Goal: Task Accomplishment & Management: Use online tool/utility

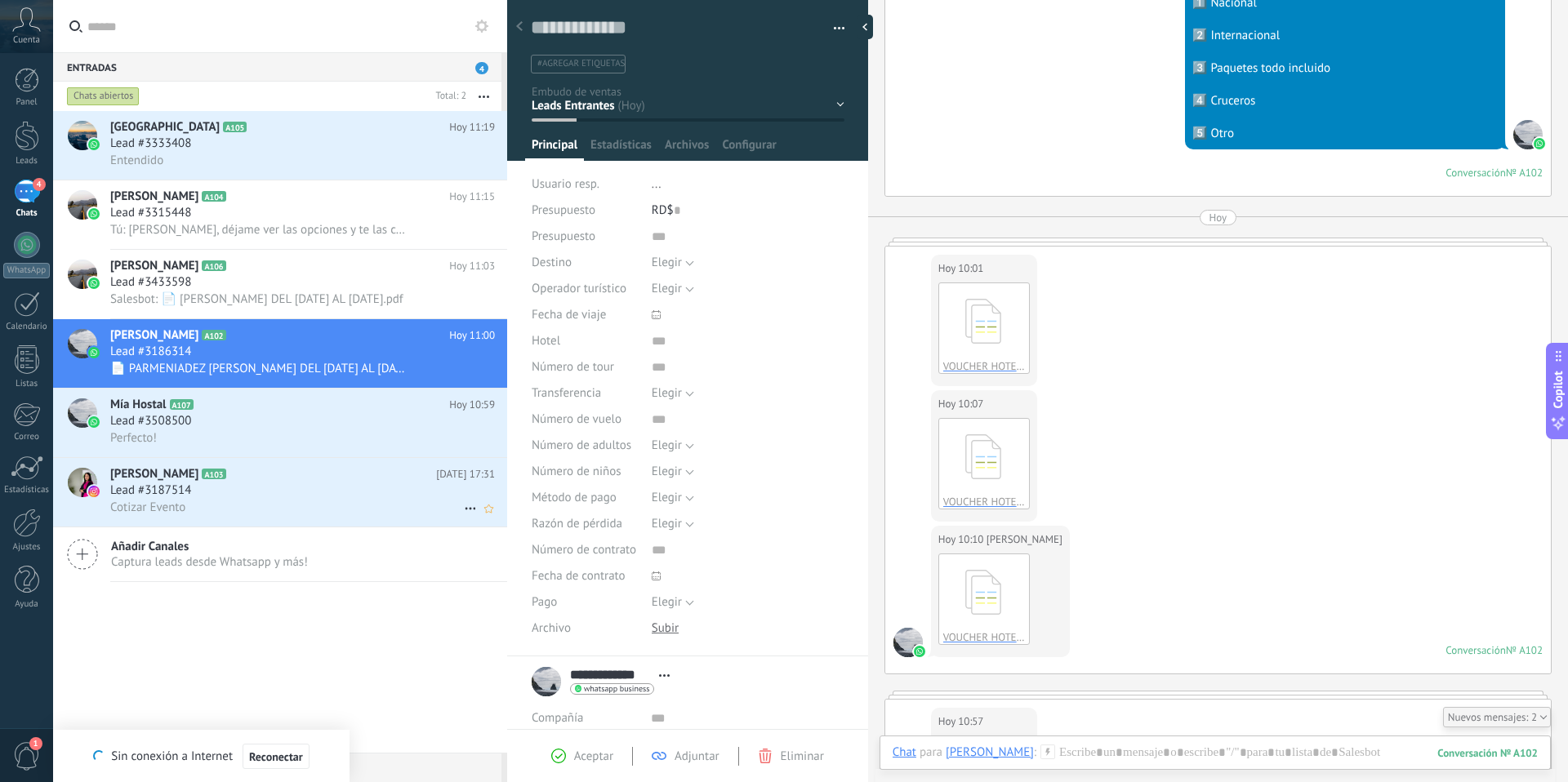
scroll to position [1450, 0]
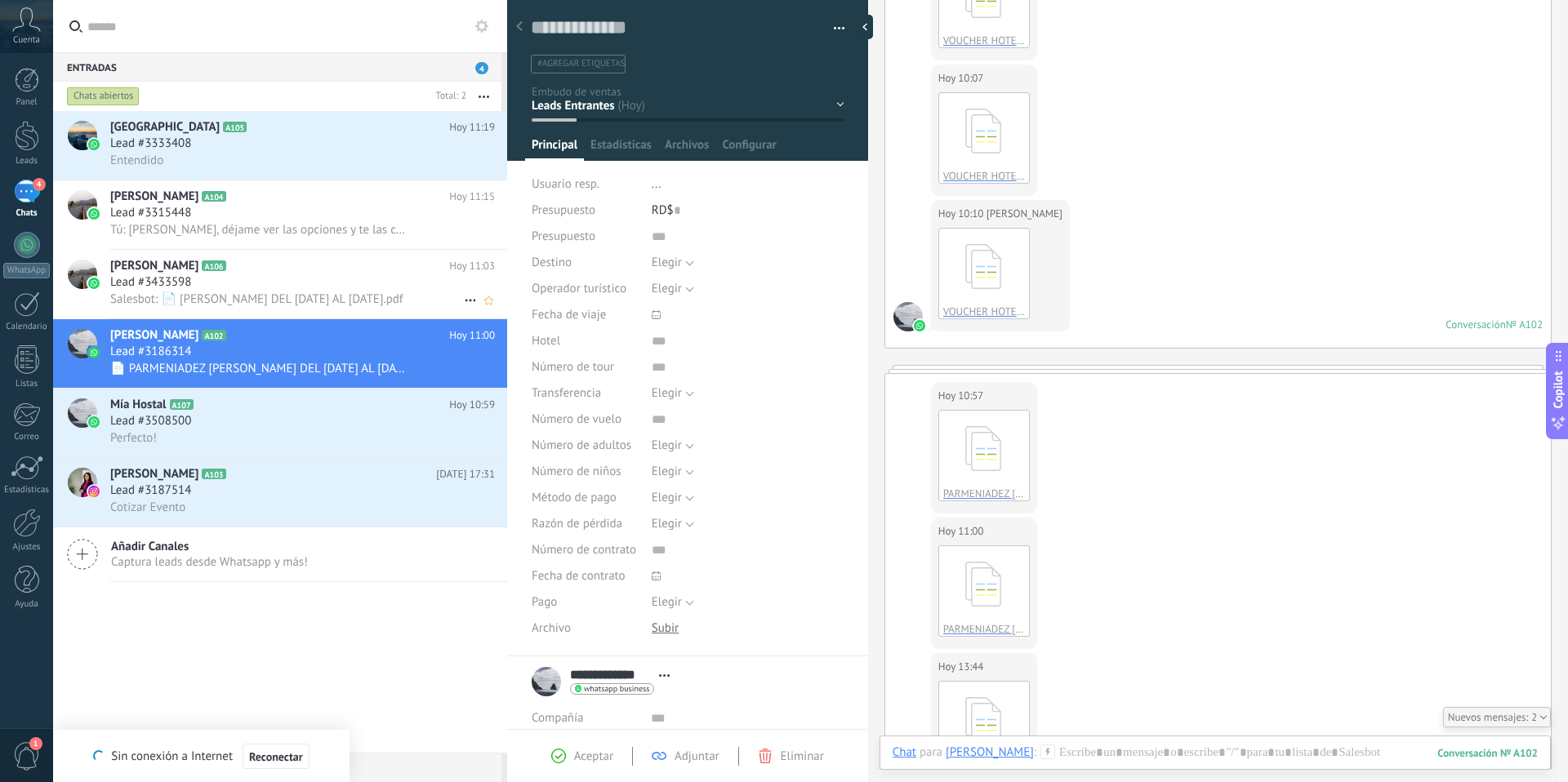
click at [231, 293] on span "Salesbot: 📄 [PERSON_NAME] DEL [DATE] AL [DATE].pdf" at bounding box center [257, 299] width 293 height 15
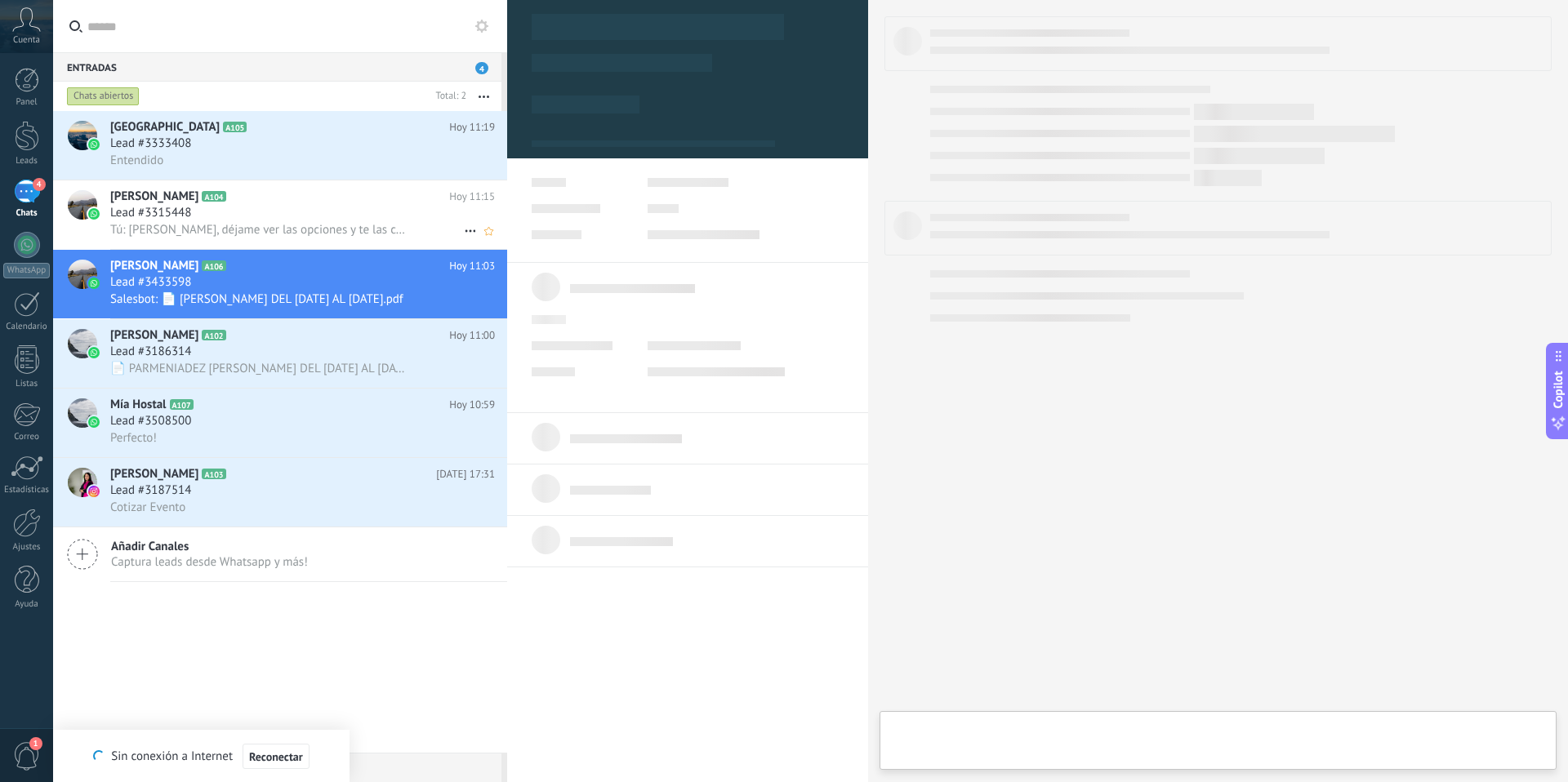
click at [251, 216] on div "Lead #3315448" at bounding box center [302, 213] width 385 height 16
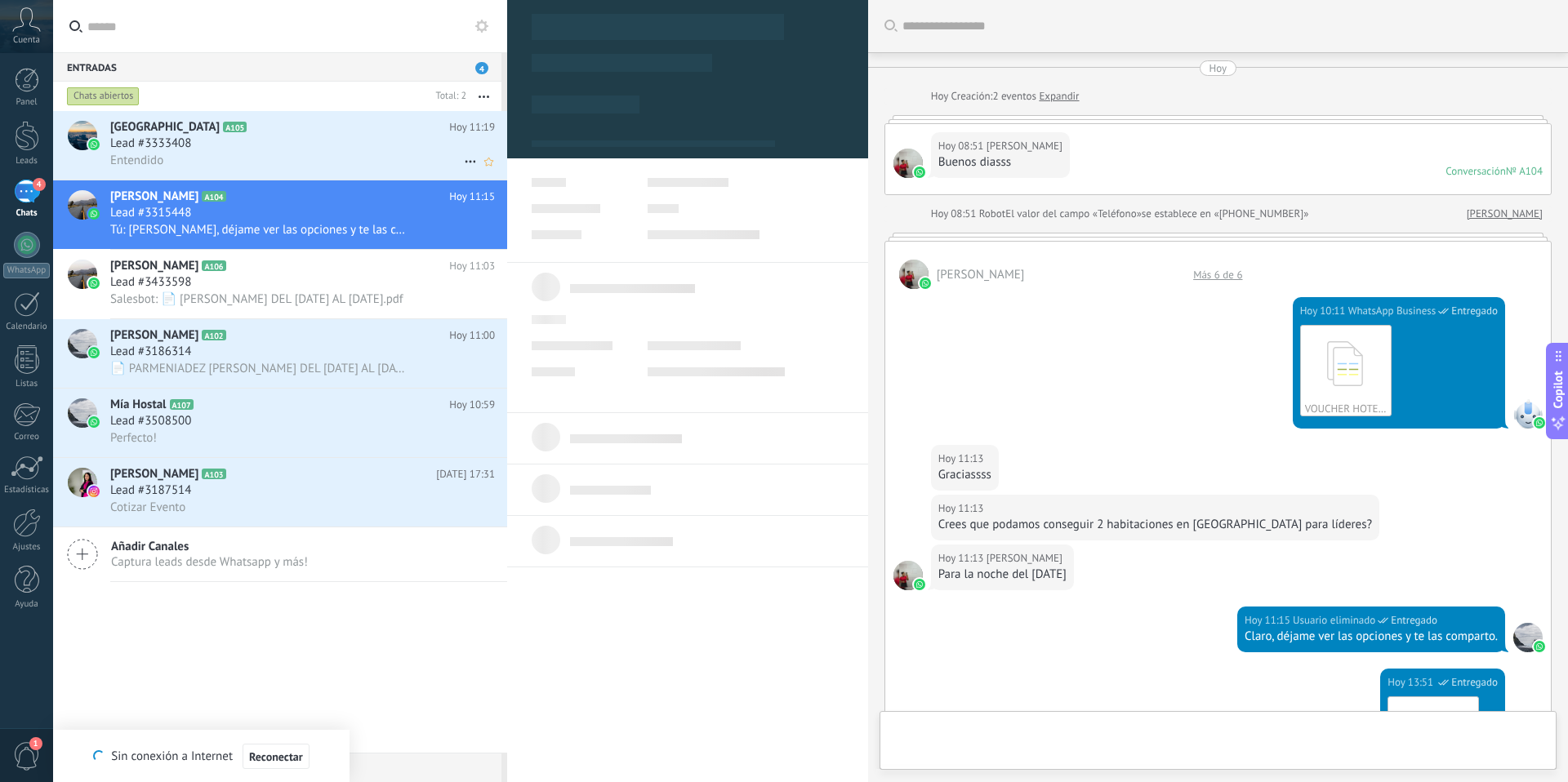
click at [246, 145] on div "Lead #3333408" at bounding box center [302, 143] width 385 height 16
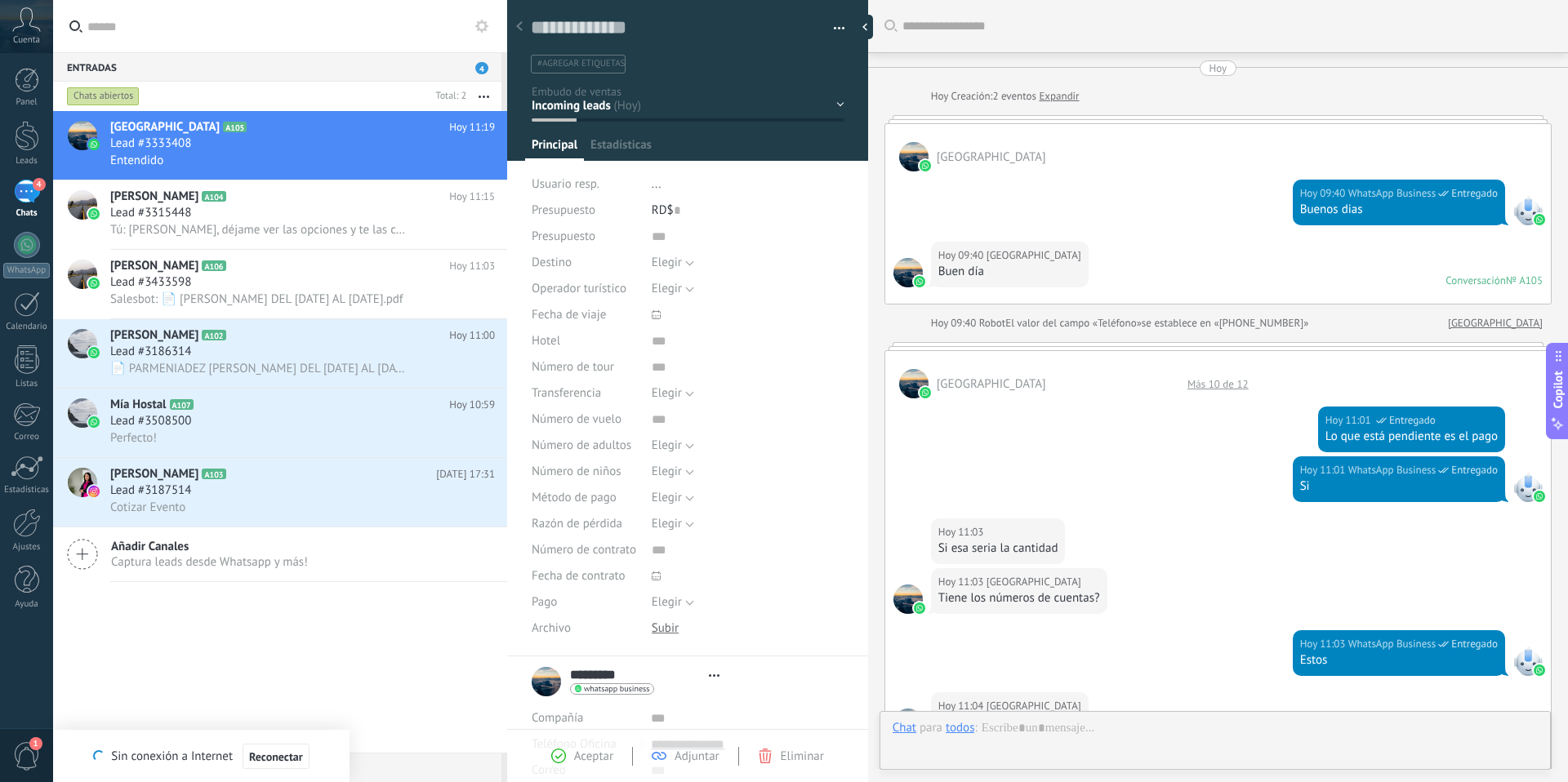
type textarea "**********"
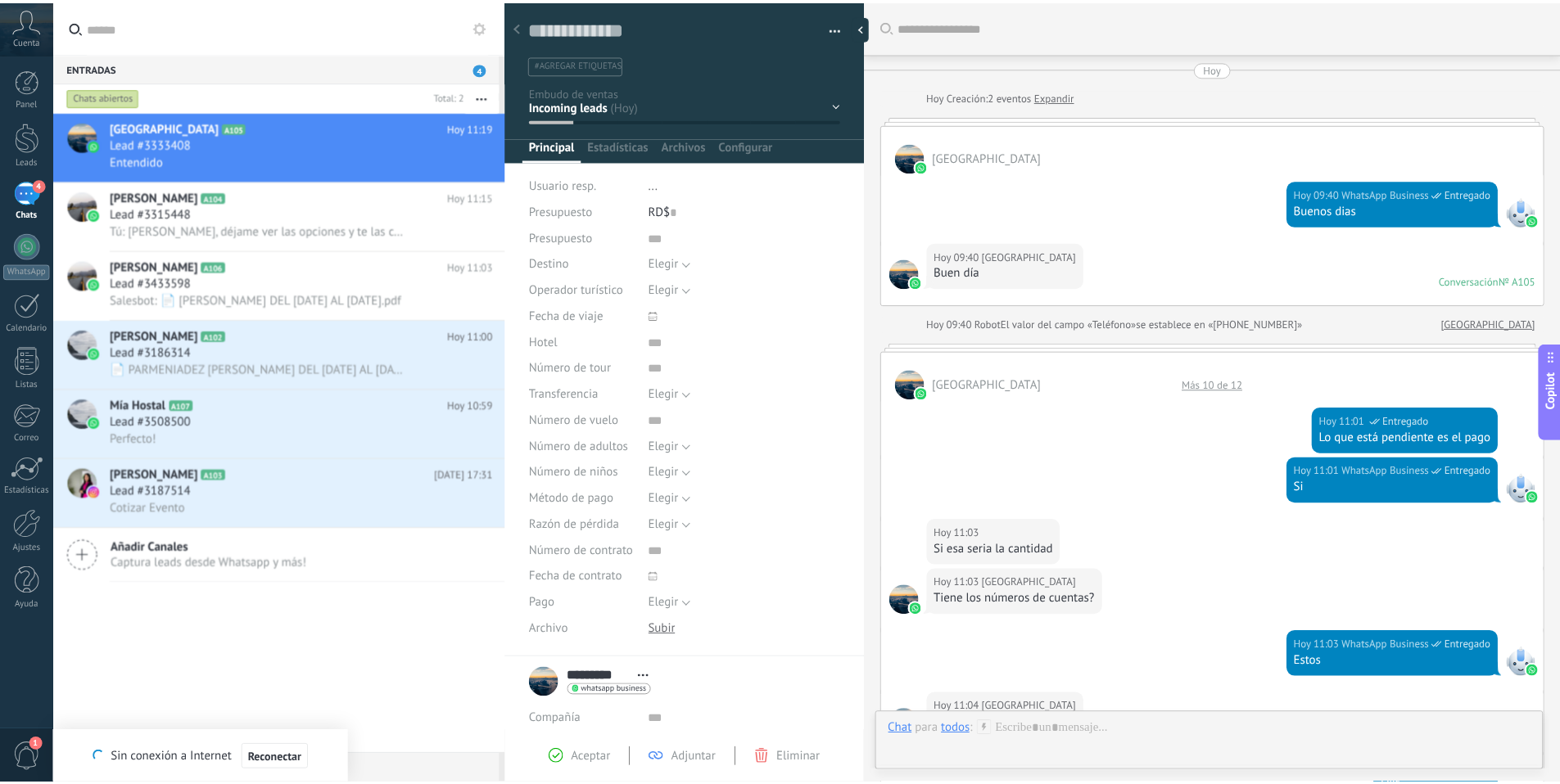
scroll to position [688, 0]
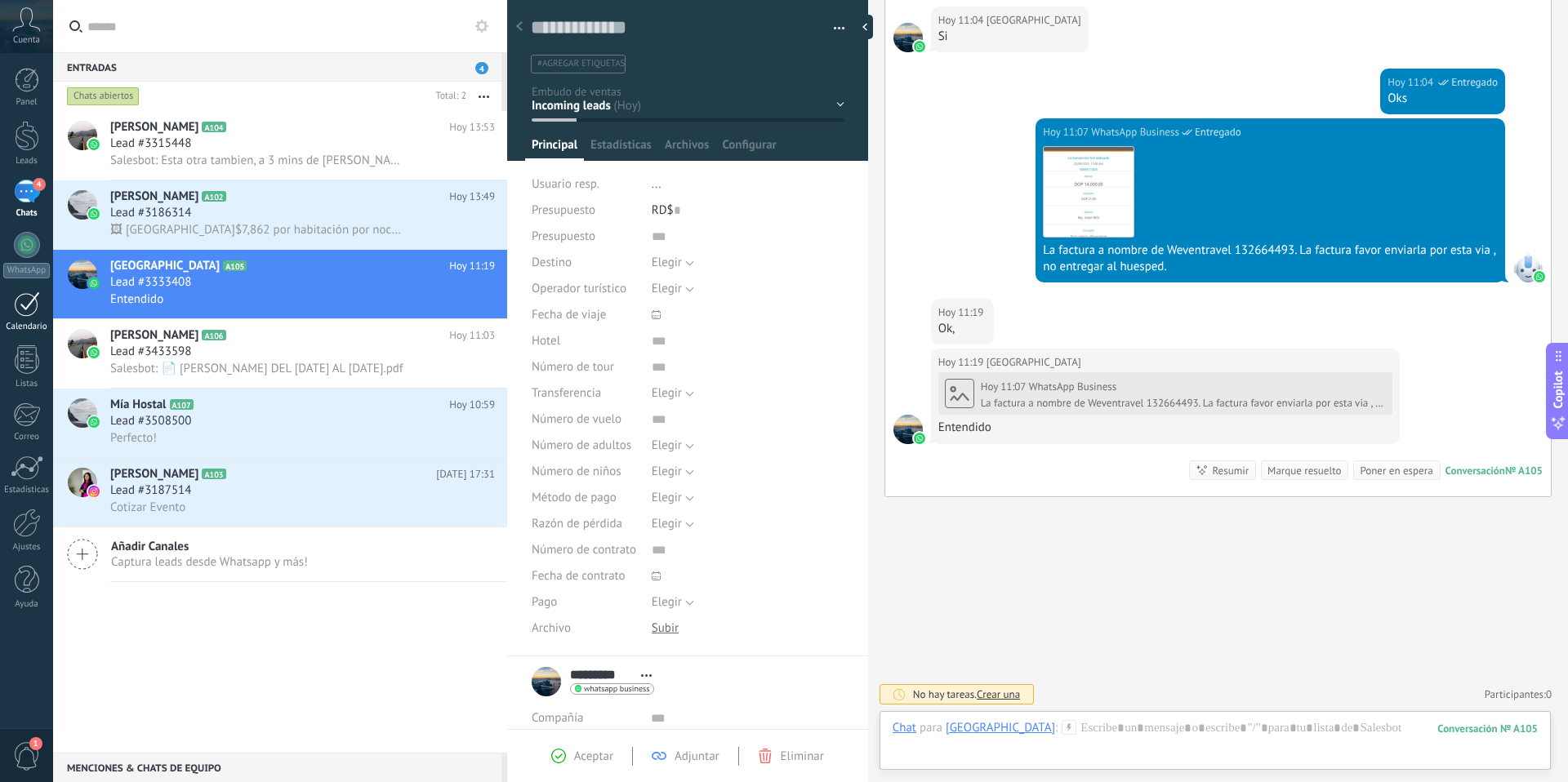
click at [26, 322] on div "Calendario" at bounding box center [27, 327] width 47 height 11
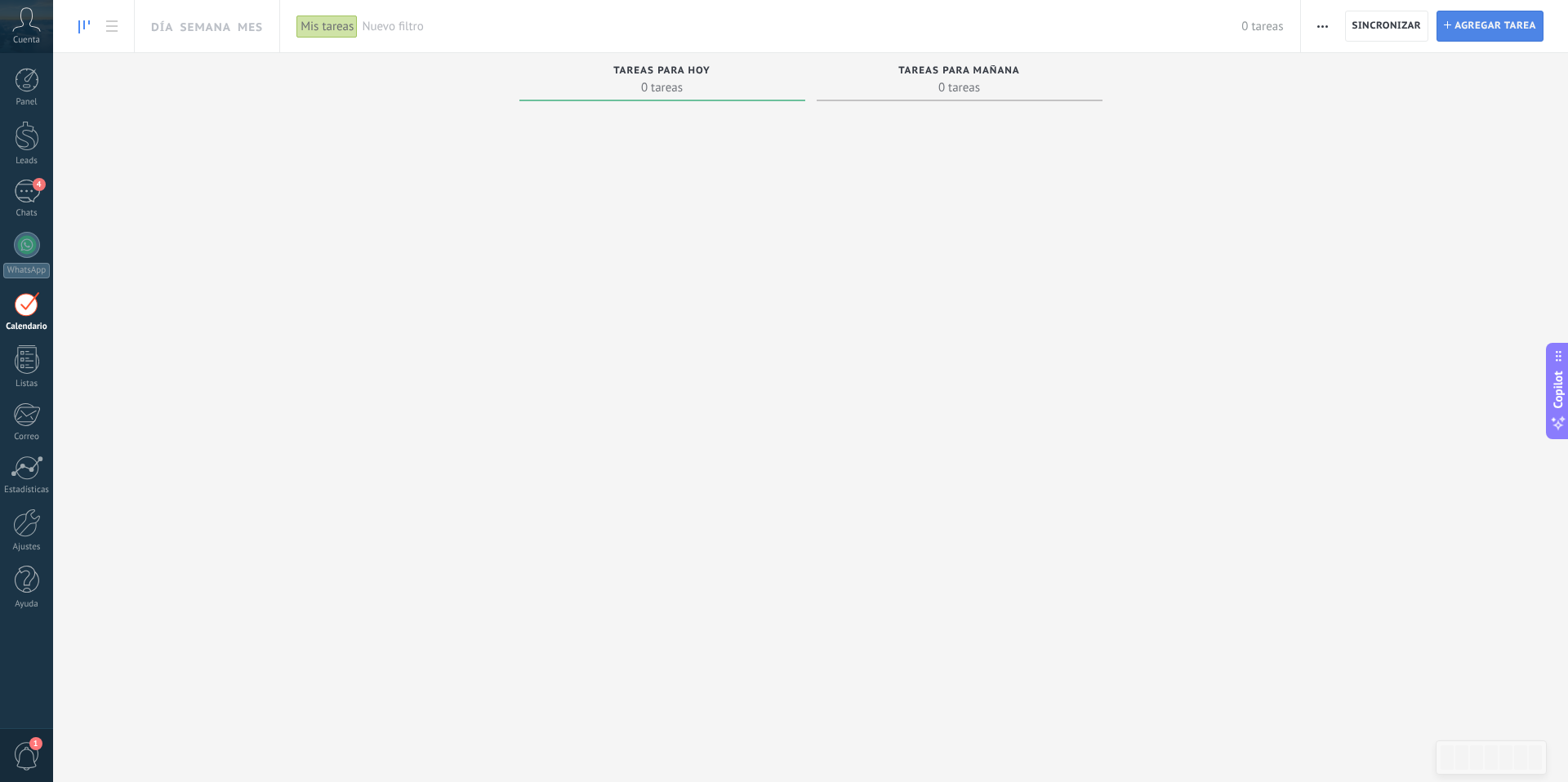
click at [1460, 24] on span "Agregar tarea" at bounding box center [1495, 26] width 82 height 29
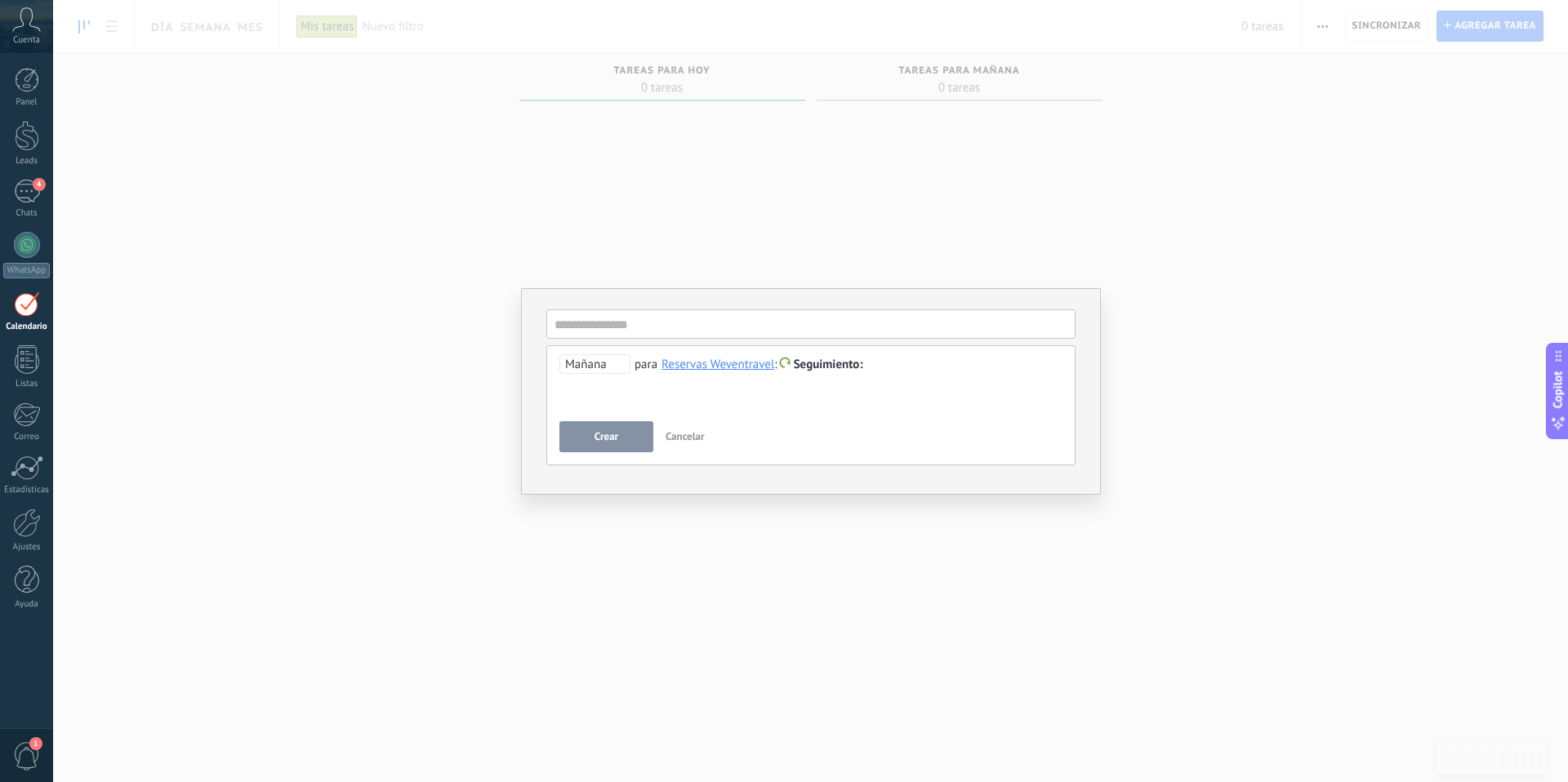
click at [602, 396] on div "**********" at bounding box center [811, 384] width 503 height 59
click at [909, 363] on div at bounding box center [811, 365] width 503 height 20
click at [612, 431] on span "Crear" at bounding box center [606, 436] width 24 height 12
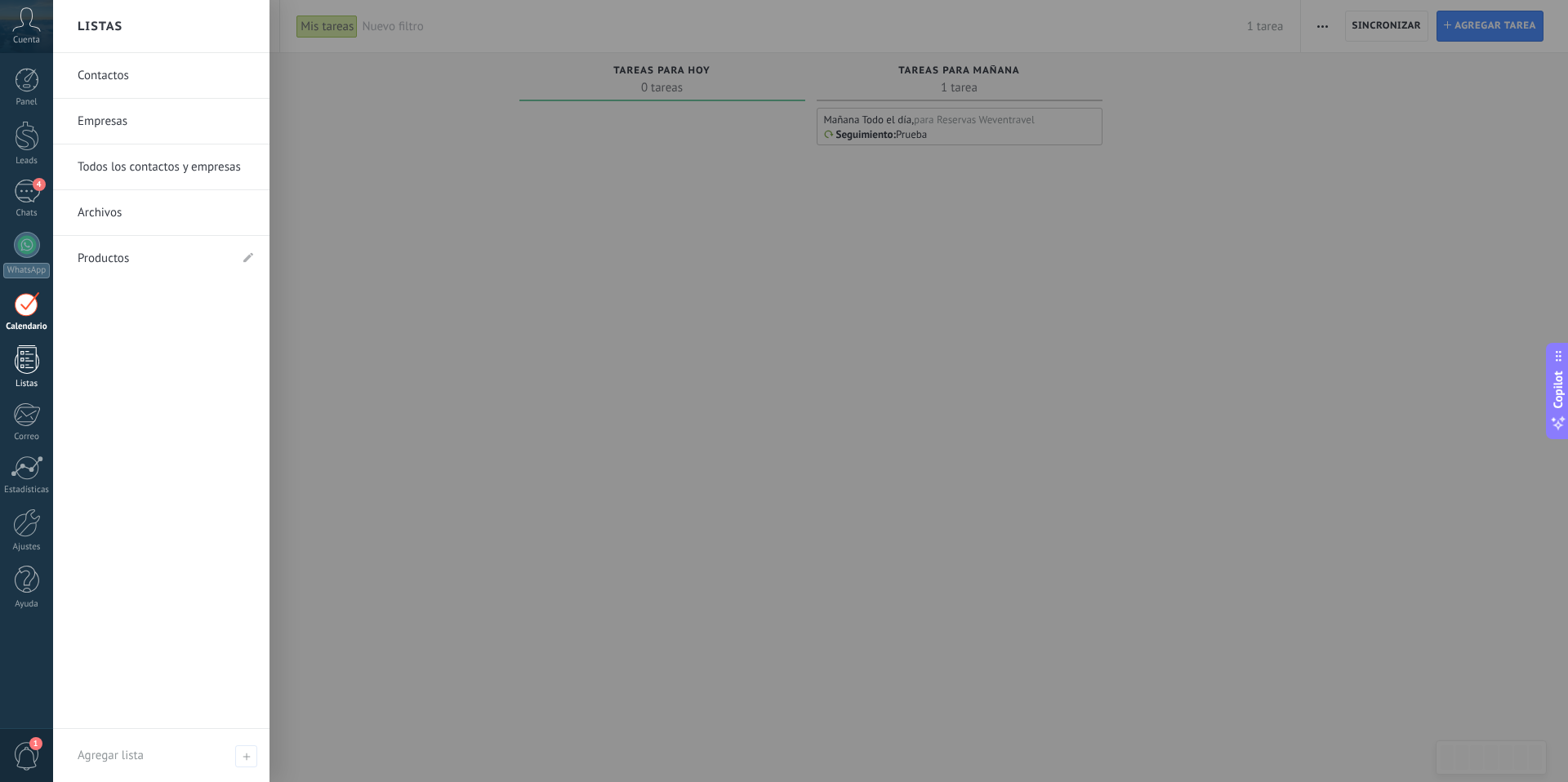
click at [28, 355] on div at bounding box center [28, 360] width 25 height 28
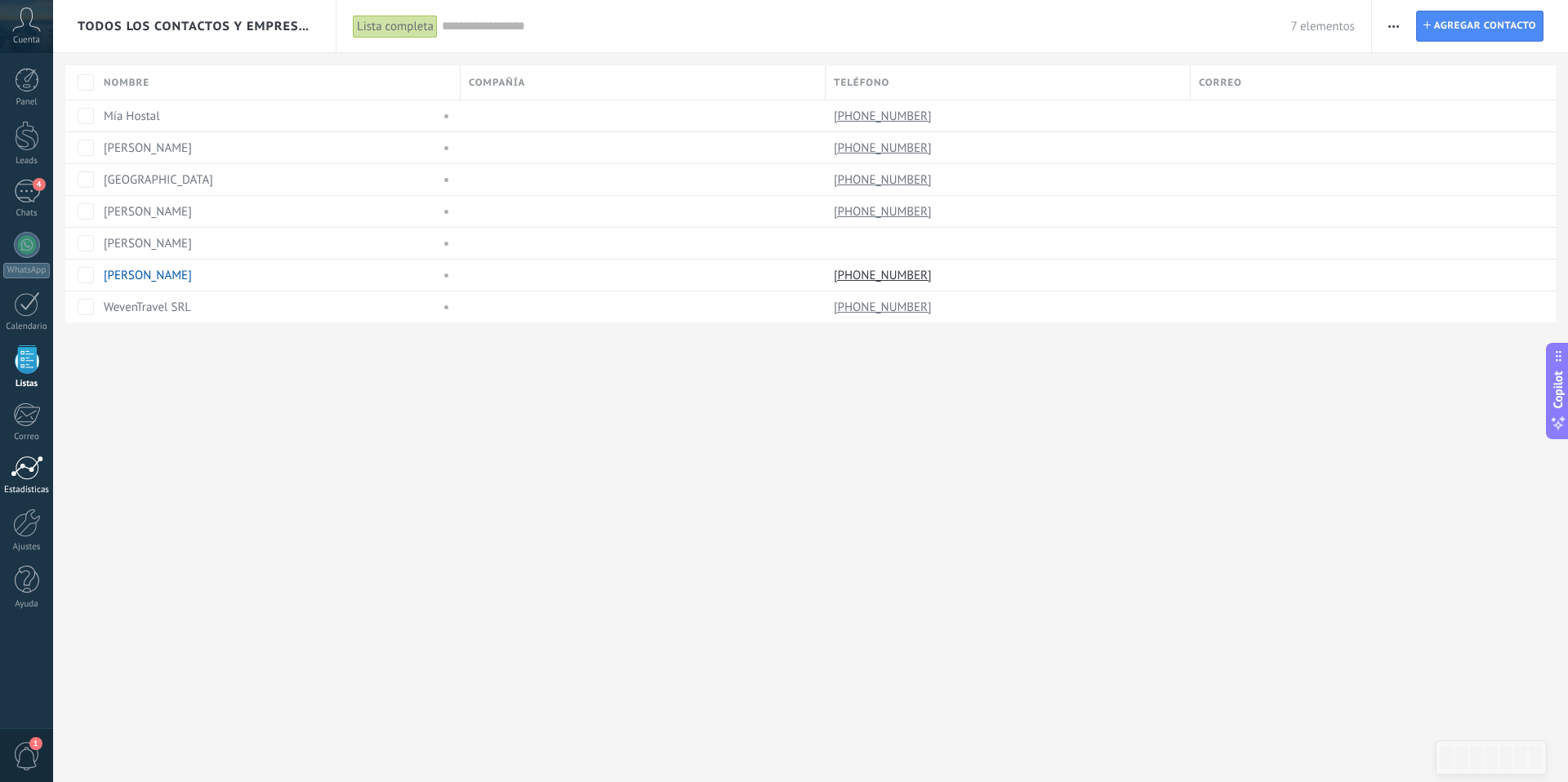
click at [35, 470] on div at bounding box center [27, 468] width 33 height 25
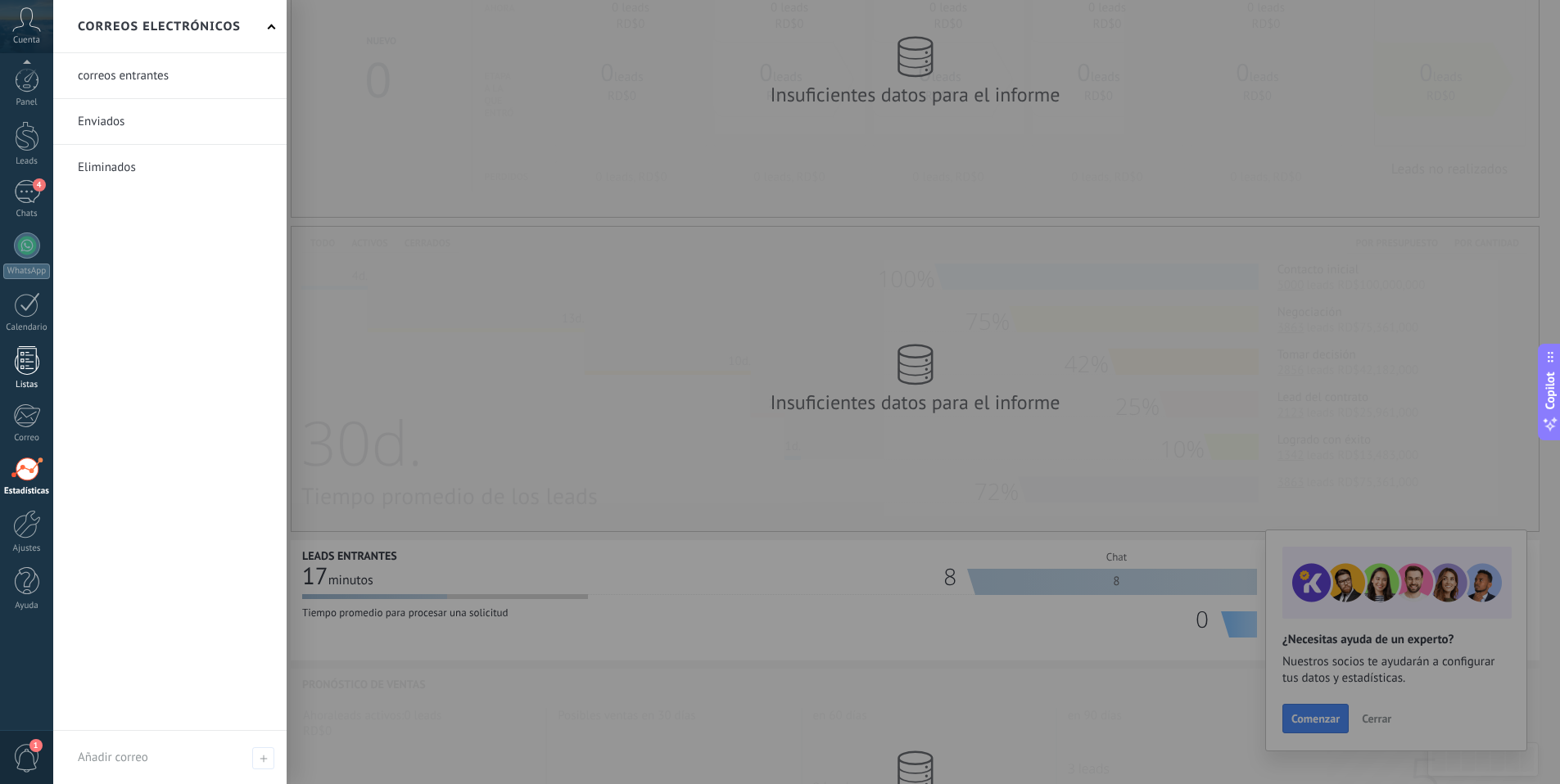
scroll to position [158, 0]
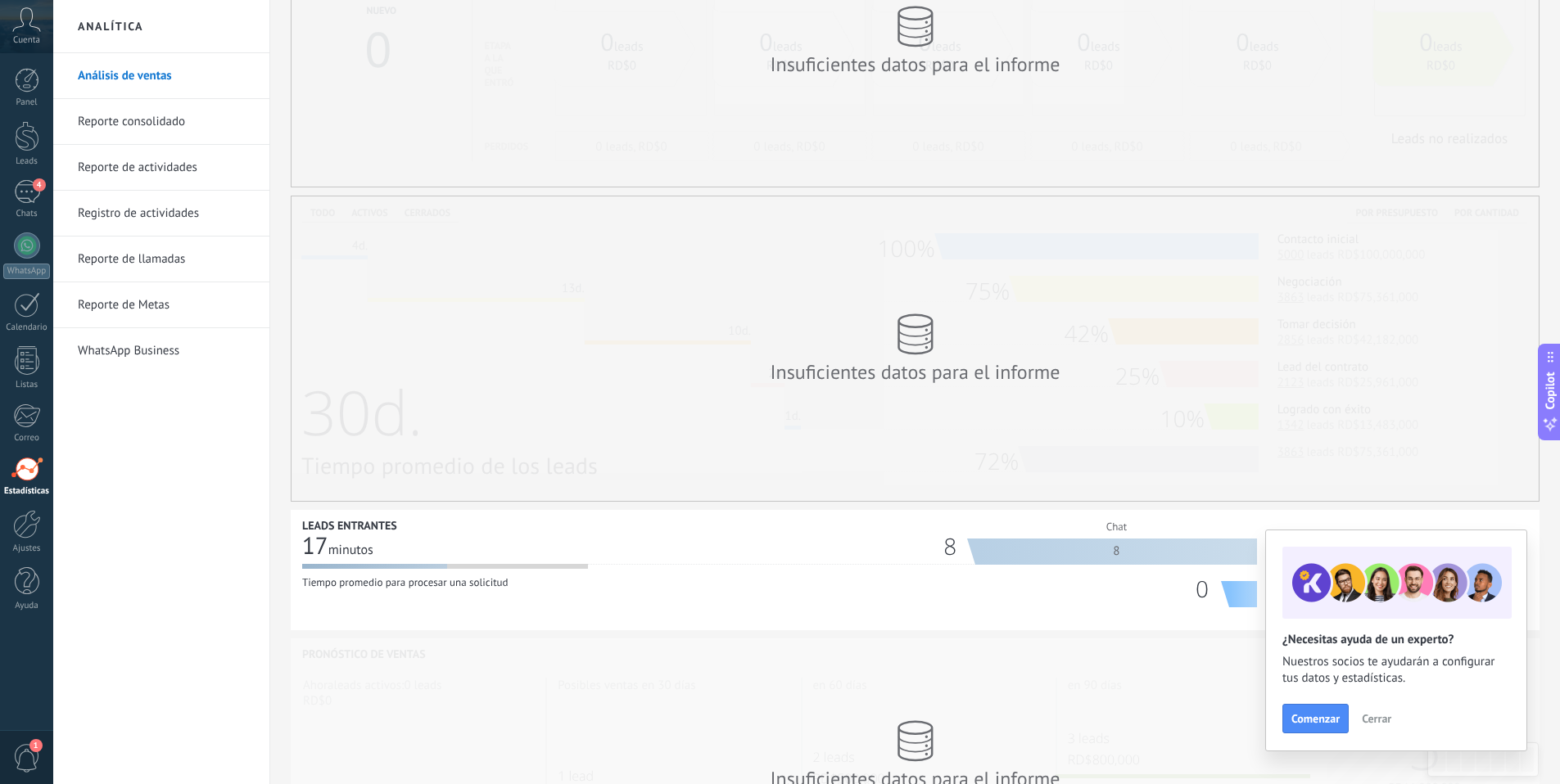
click at [160, 72] on link "Análisis de ventas" at bounding box center [165, 76] width 176 height 45
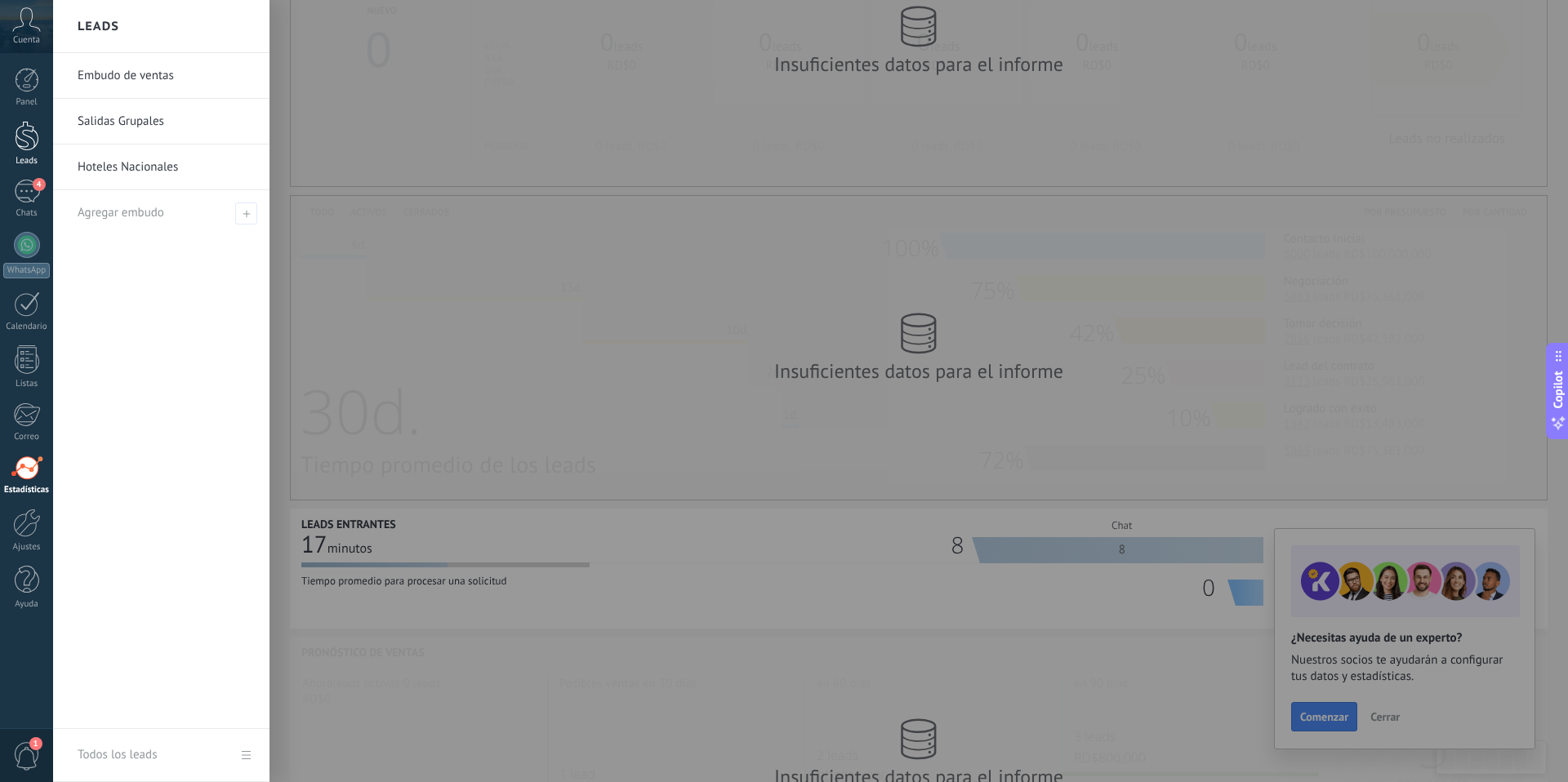
click at [32, 137] on div at bounding box center [28, 136] width 25 height 30
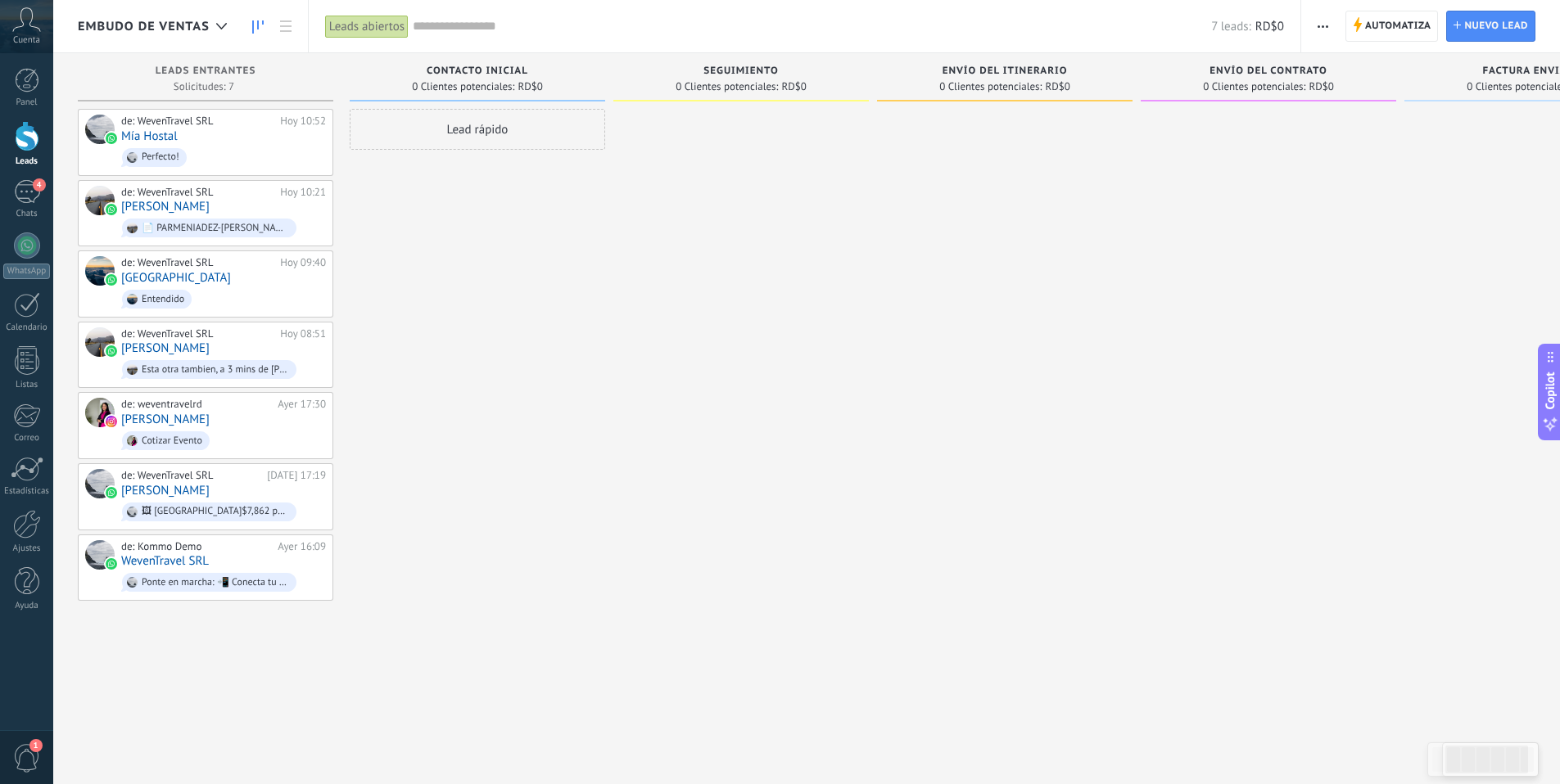
click at [457, 131] on div "Lead rápido" at bounding box center [477, 129] width 256 height 41
click at [900, 339] on div at bounding box center [1005, 394] width 256 height 570
click at [1413, 36] on span "Automatiza" at bounding box center [1398, 26] width 66 height 29
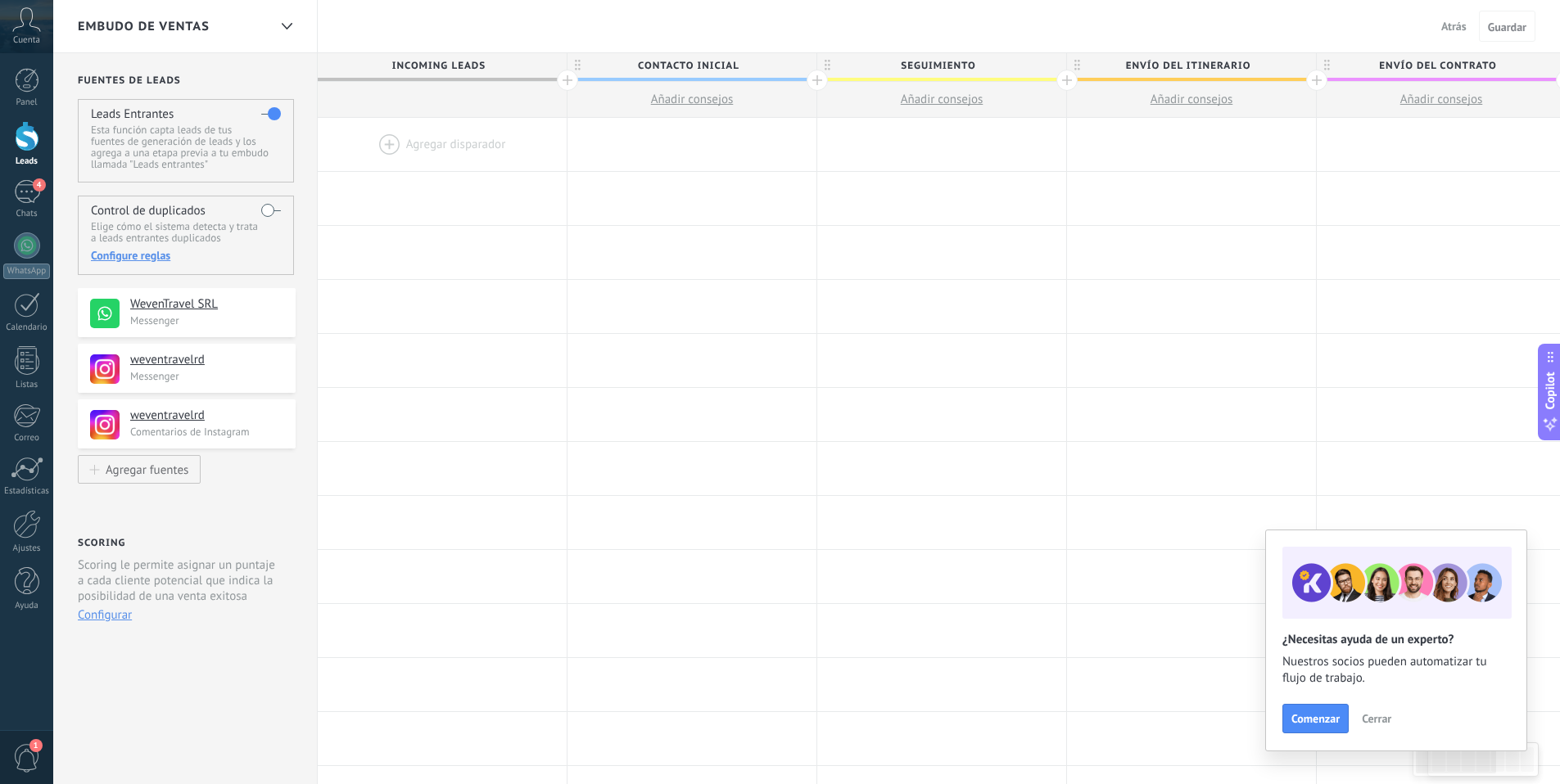
click at [1375, 720] on span "Cerrar" at bounding box center [1376, 718] width 29 height 12
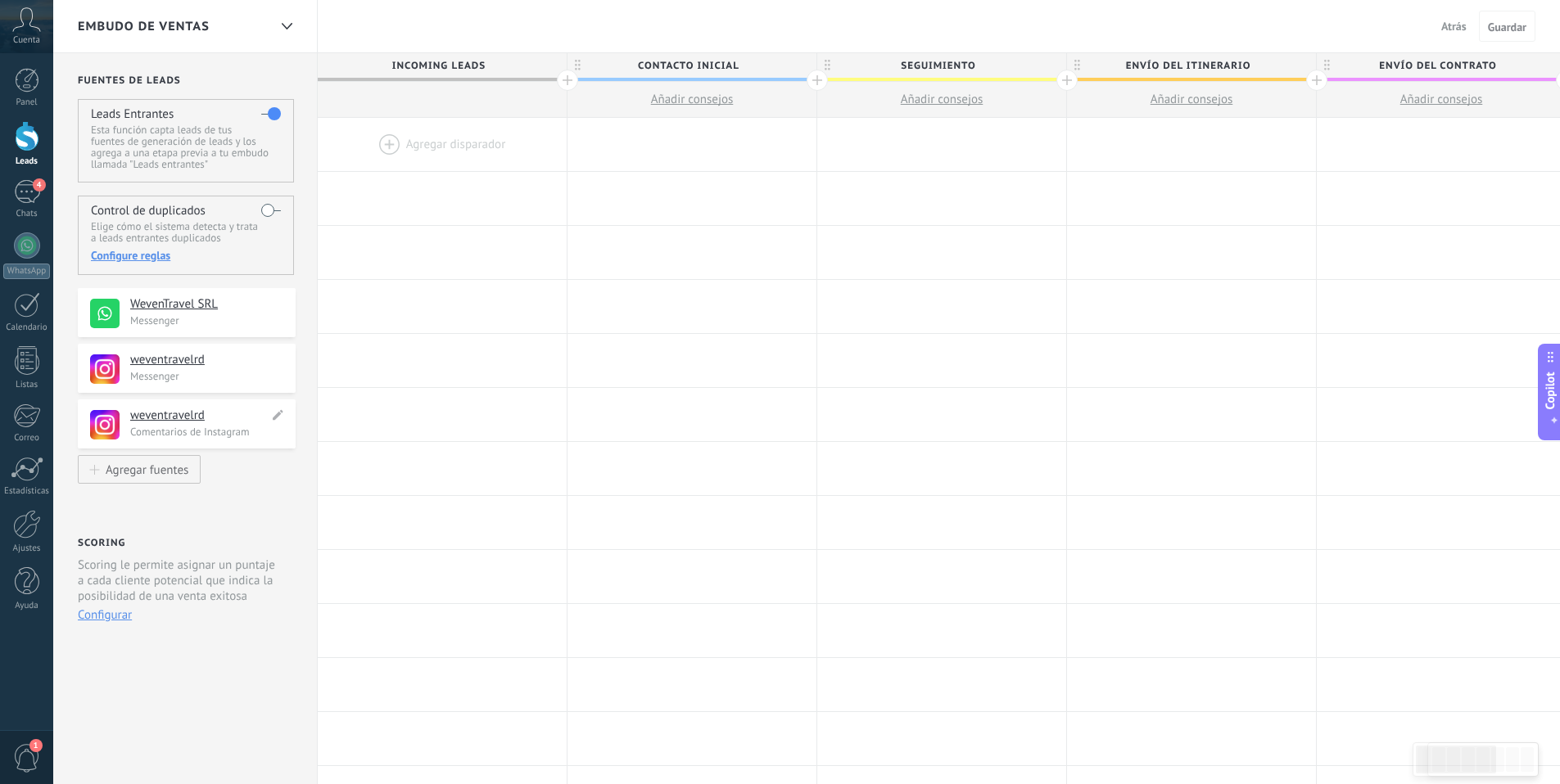
click at [234, 434] on p "Comentarios de Instagram" at bounding box center [208, 432] width 156 height 14
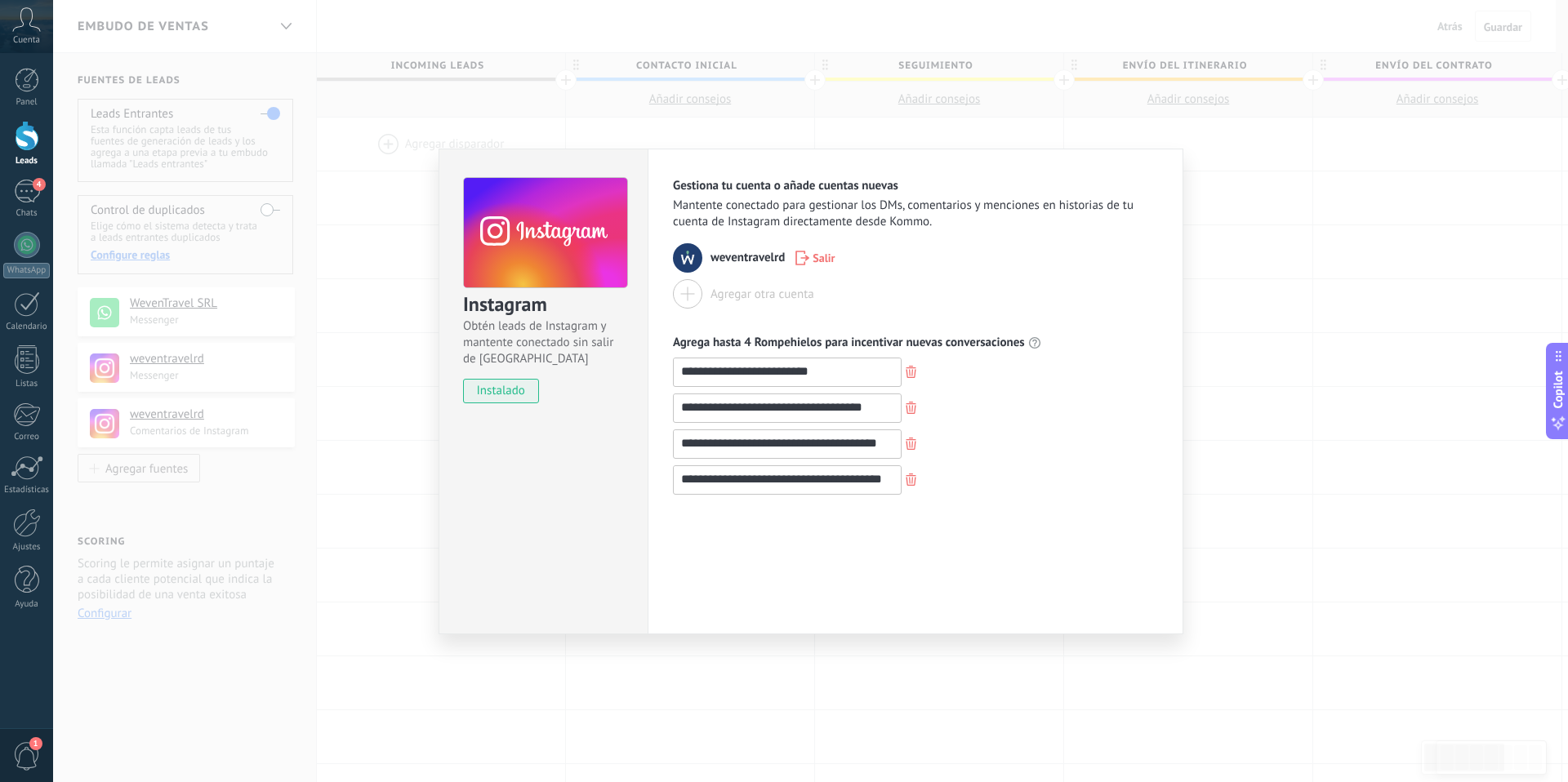
click at [1210, 229] on div "**********" at bounding box center [811, 391] width 1515 height 782
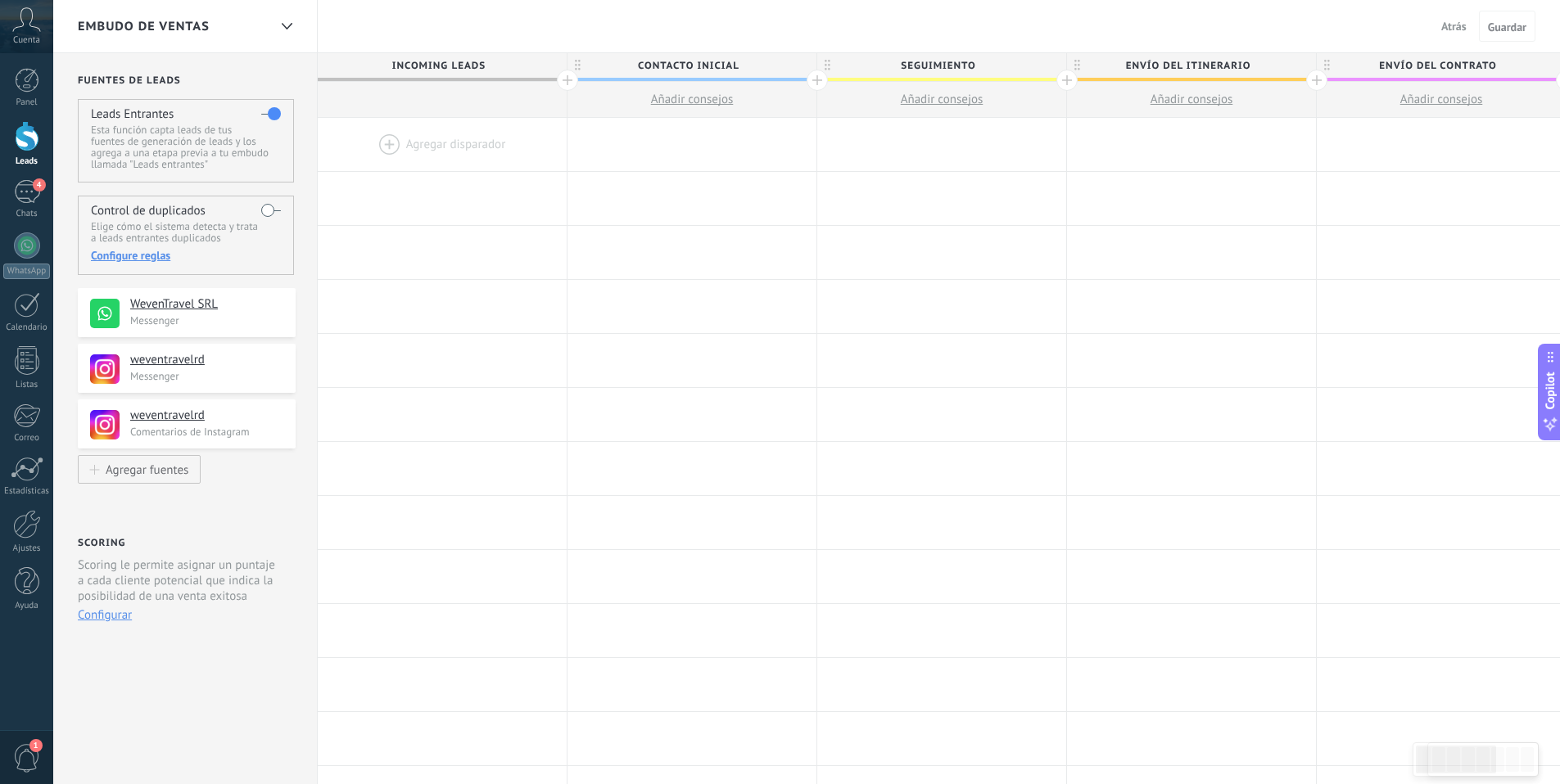
click at [431, 156] on div at bounding box center [441, 144] width 249 height 53
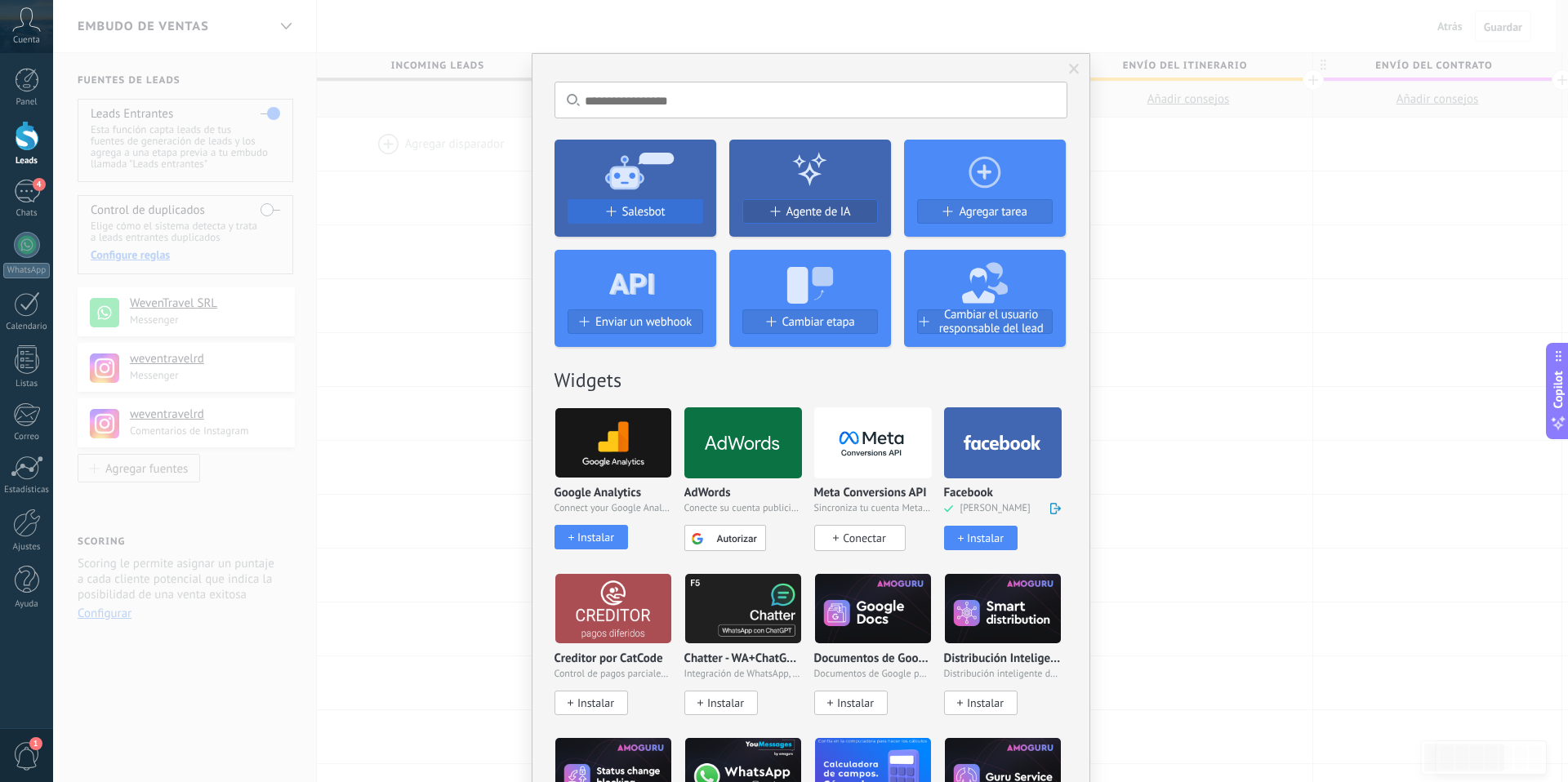
click at [661, 211] on span "Salesbot" at bounding box center [644, 212] width 44 height 14
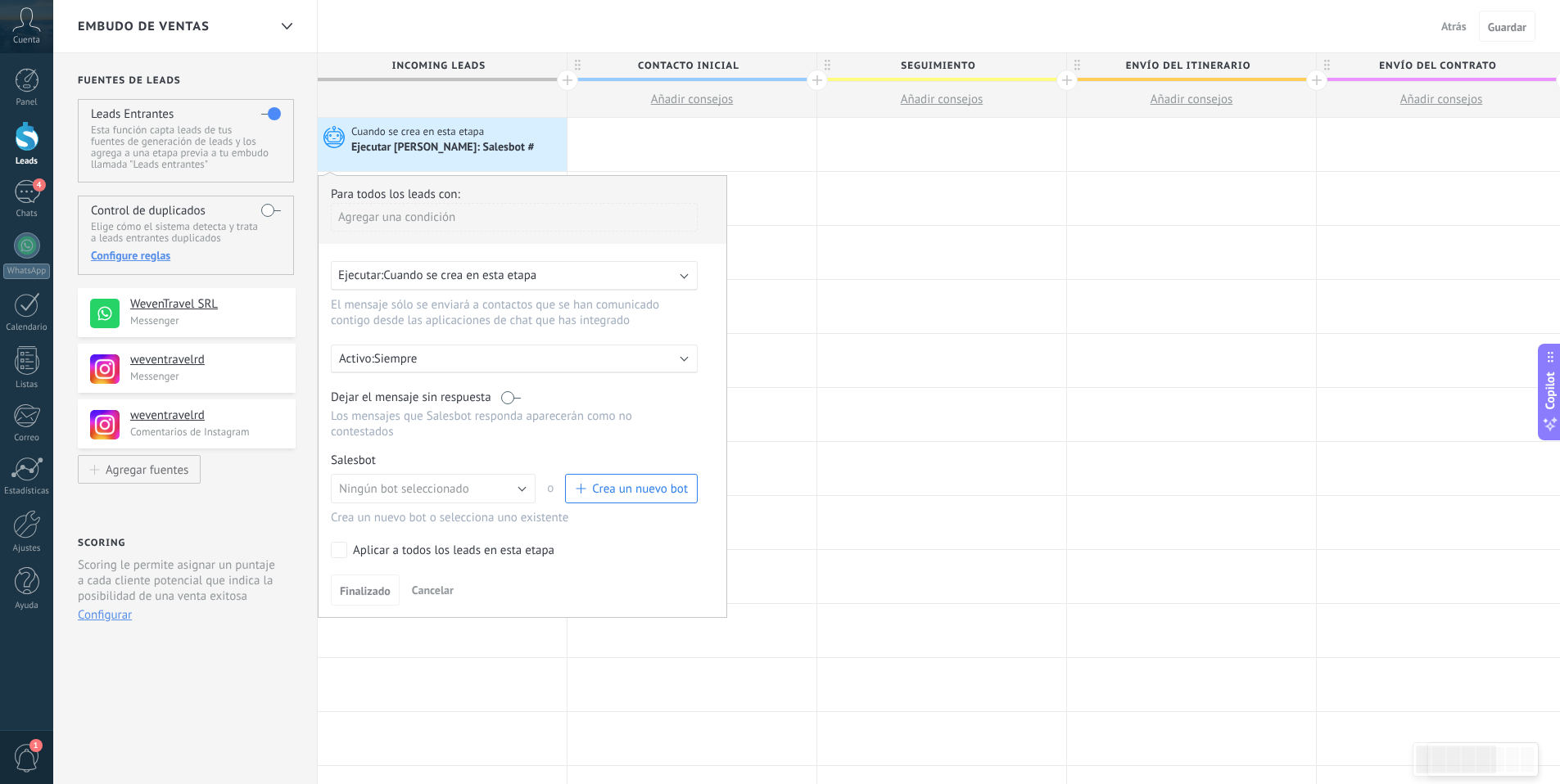
click at [409, 360] on p "Siempre" at bounding box center [518, 358] width 287 height 15
click at [409, 360] on li "Siempre" at bounding box center [546, 358] width 449 height 29
click at [277, 384] on div "**********" at bounding box center [186, 368] width 218 height 49
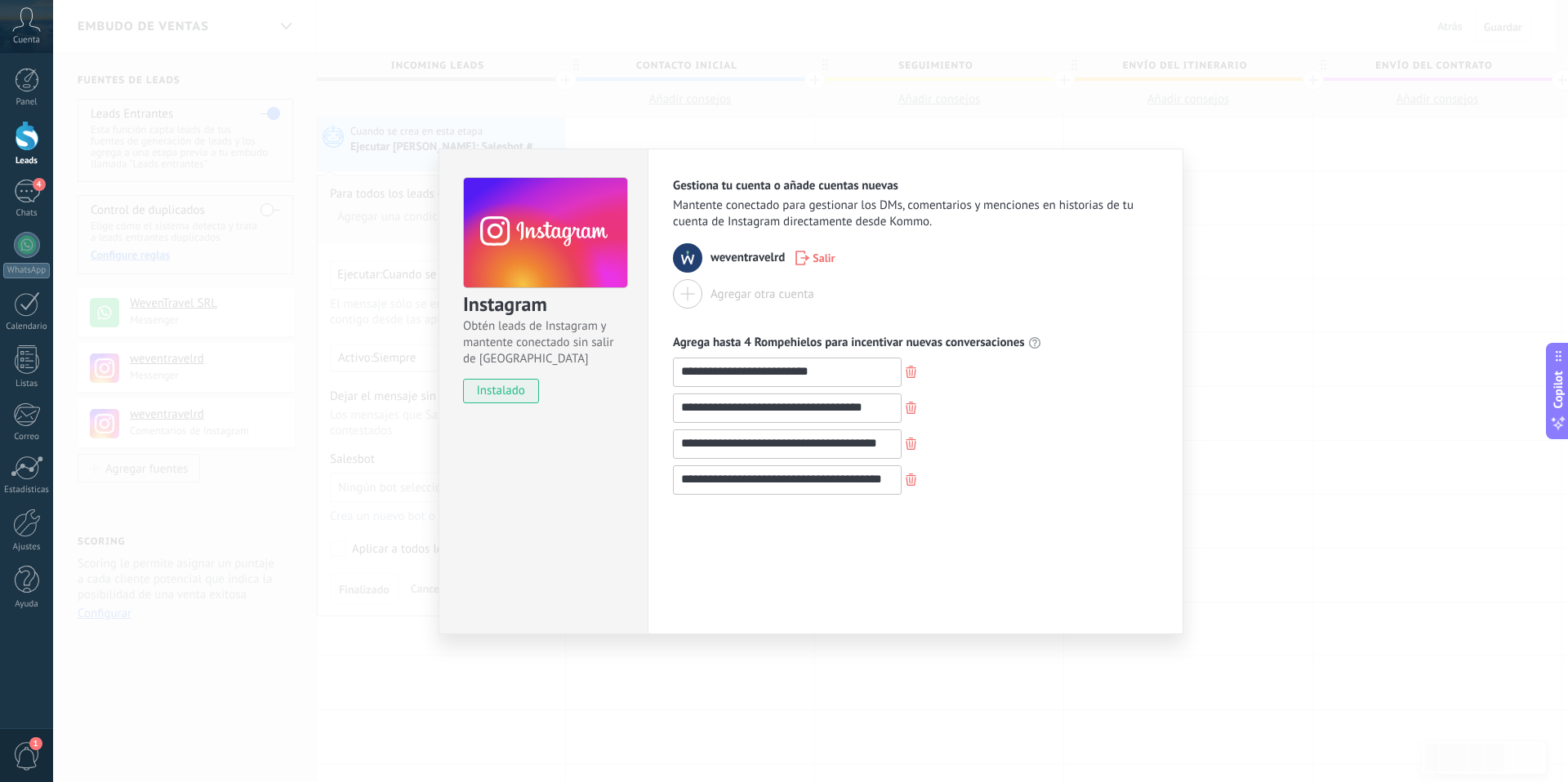
click at [1269, 204] on div "**********" at bounding box center [811, 391] width 1515 height 782
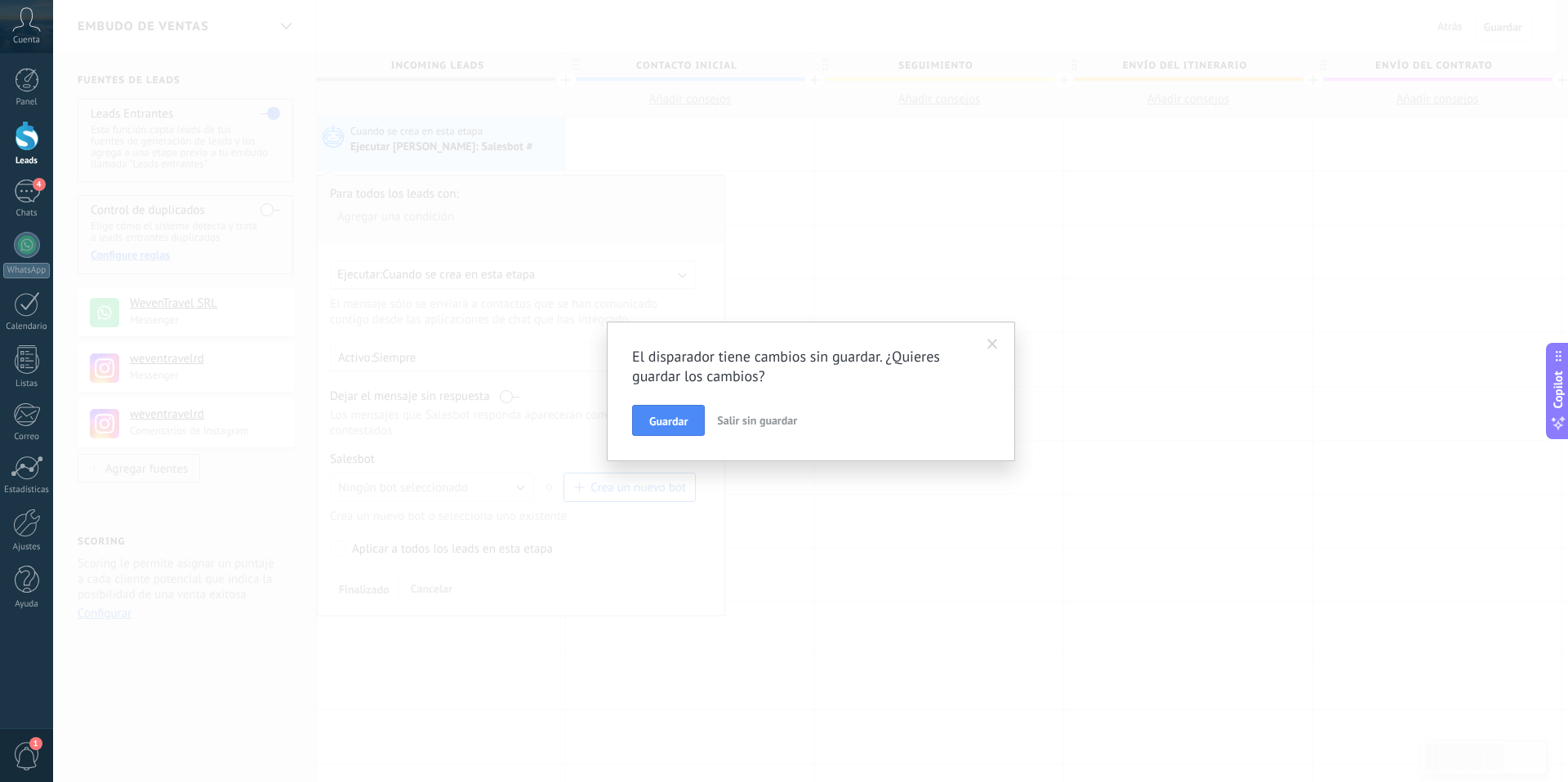
click at [994, 345] on span at bounding box center [993, 344] width 11 height 12
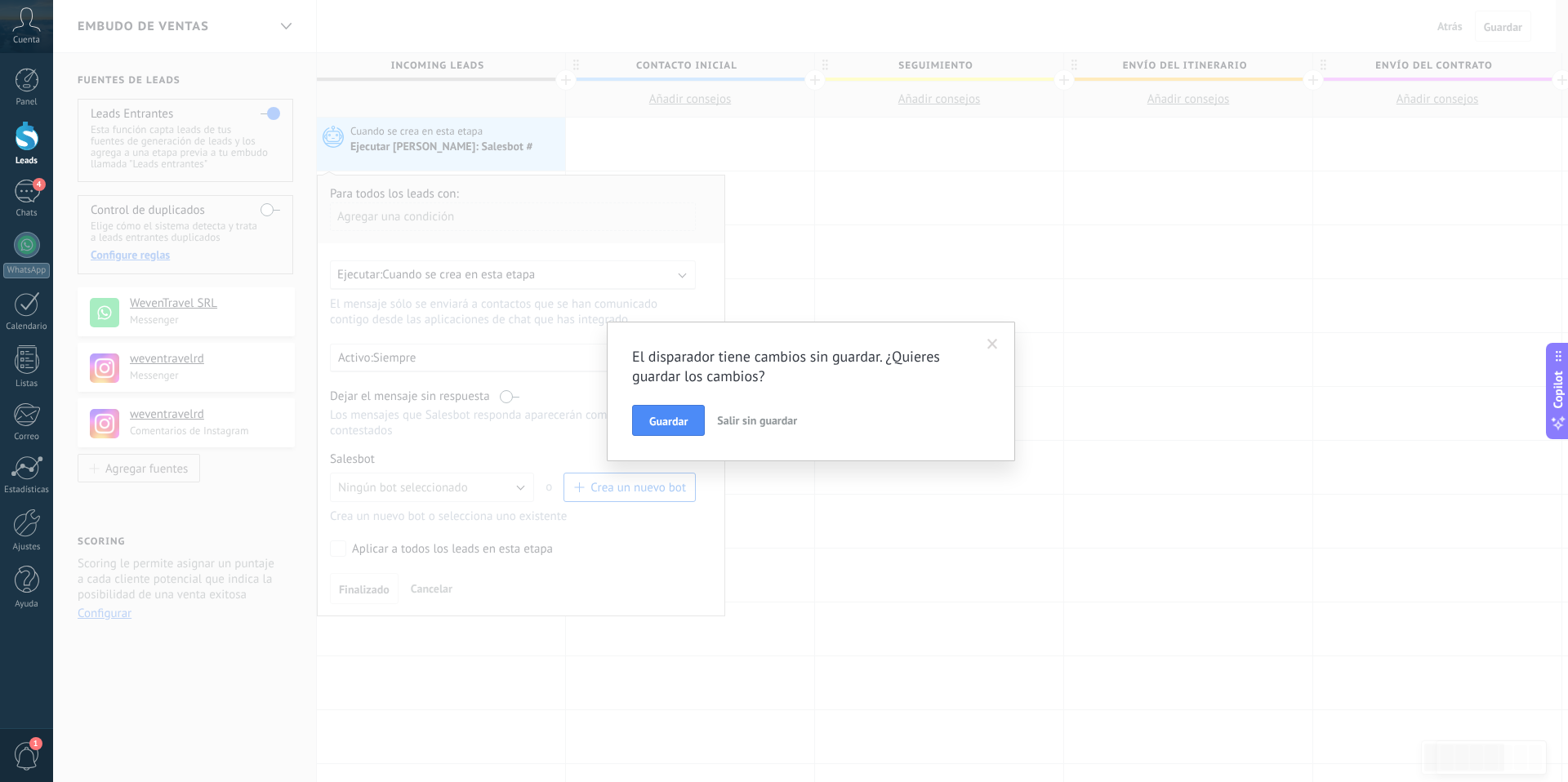
click at [992, 343] on span at bounding box center [993, 344] width 11 height 12
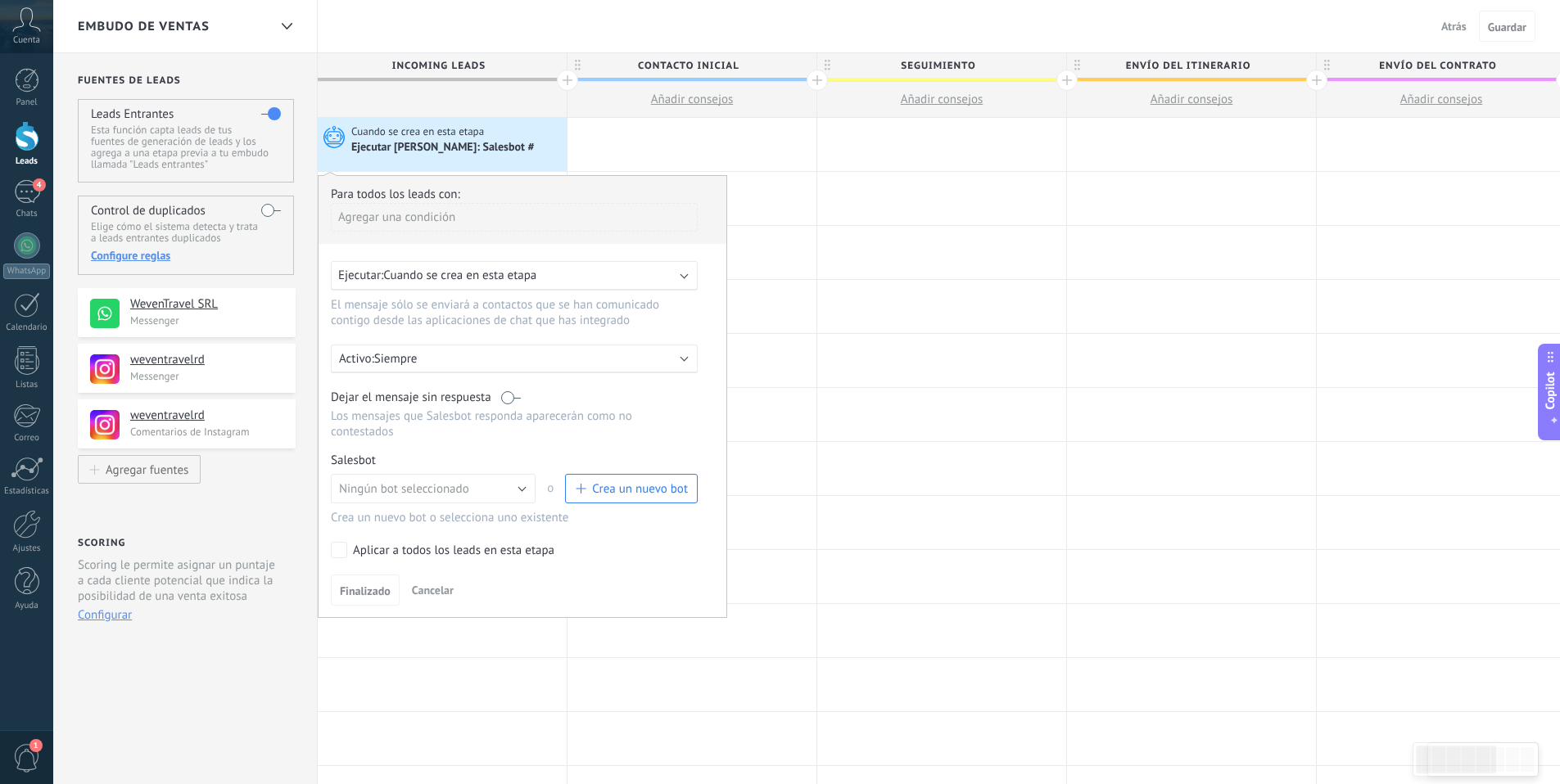
click at [508, 280] on span "Cuando se crea en esta etapa" at bounding box center [460, 274] width 153 height 15
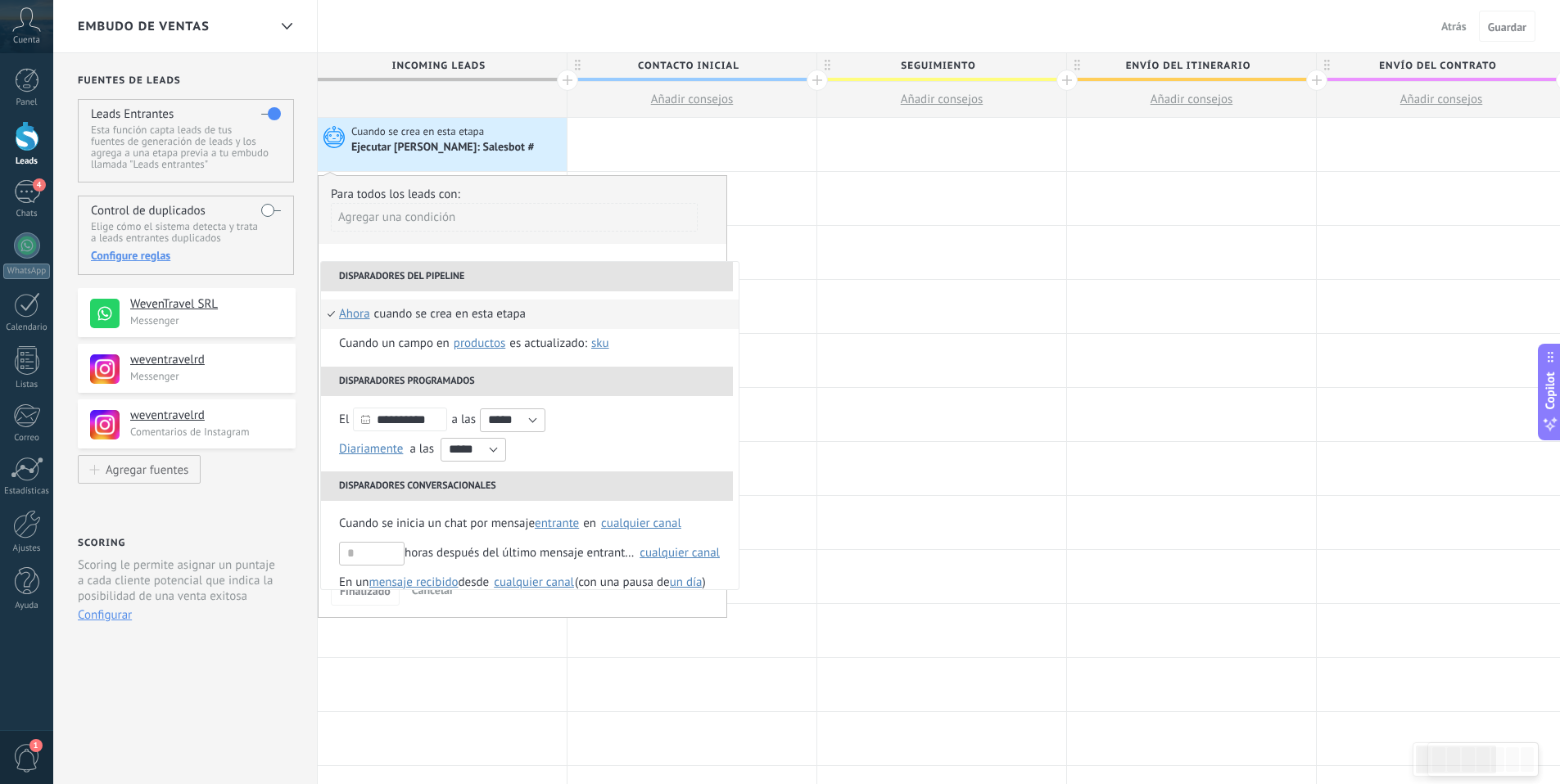
click at [929, 33] on div "Embudo de ventas Atrás Cancelar Guardar" at bounding box center [807, 27] width 1507 height 53
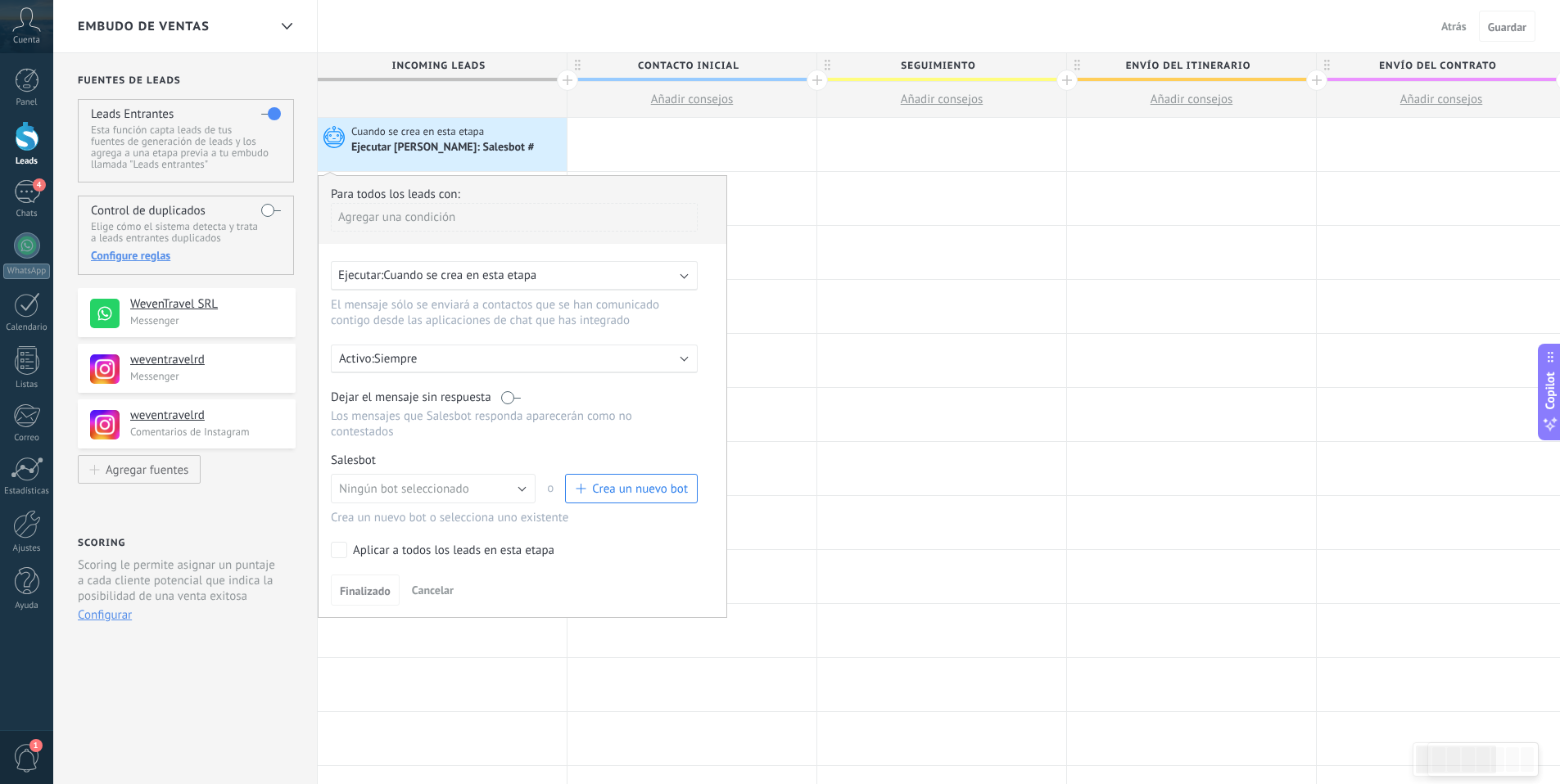
click at [628, 494] on span "Crea un nuevo bot" at bounding box center [639, 488] width 95 height 15
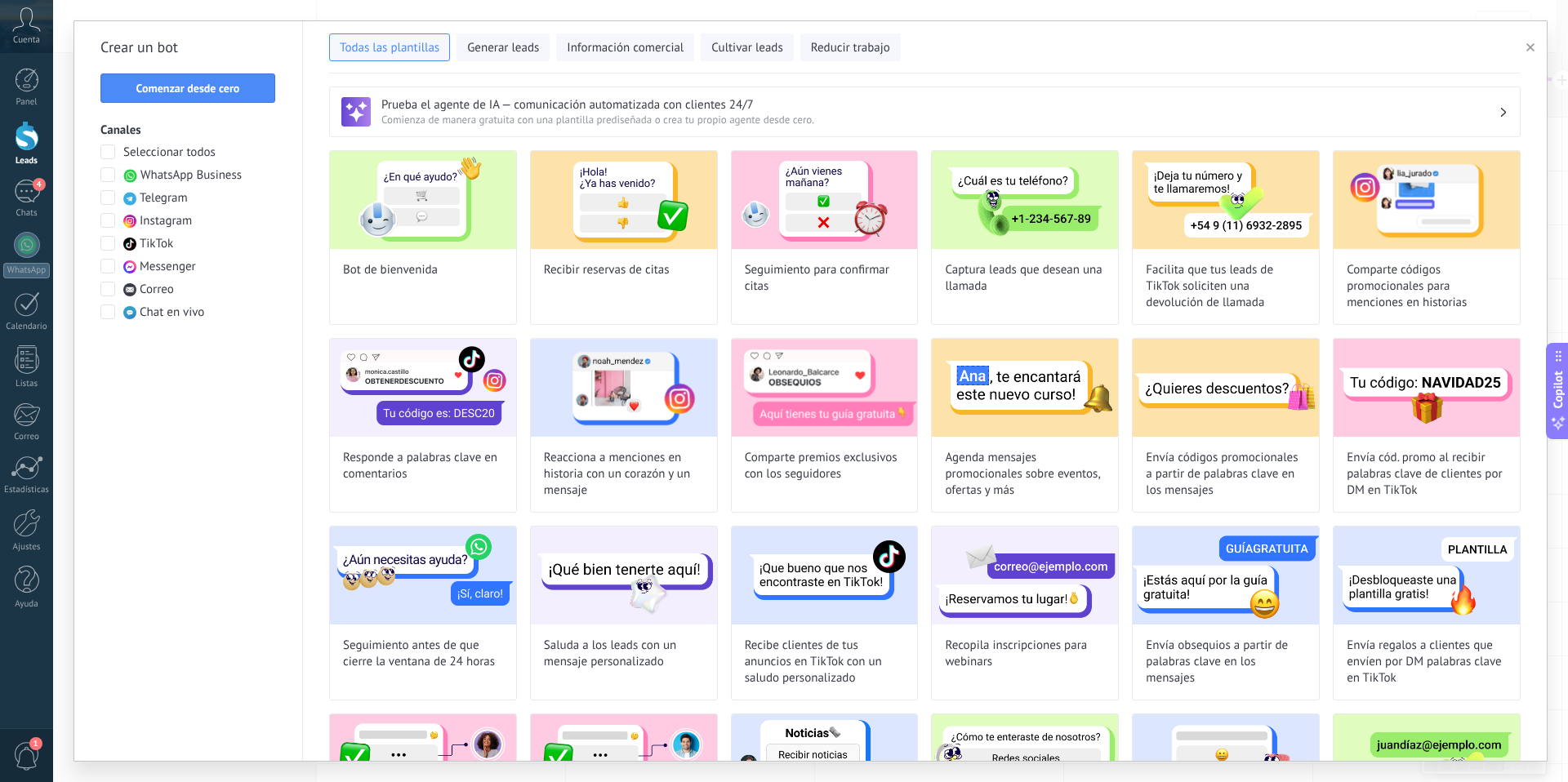
click at [108, 220] on span at bounding box center [108, 220] width 15 height 15
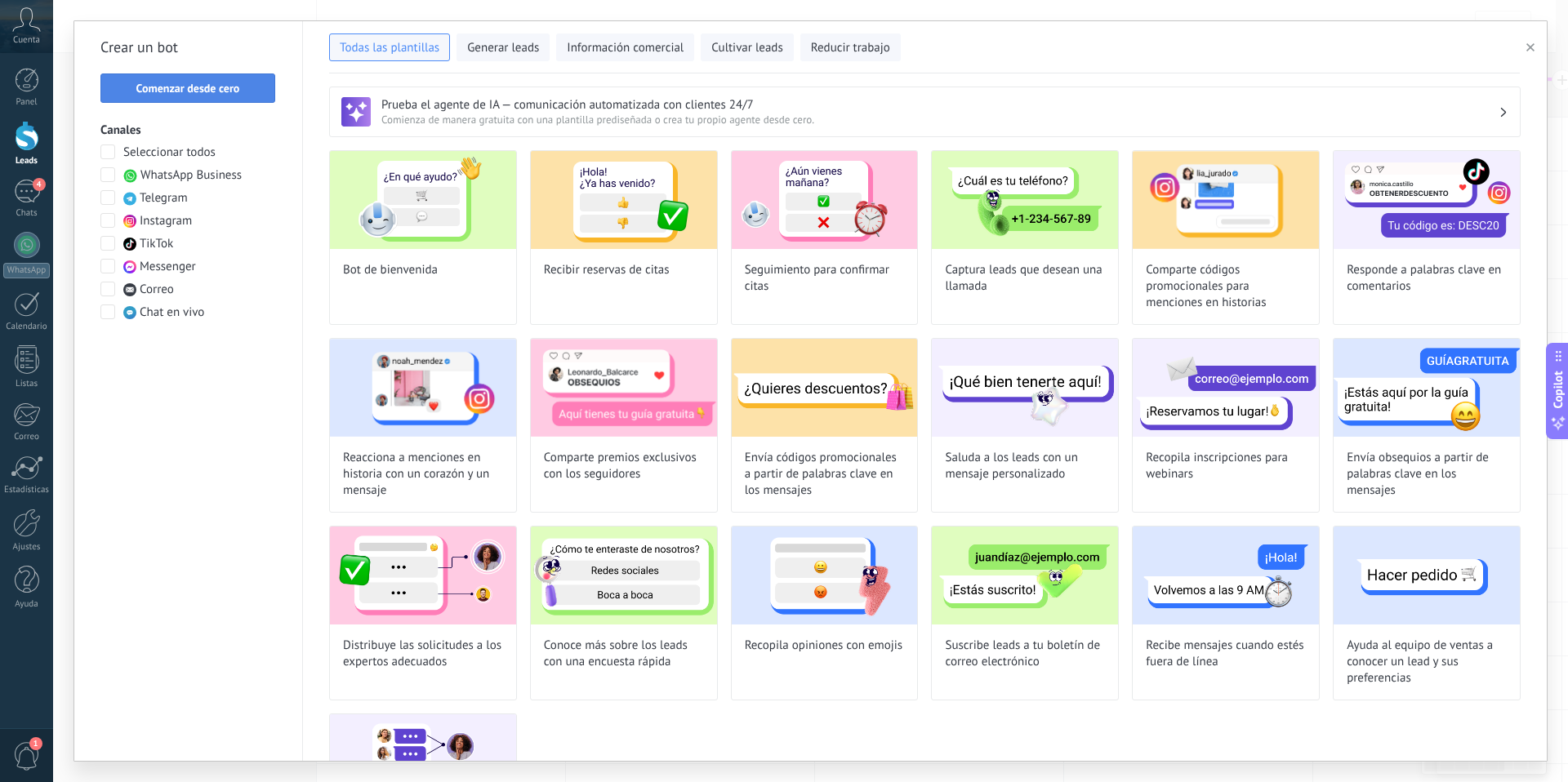
click at [206, 88] on span "Comenzar desde cero" at bounding box center [188, 88] width 104 height 12
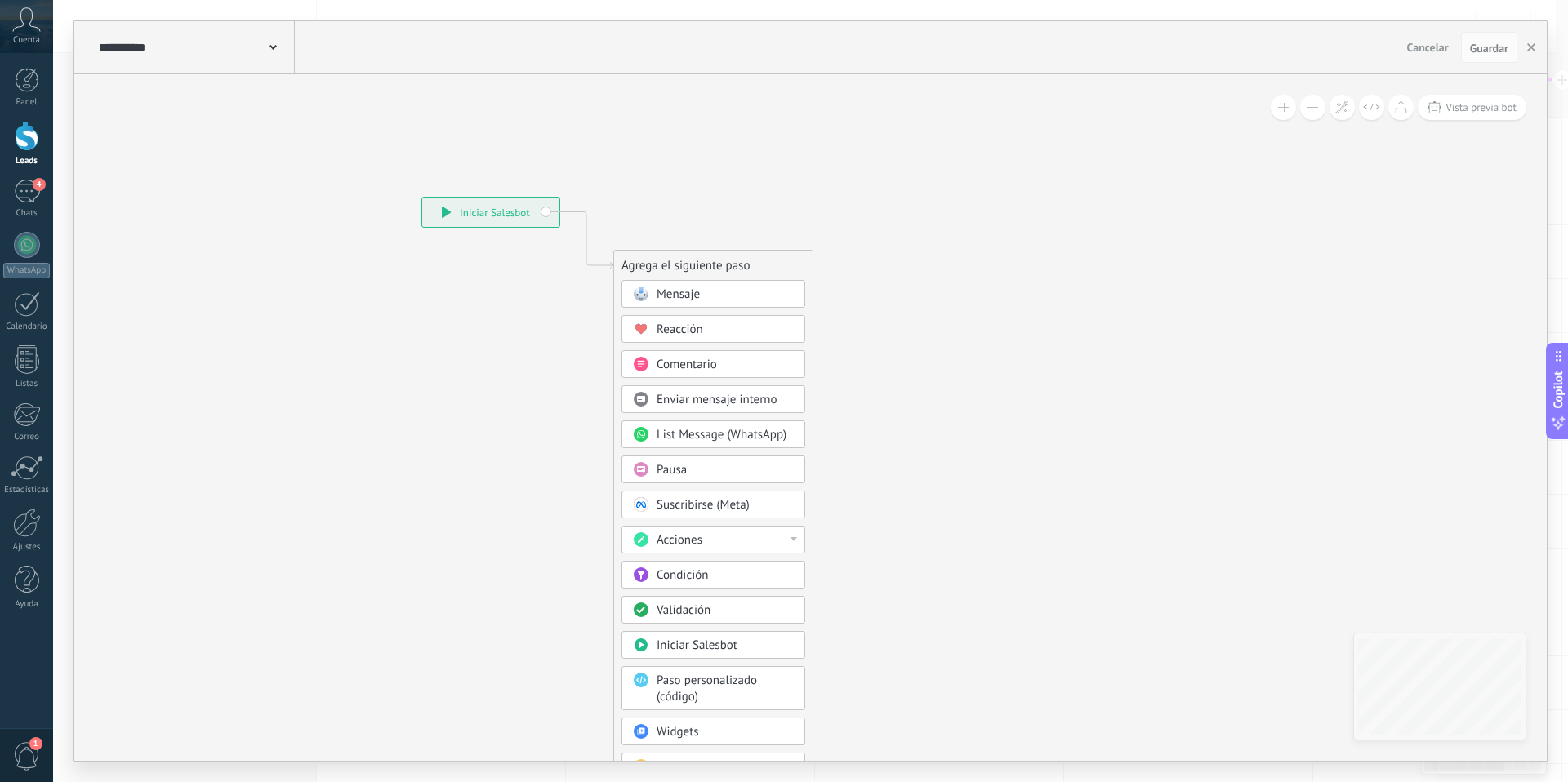
click at [685, 292] on span "Mensaje" at bounding box center [678, 293] width 44 height 15
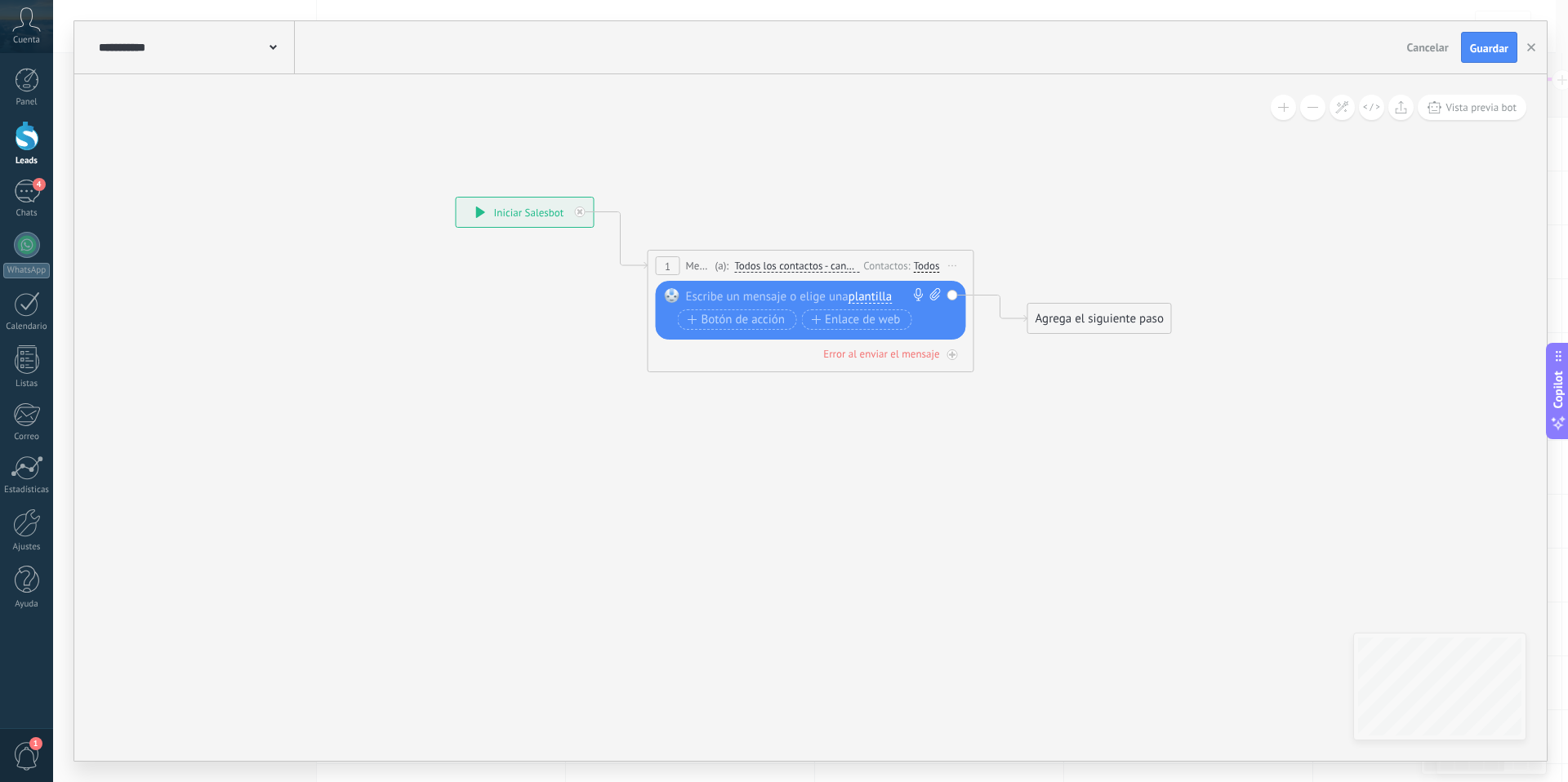
click at [692, 296] on div at bounding box center [807, 296] width 243 height 16
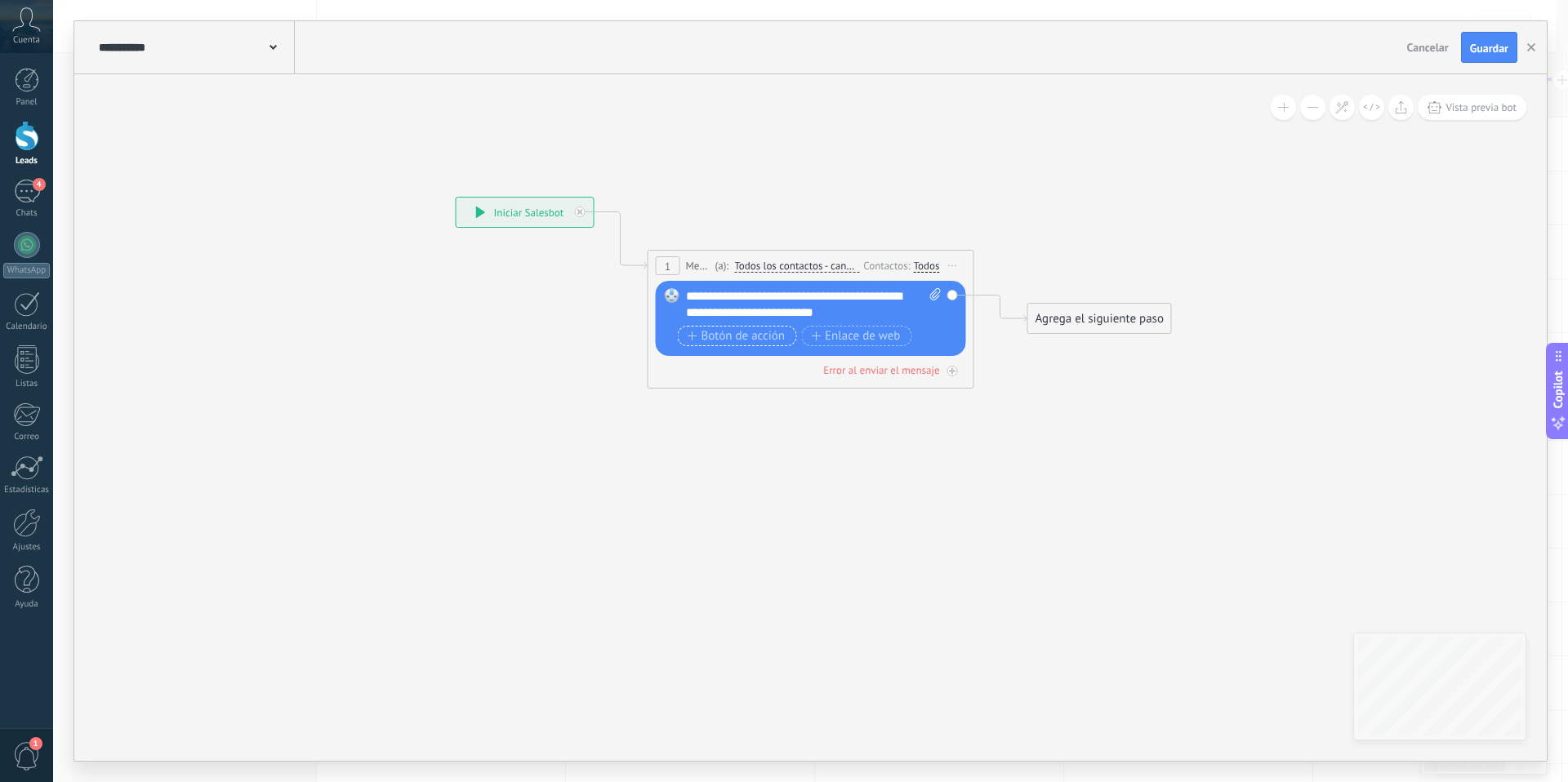
click at [724, 339] on span "Botón de acción" at bounding box center [736, 336] width 98 height 13
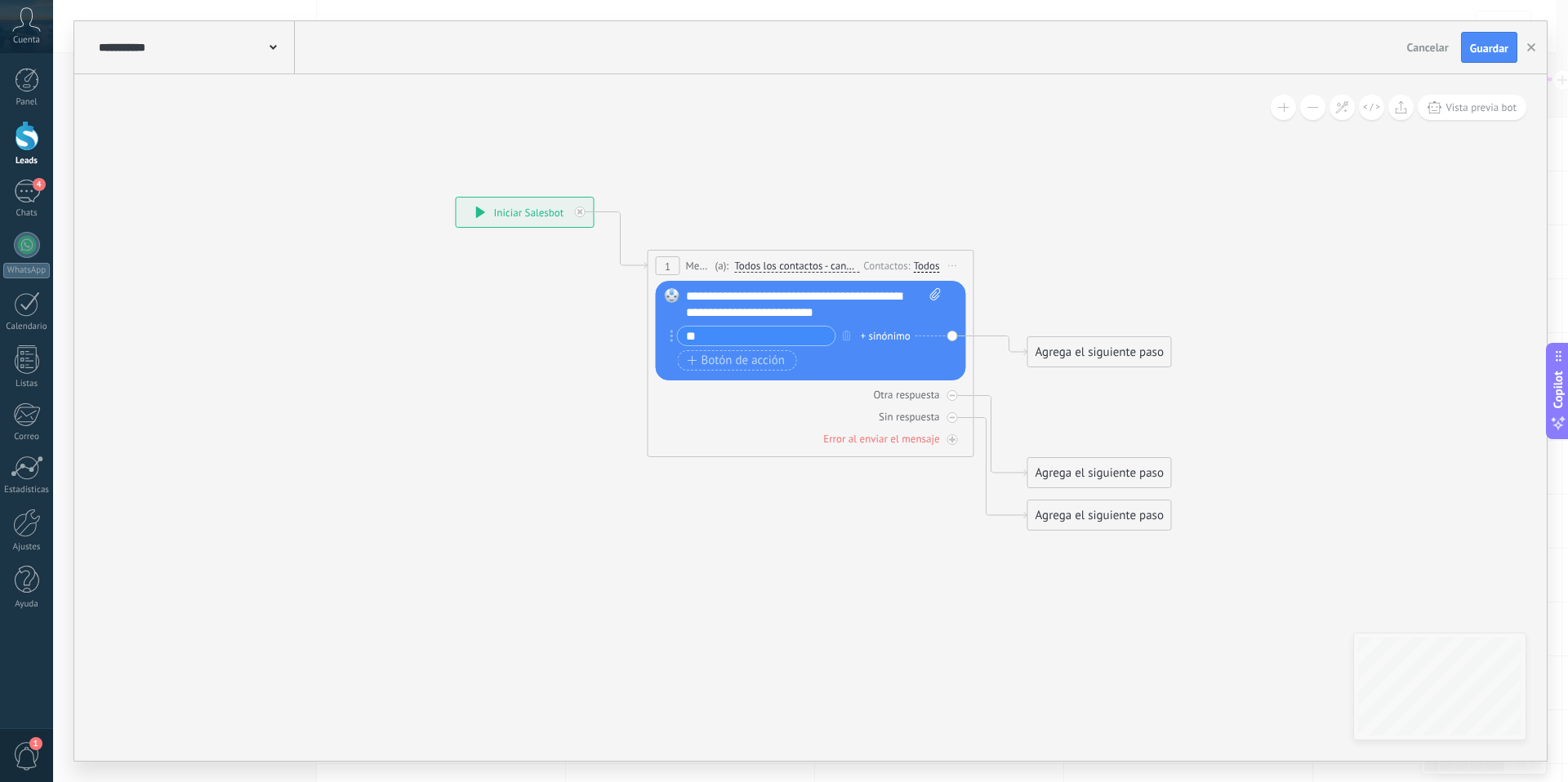
type input "*"
type input "**********"
click at [713, 356] on span "Botón de acción" at bounding box center [736, 361] width 98 height 13
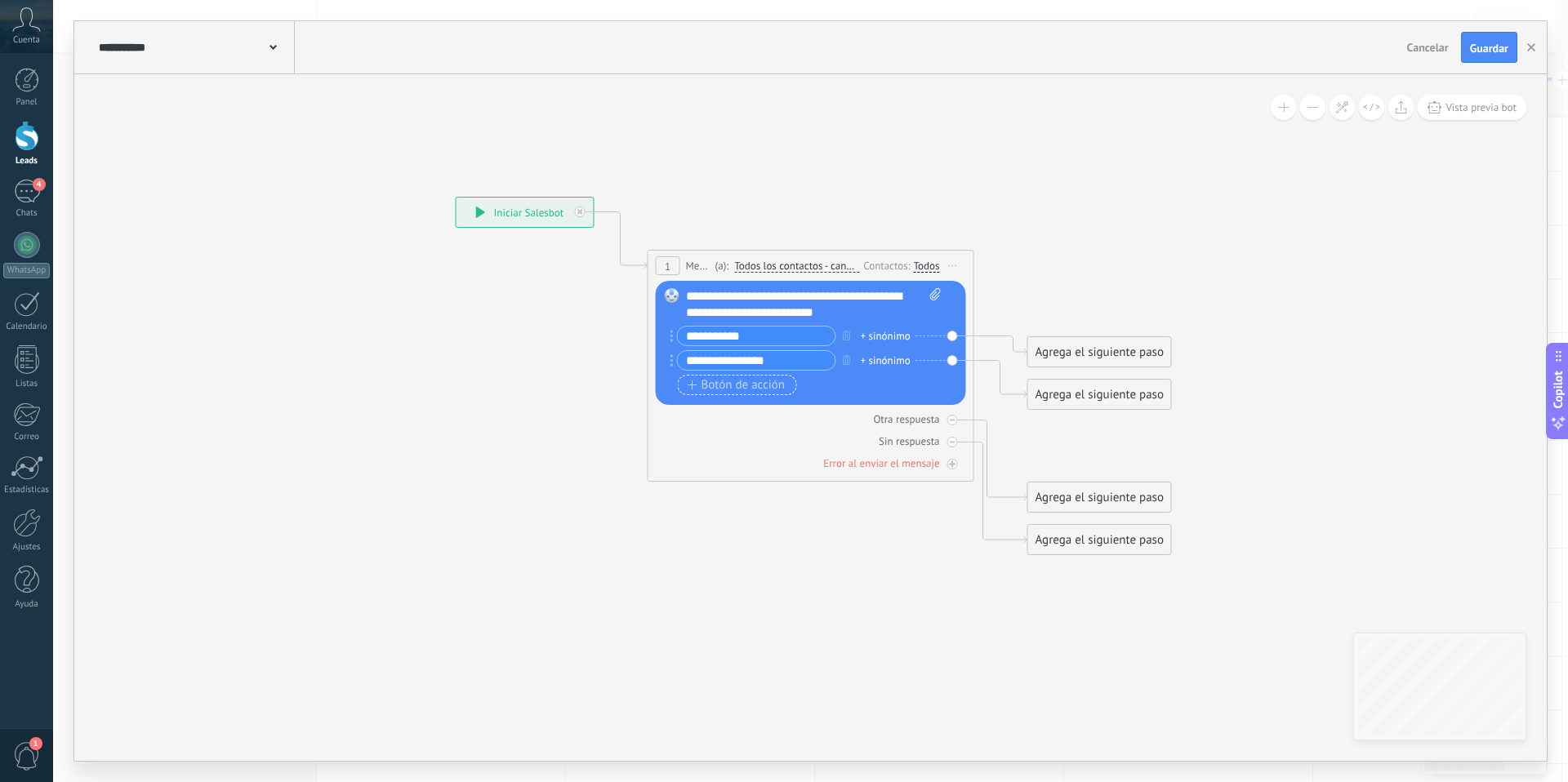
type input "**********"
click at [705, 384] on span "Botón de acción" at bounding box center [736, 385] width 98 height 13
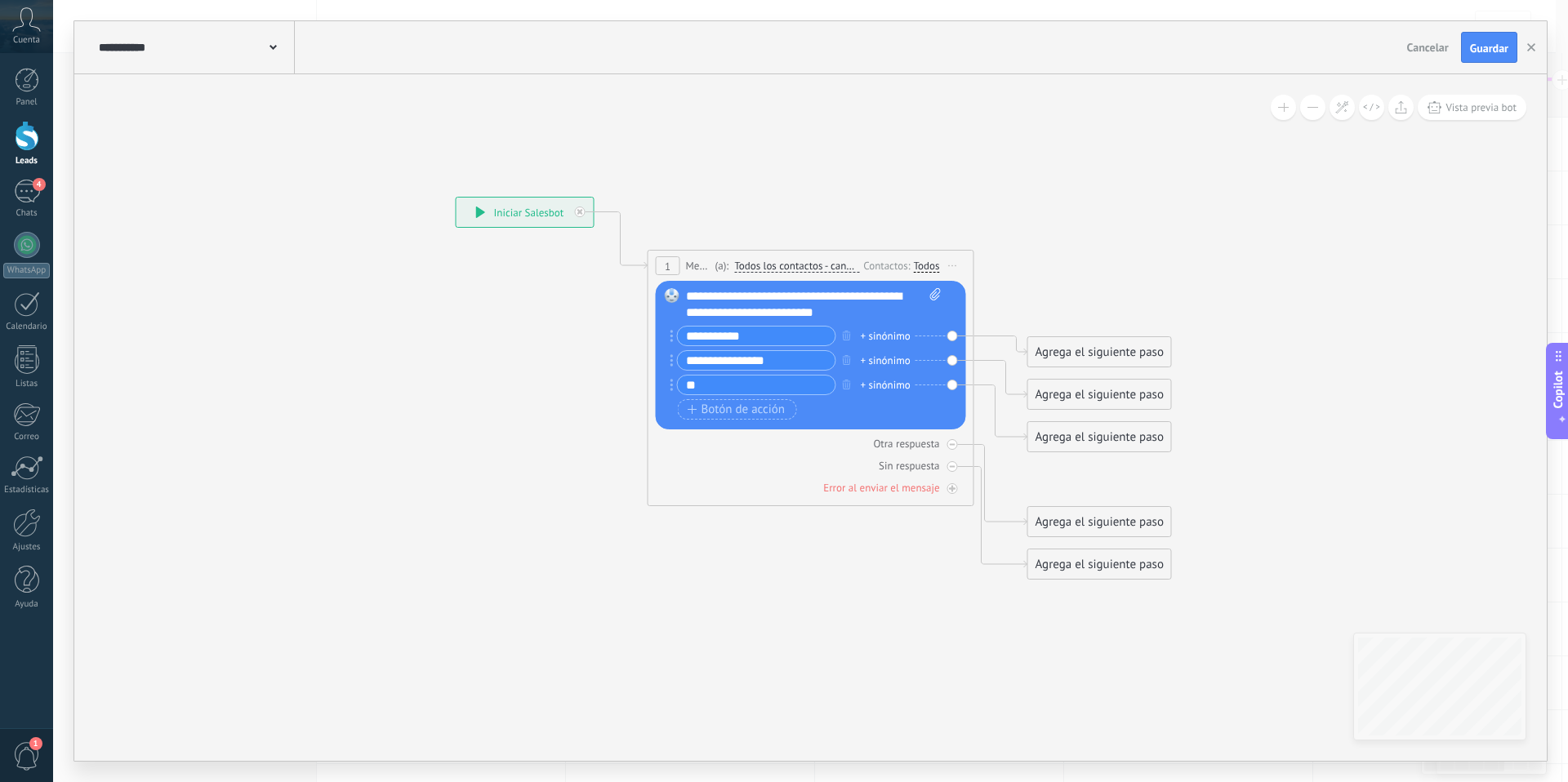
type input "*"
type input "**********"
click at [696, 410] on icon "button" at bounding box center [692, 410] width 10 height 9
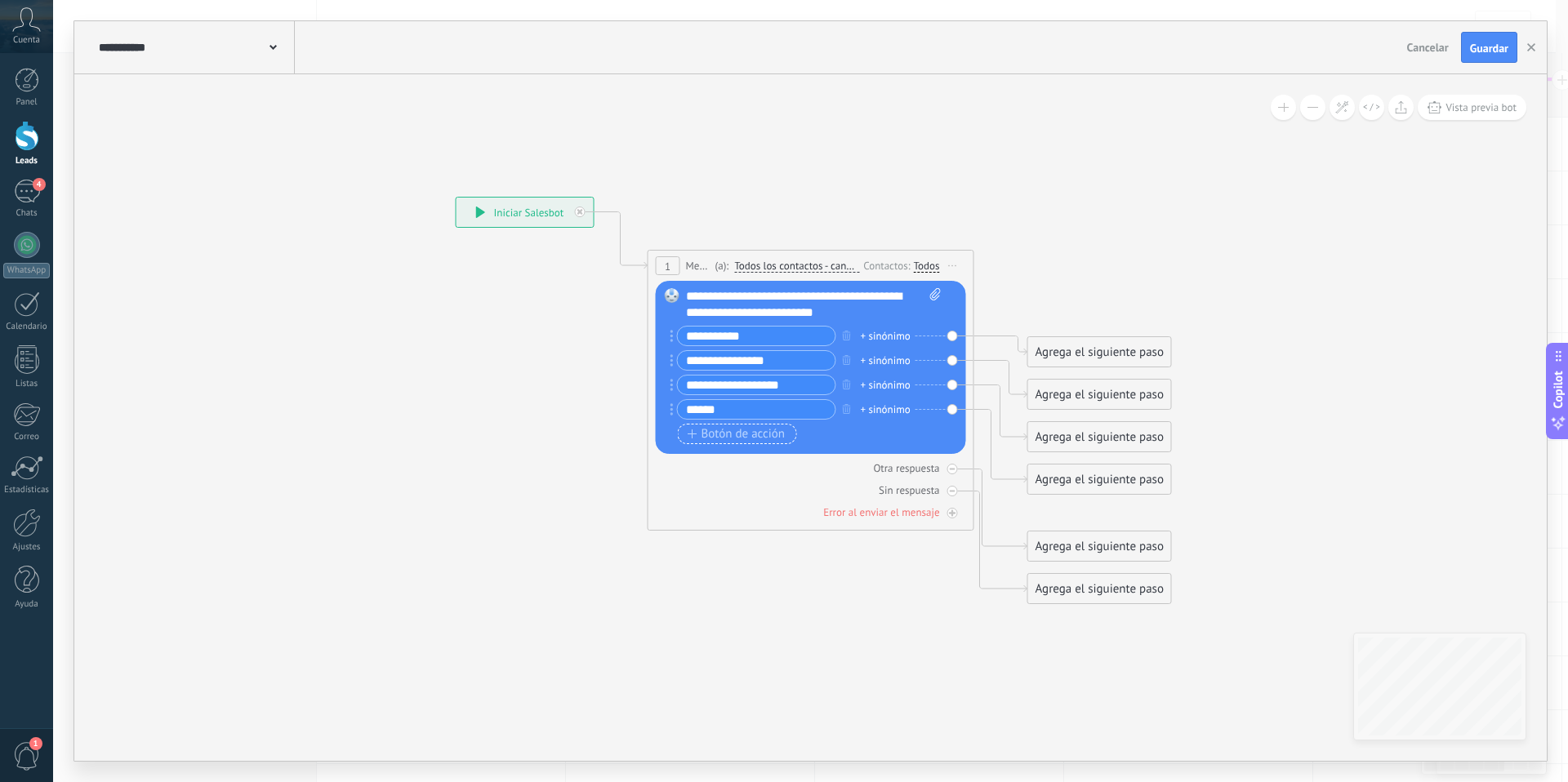
type input "******"
click at [709, 433] on span "Botón de acción" at bounding box center [736, 434] width 98 height 13
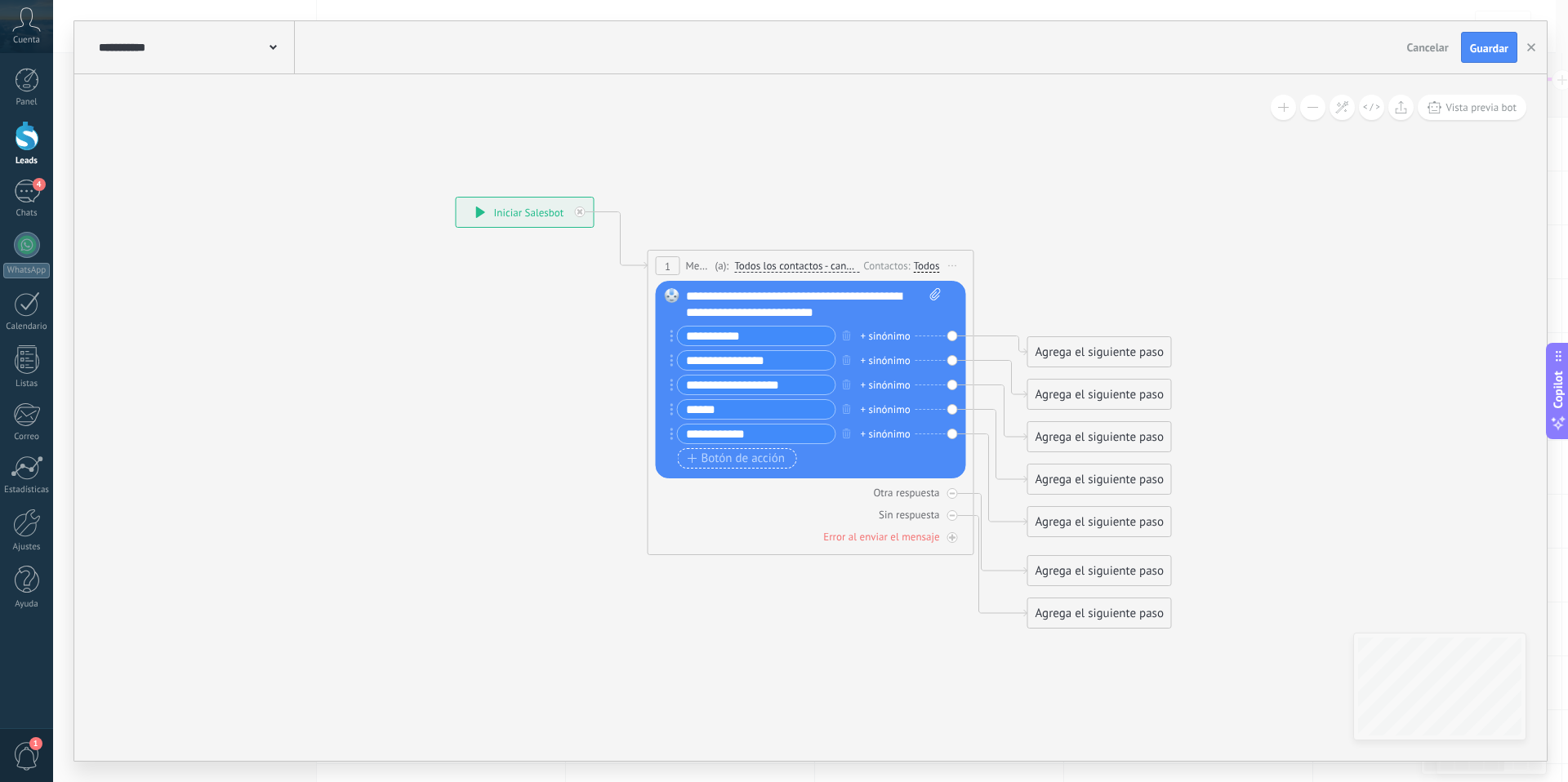
type input "**********"
click at [725, 459] on span "Botón de acción" at bounding box center [736, 459] width 98 height 13
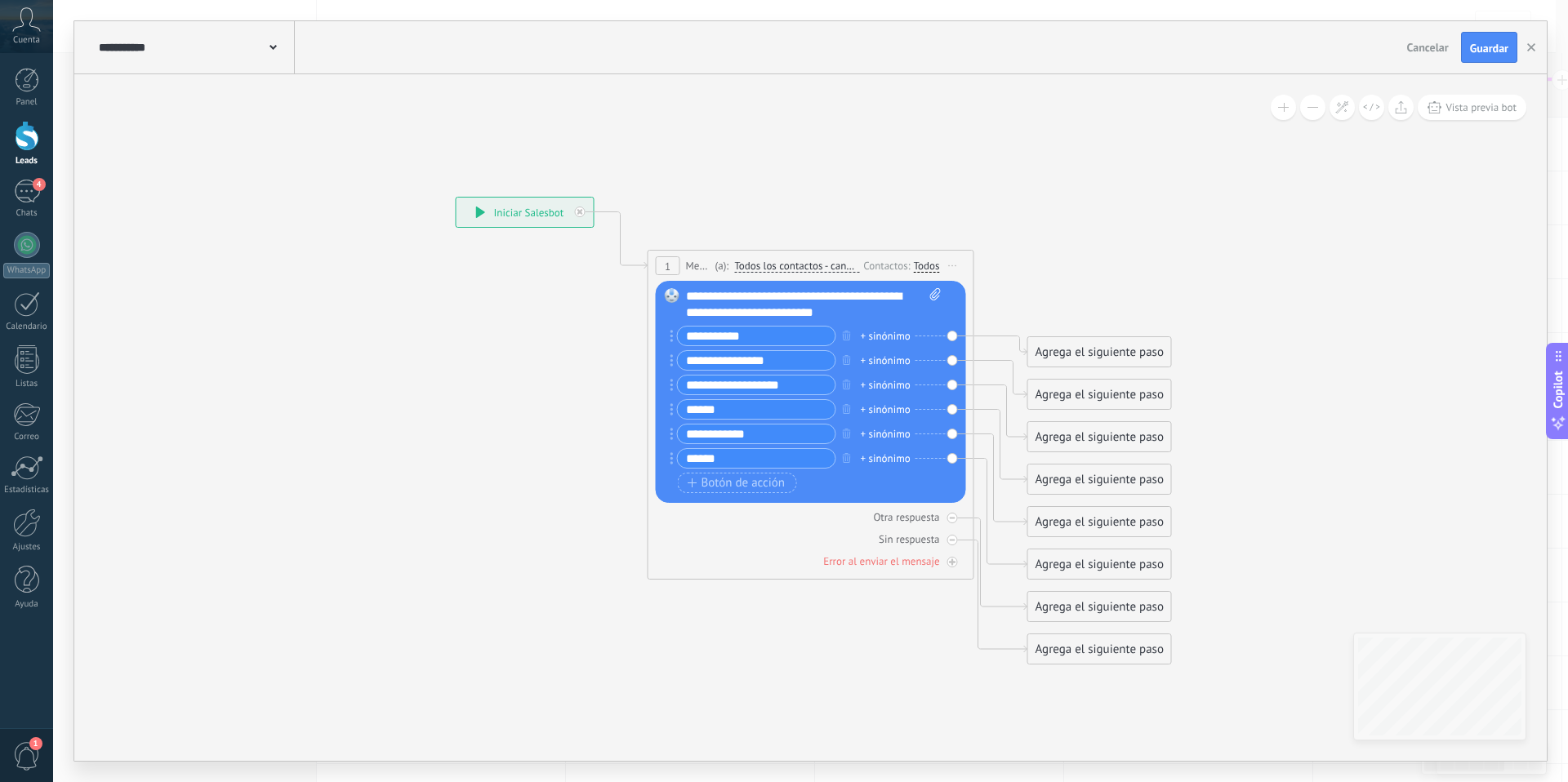
type input "******"
drag, startPoint x: 740, startPoint y: 336, endPoint x: 710, endPoint y: 339, distance: 30.1
click at [740, 336] on input "**********" at bounding box center [756, 335] width 157 height 19
type input "**********"
click at [711, 385] on input "**********" at bounding box center [756, 385] width 157 height 19
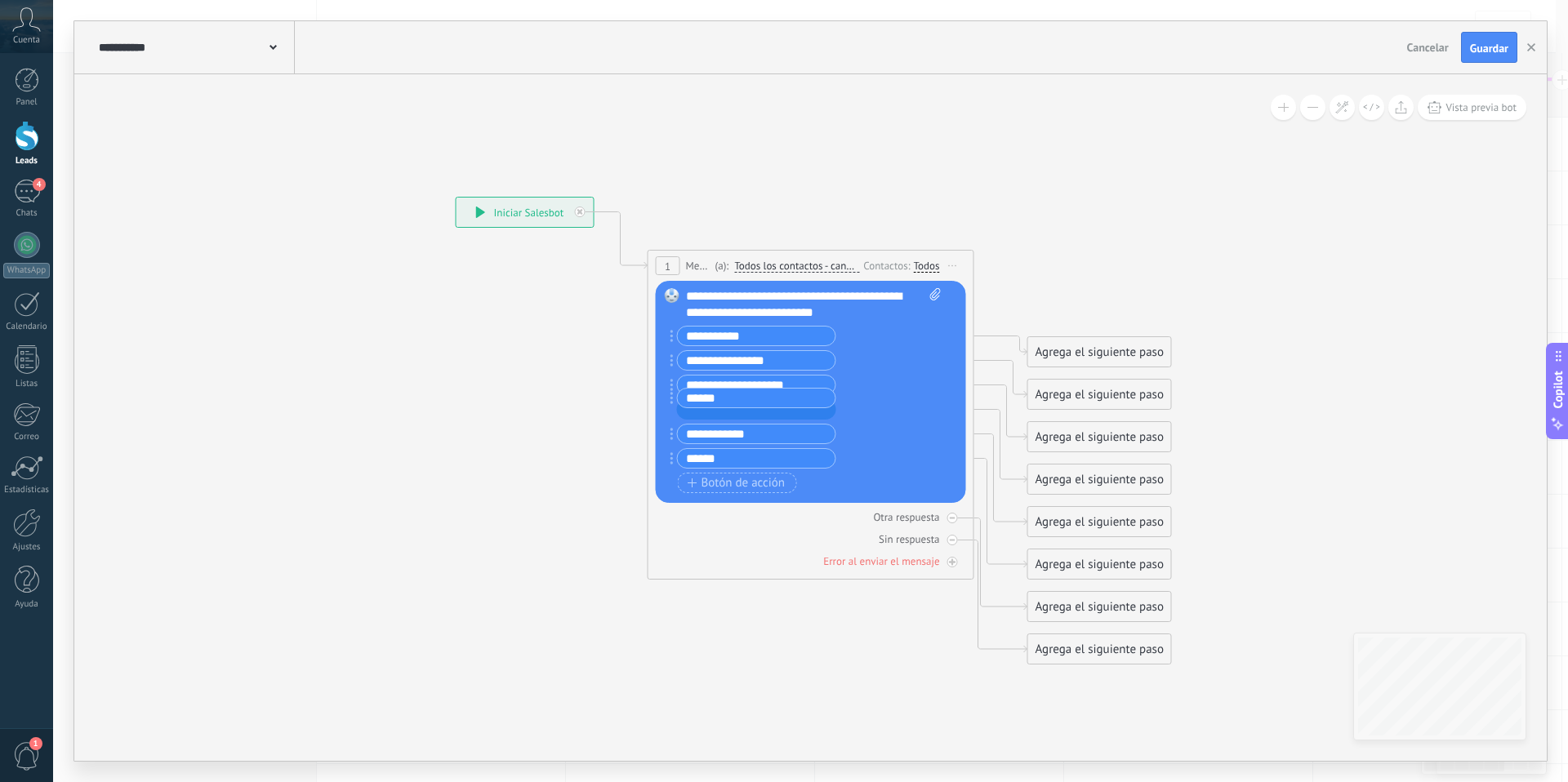
type input "**********"
drag, startPoint x: 671, startPoint y: 411, endPoint x: 671, endPoint y: 381, distance: 30.0
click at [667, 430] on div "Reemplazar Quitar Convertir a mensaje de voz Arrastre la imagen aquí para adjun…" at bounding box center [811, 392] width 310 height 222
drag, startPoint x: 669, startPoint y: 435, endPoint x: 675, endPoint y: 406, distance: 29.6
drag, startPoint x: 669, startPoint y: 463, endPoint x: 682, endPoint y: 432, distance: 33.6
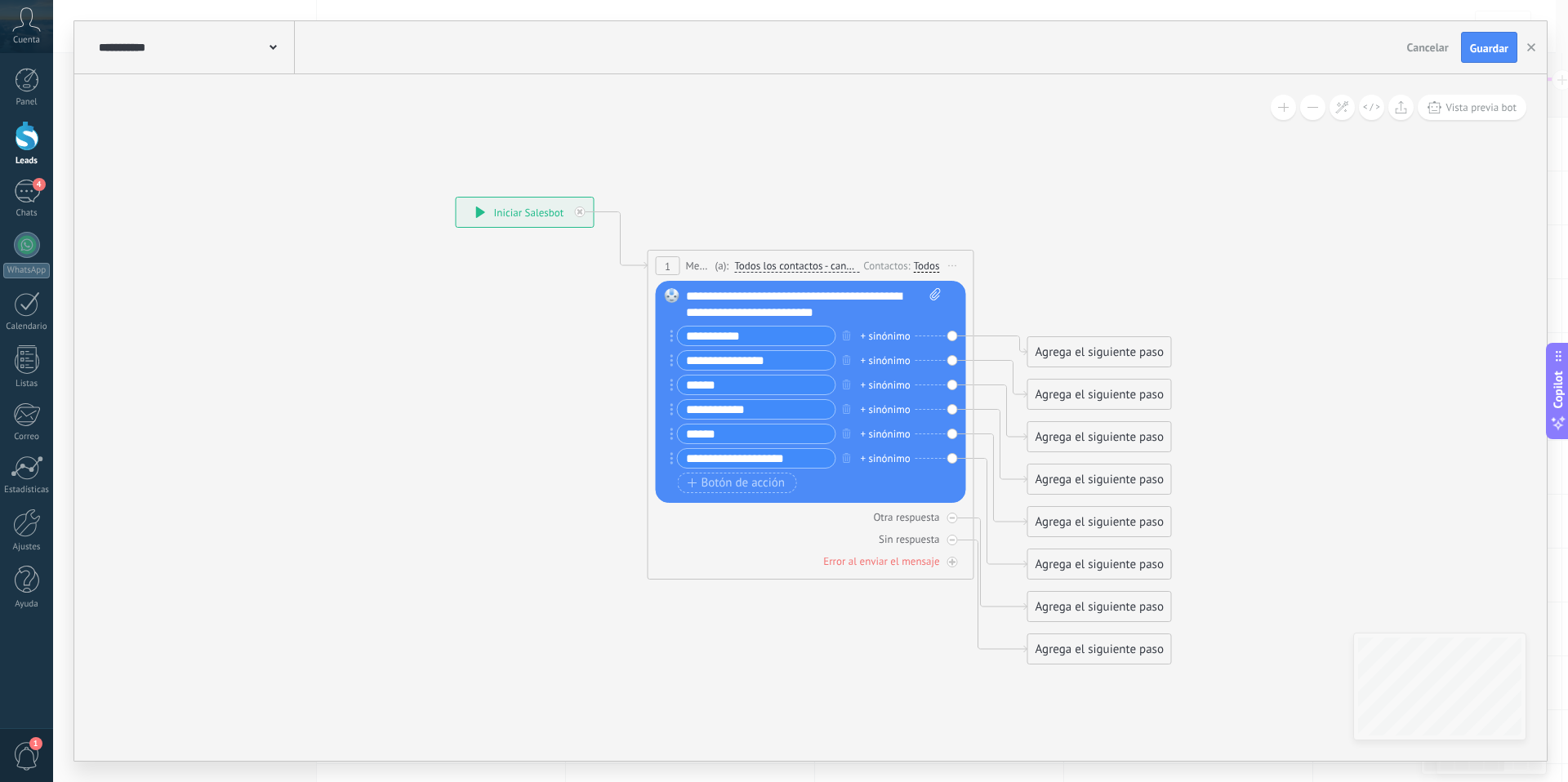
drag, startPoint x: 1219, startPoint y: 163, endPoint x: 1223, endPoint y: 155, distance: 8.9
click at [1219, 162] on icon at bounding box center [786, 430] width 1477 height 1284
click at [1072, 344] on div "Agrega el siguiente paso" at bounding box center [1100, 352] width 143 height 27
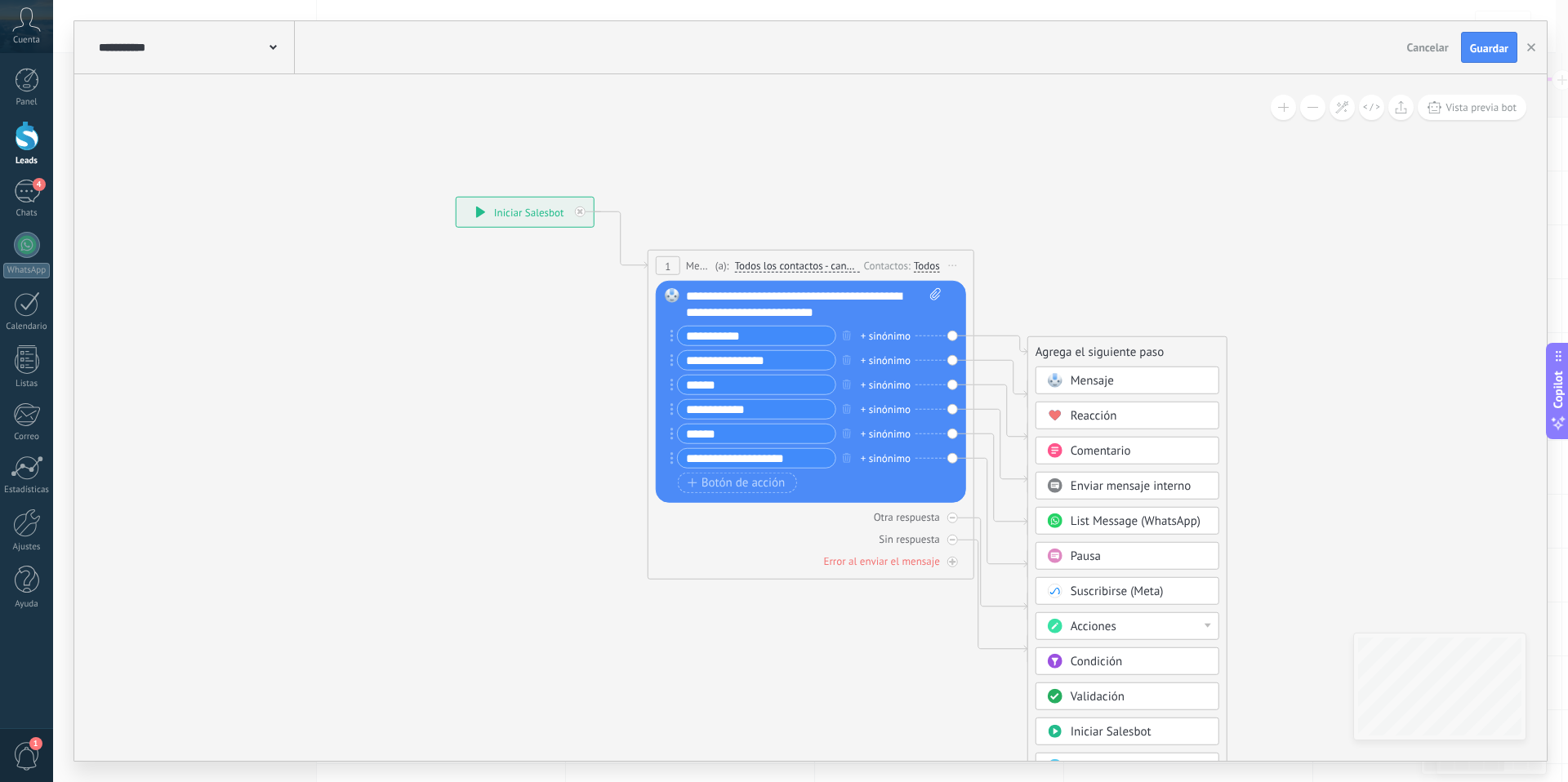
click at [1072, 377] on span "Mensaje" at bounding box center [1092, 380] width 44 height 15
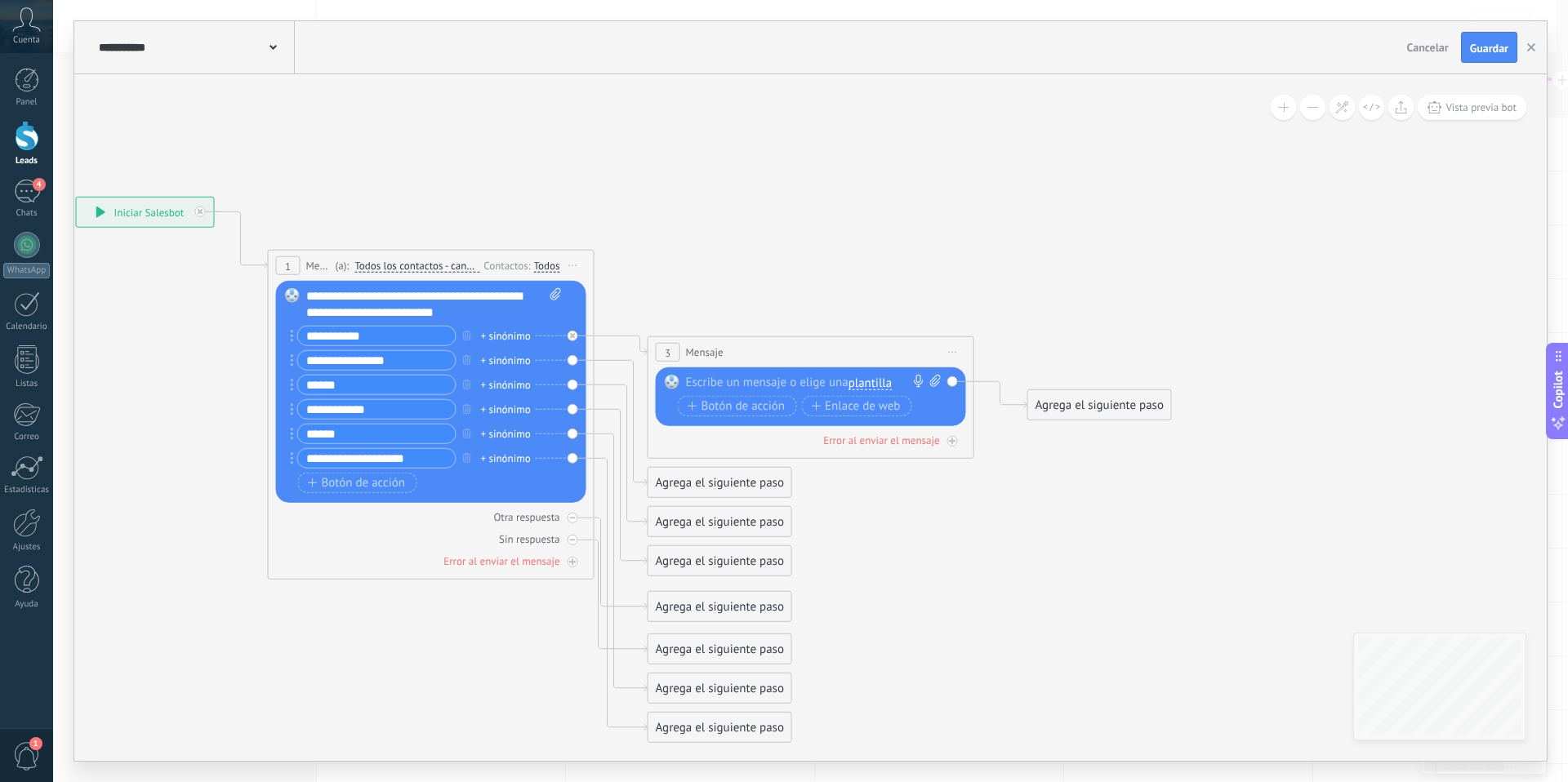
click at [746, 385] on div at bounding box center [807, 383] width 243 height 16
click at [716, 405] on span "Botón de acción" at bounding box center [736, 405] width 98 height 13
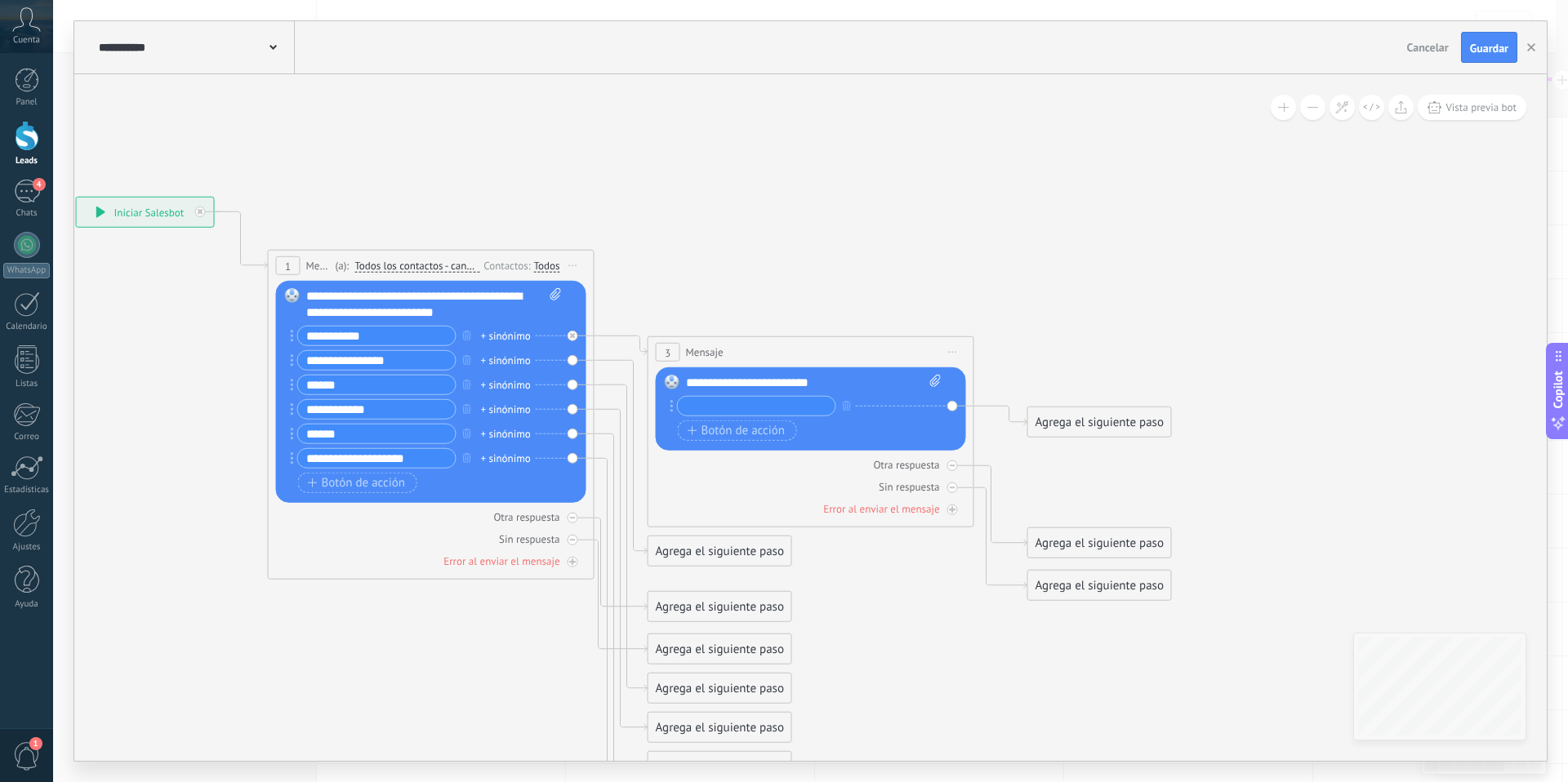
type input "*"
type input "*********"
click at [704, 436] on span "Botón de acción" at bounding box center [736, 430] width 98 height 13
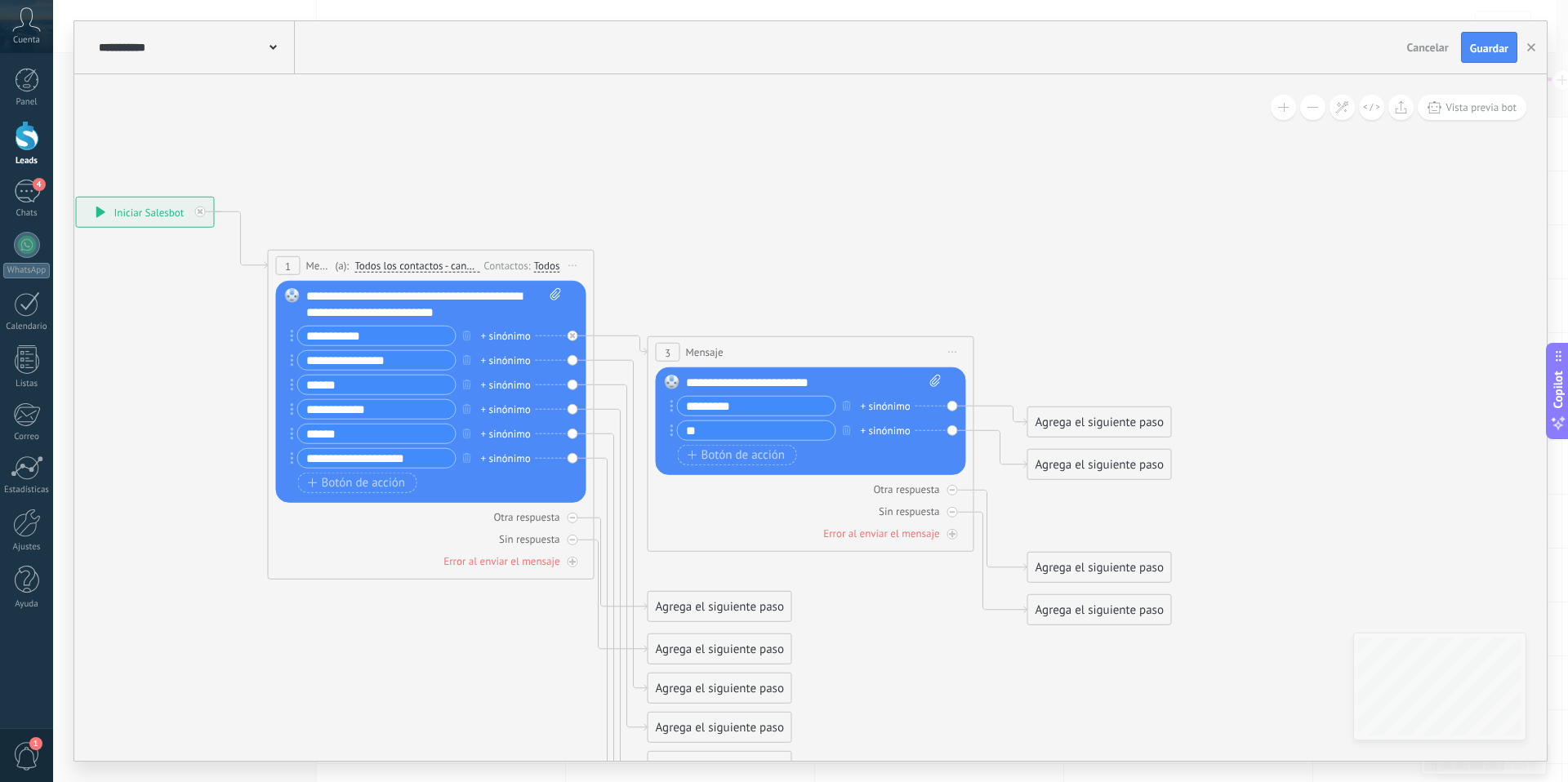
type input "*"
type input "******"
drag, startPoint x: 698, startPoint y: 456, endPoint x: 750, endPoint y: 428, distance: 59.1
click at [698, 456] on span "Botón de acción" at bounding box center [736, 454] width 98 height 13
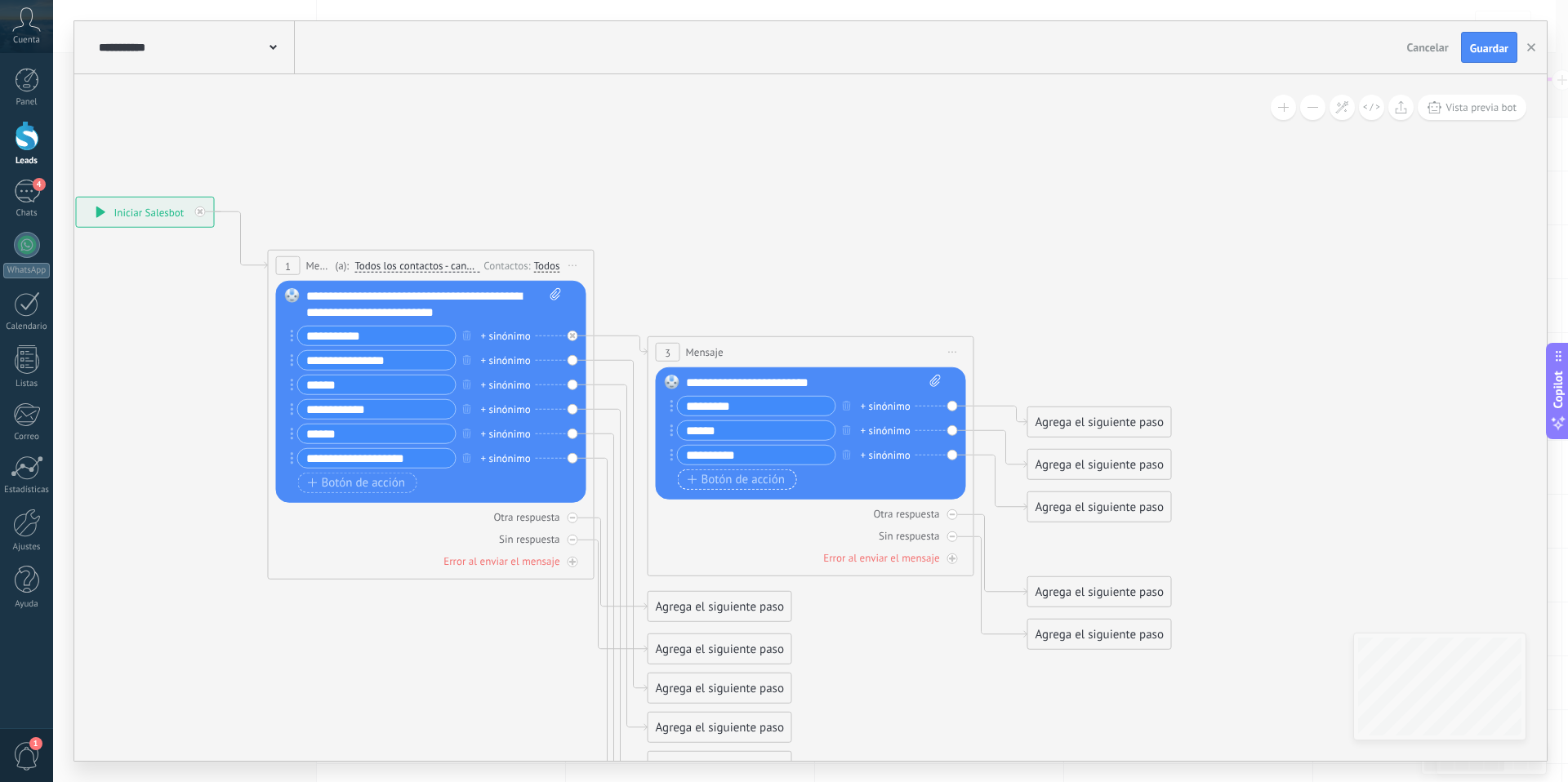
type input "**********"
click at [691, 475] on icon "button" at bounding box center [692, 480] width 10 height 9
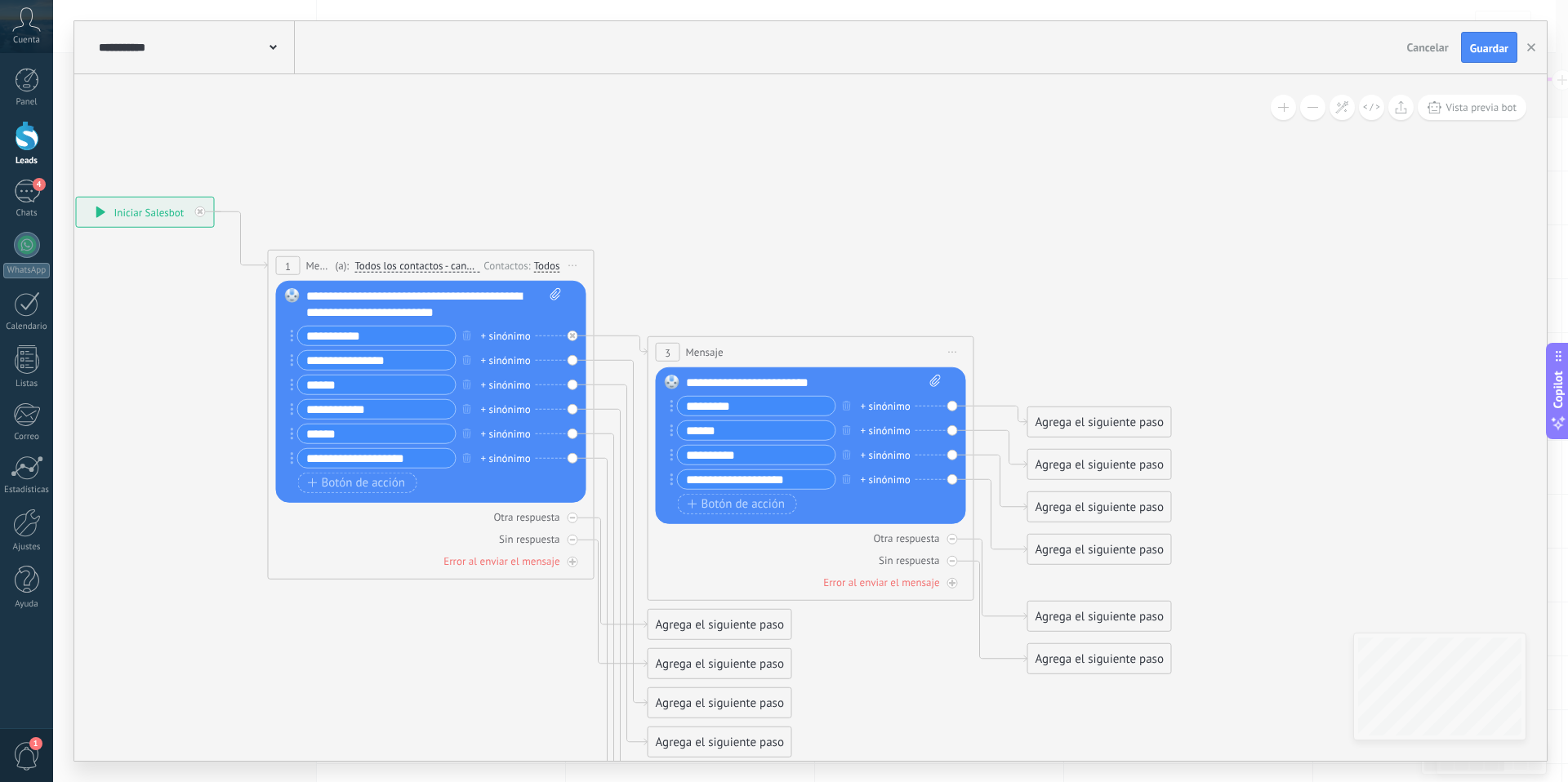
type input "**********"
click at [1062, 421] on div "Agrega el siguiente paso" at bounding box center [1100, 422] width 143 height 27
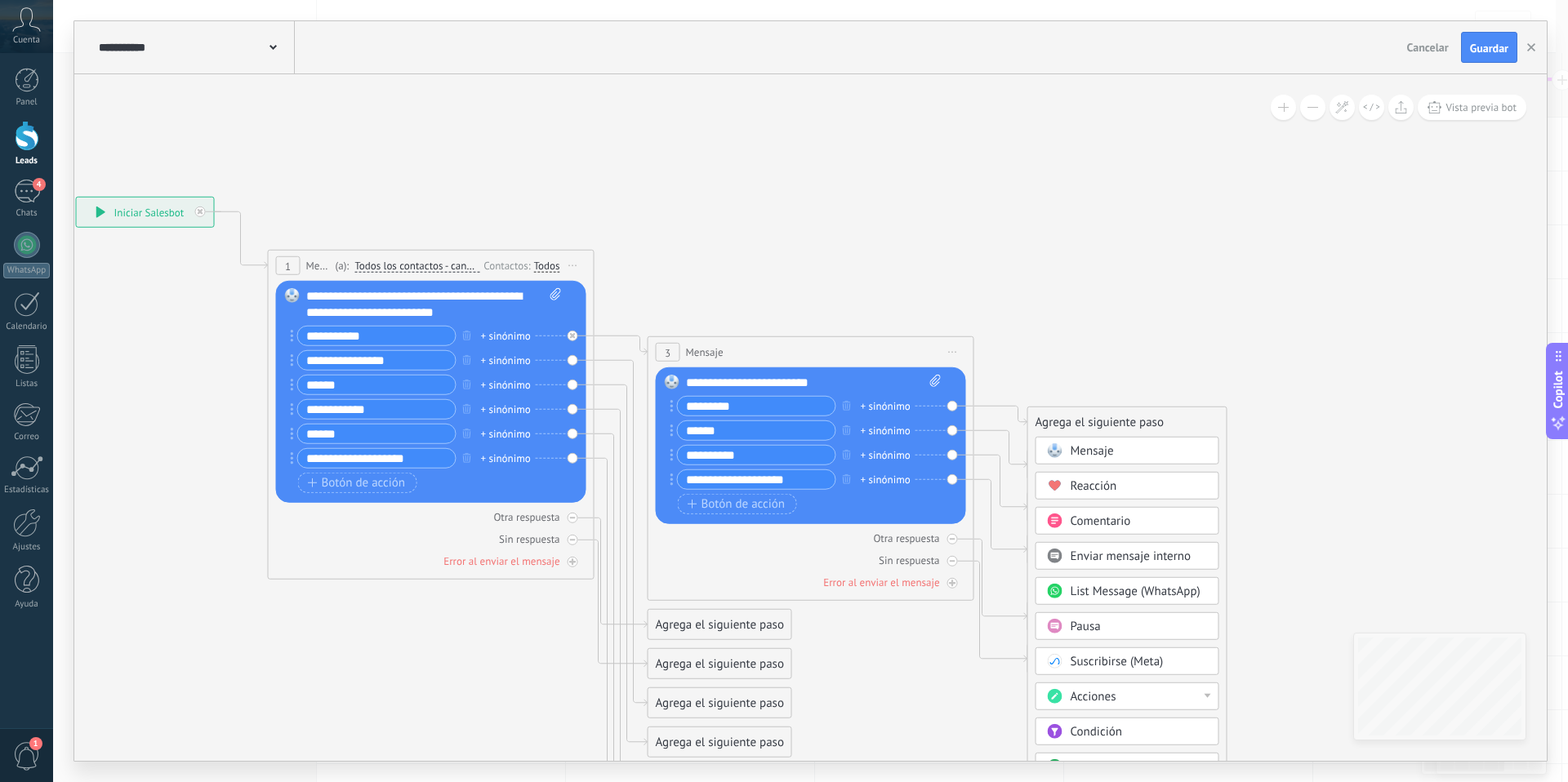
click at [1107, 517] on span "Comentario" at bounding box center [1100, 521] width 60 height 15
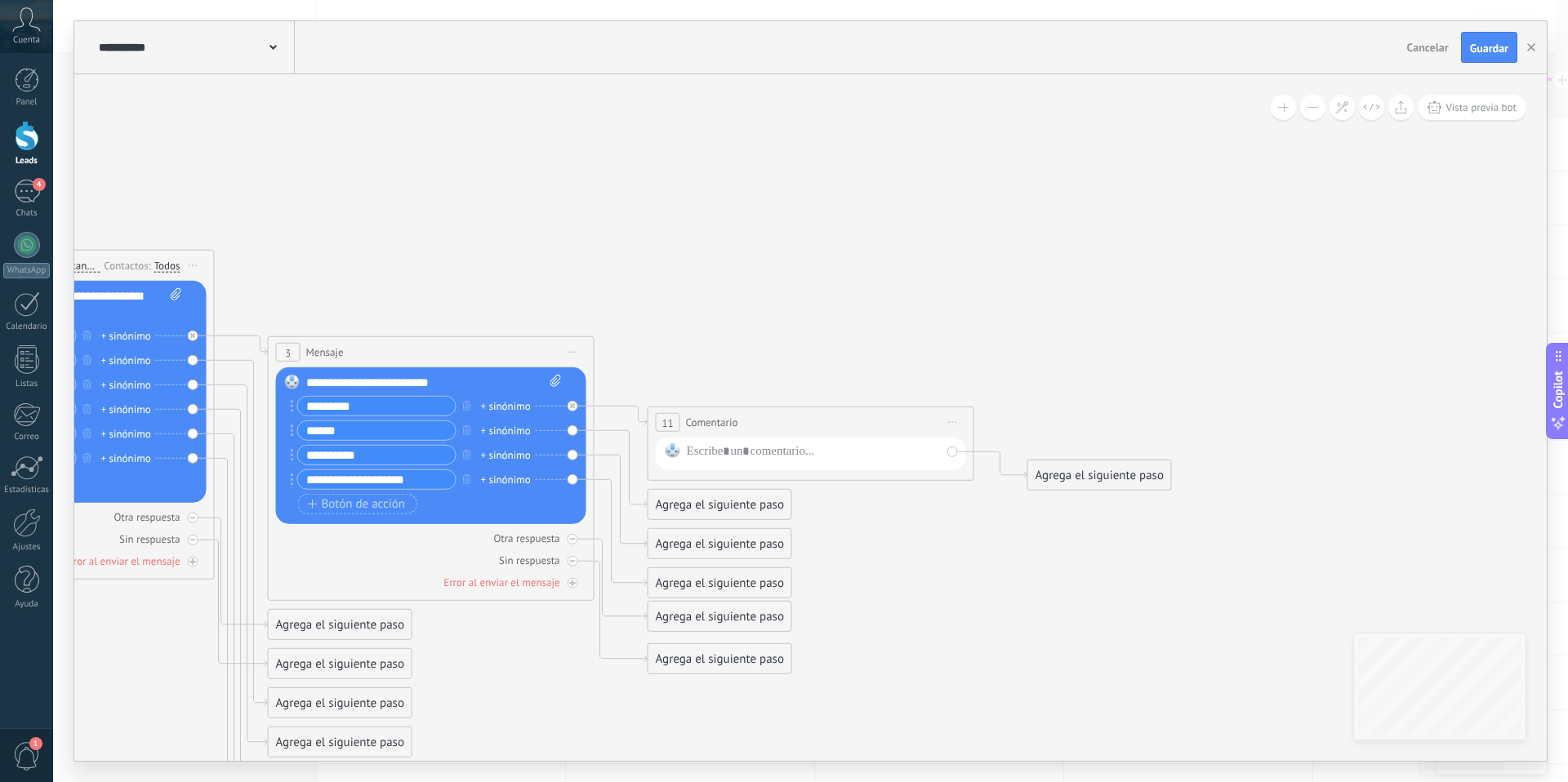
drag, startPoint x: 953, startPoint y: 424, endPoint x: 970, endPoint y: 437, distance: 21.4
click at [953, 424] on span "Iniciar vista previa aquí Cambiar nombre Duplicar [GEOGRAPHIC_DATA]" at bounding box center [952, 422] width 26 height 24
drag, startPoint x: 991, startPoint y: 524, endPoint x: 820, endPoint y: 510, distance: 171.6
click at [991, 524] on div "Borrar" at bounding box center [1028, 529] width 162 height 28
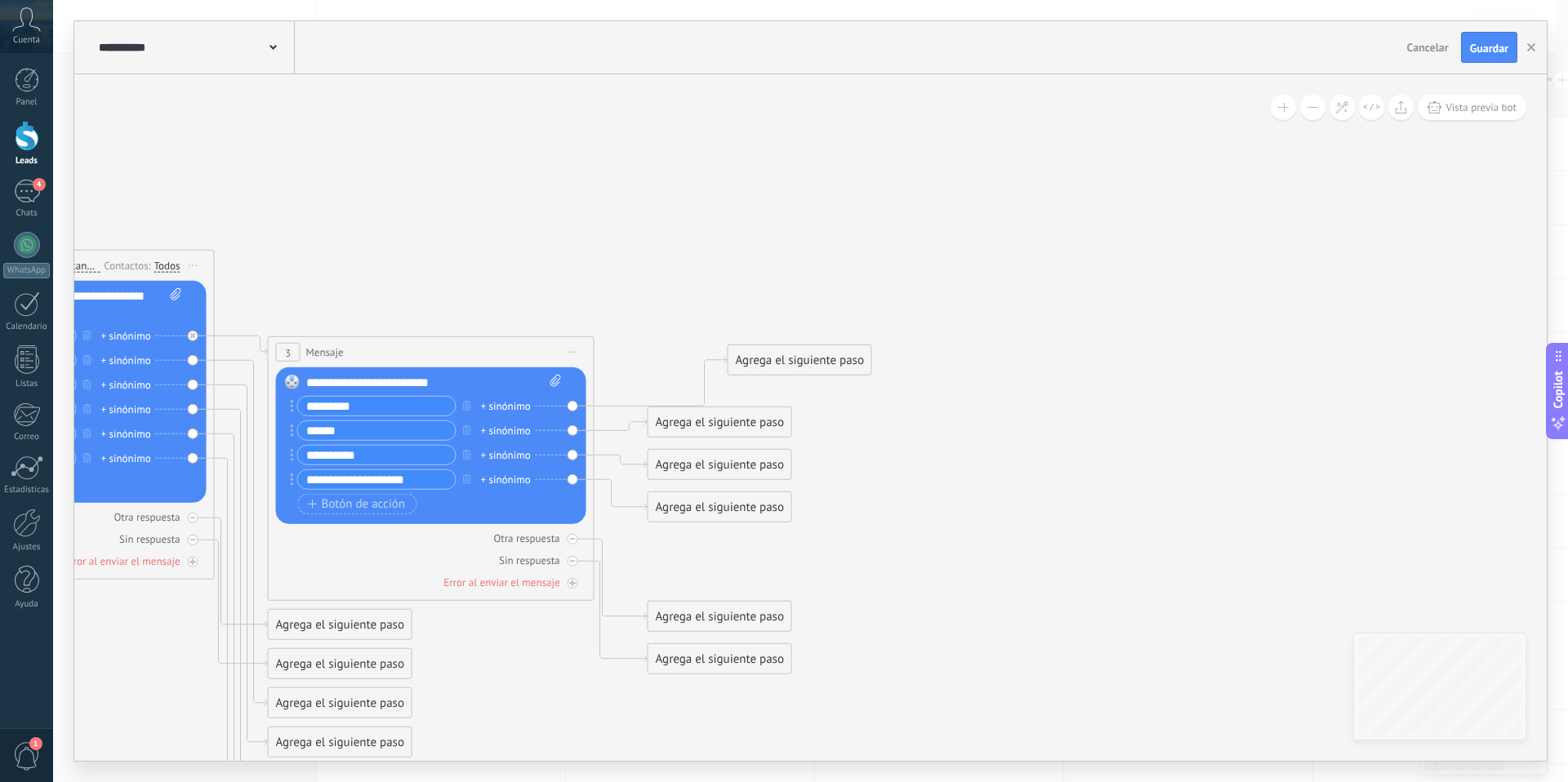
drag, startPoint x: 676, startPoint y: 552, endPoint x: 757, endPoint y: 363, distance: 205.6
click at [757, 363] on div "Agrega el siguiente paso" at bounding box center [799, 360] width 143 height 27
click at [780, 363] on div "Agrega el siguiente paso" at bounding box center [799, 360] width 143 height 27
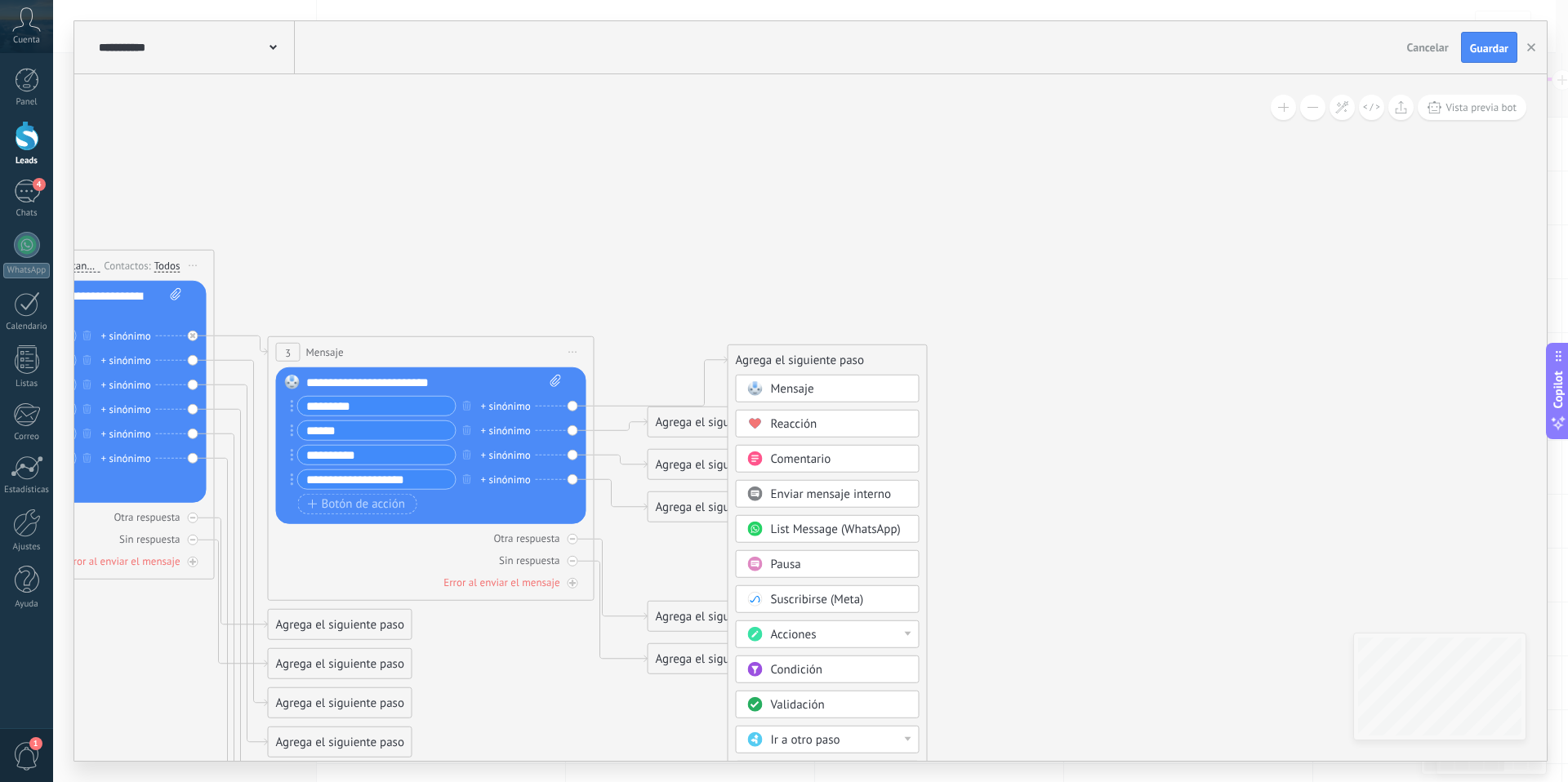
click at [817, 394] on div "Mensaje" at bounding box center [839, 389] width 137 height 16
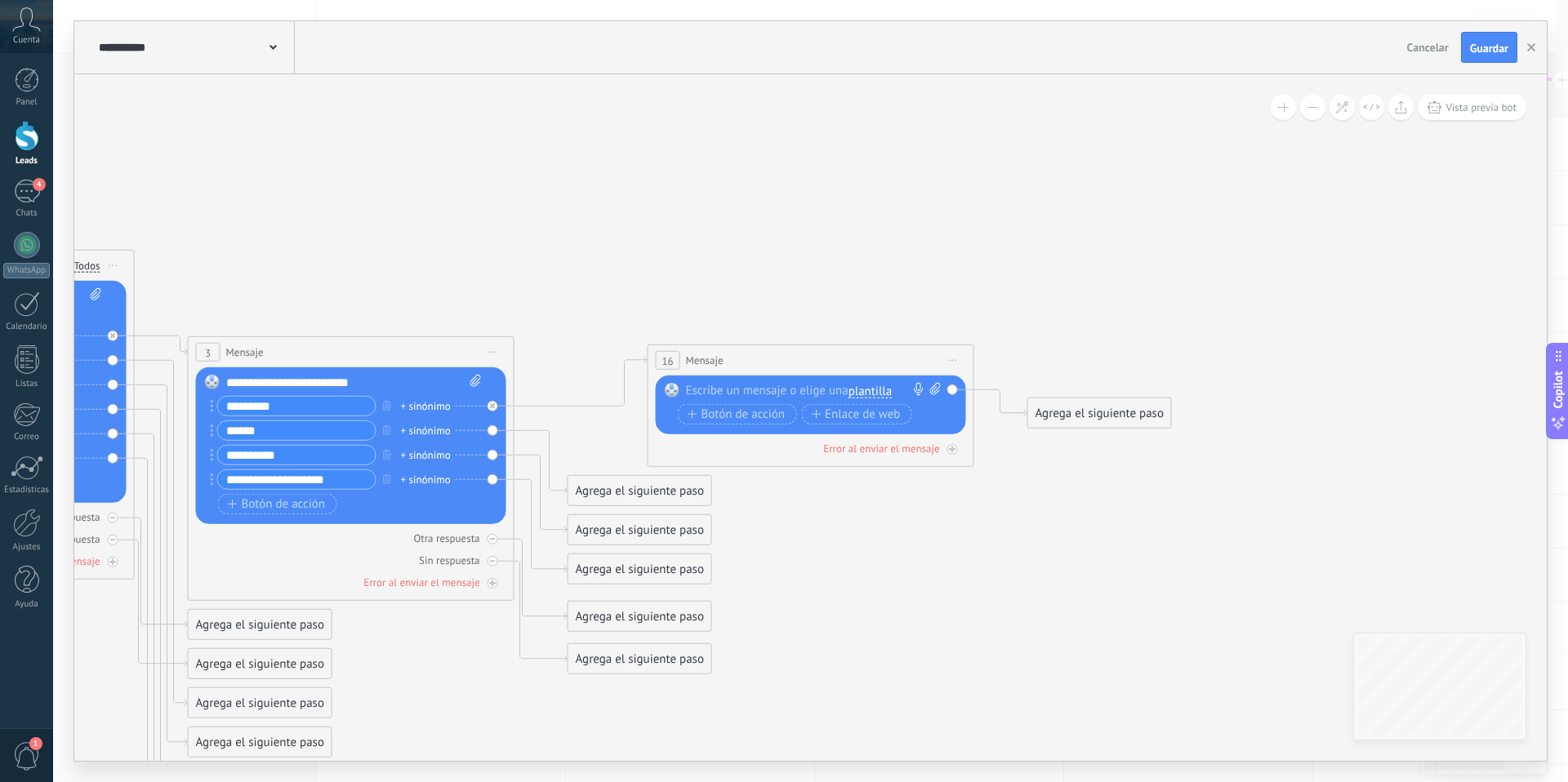
click at [727, 397] on div at bounding box center [807, 391] width 243 height 16
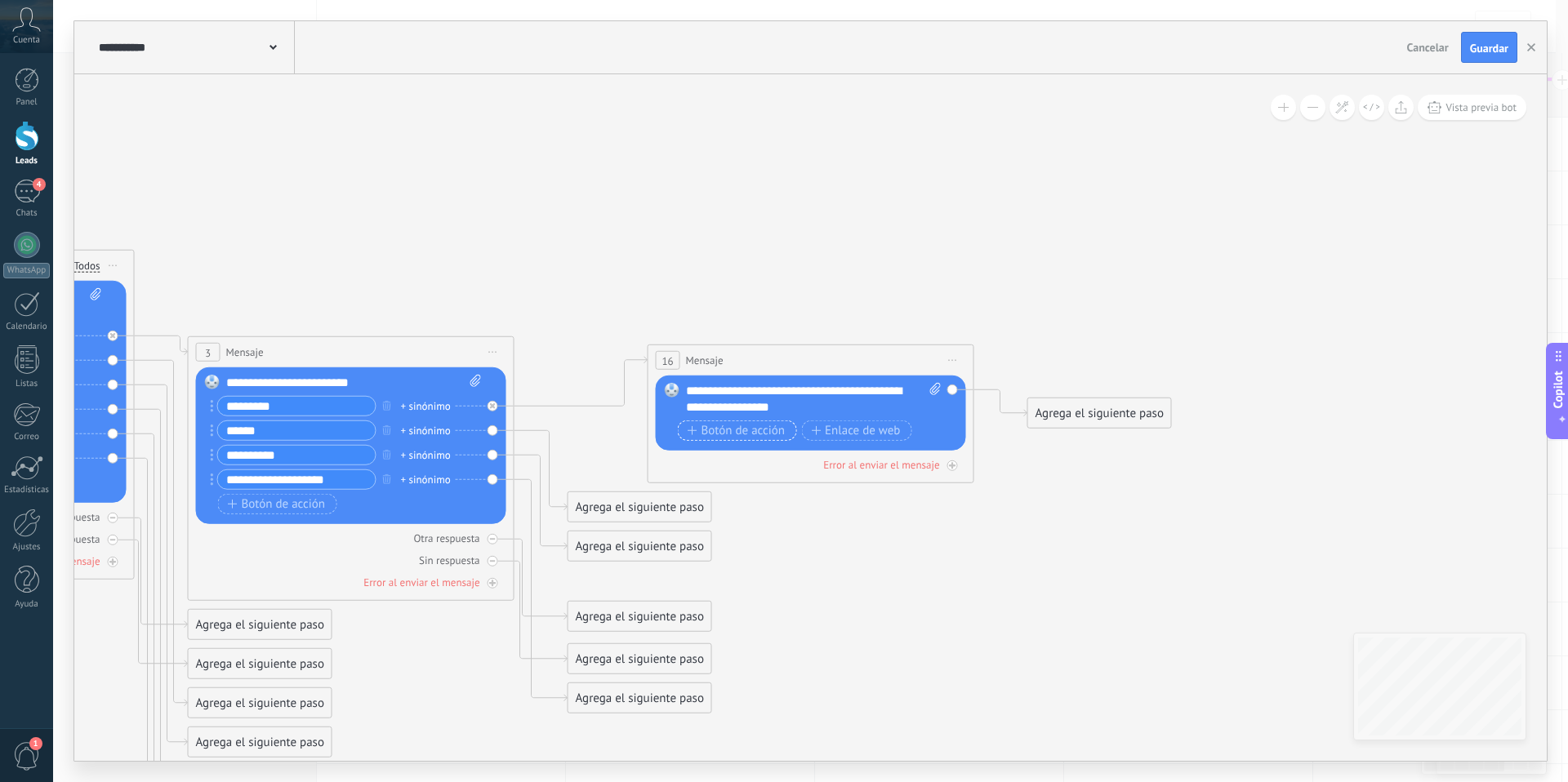
click at [721, 435] on span "Botón de acción" at bounding box center [736, 430] width 98 height 13
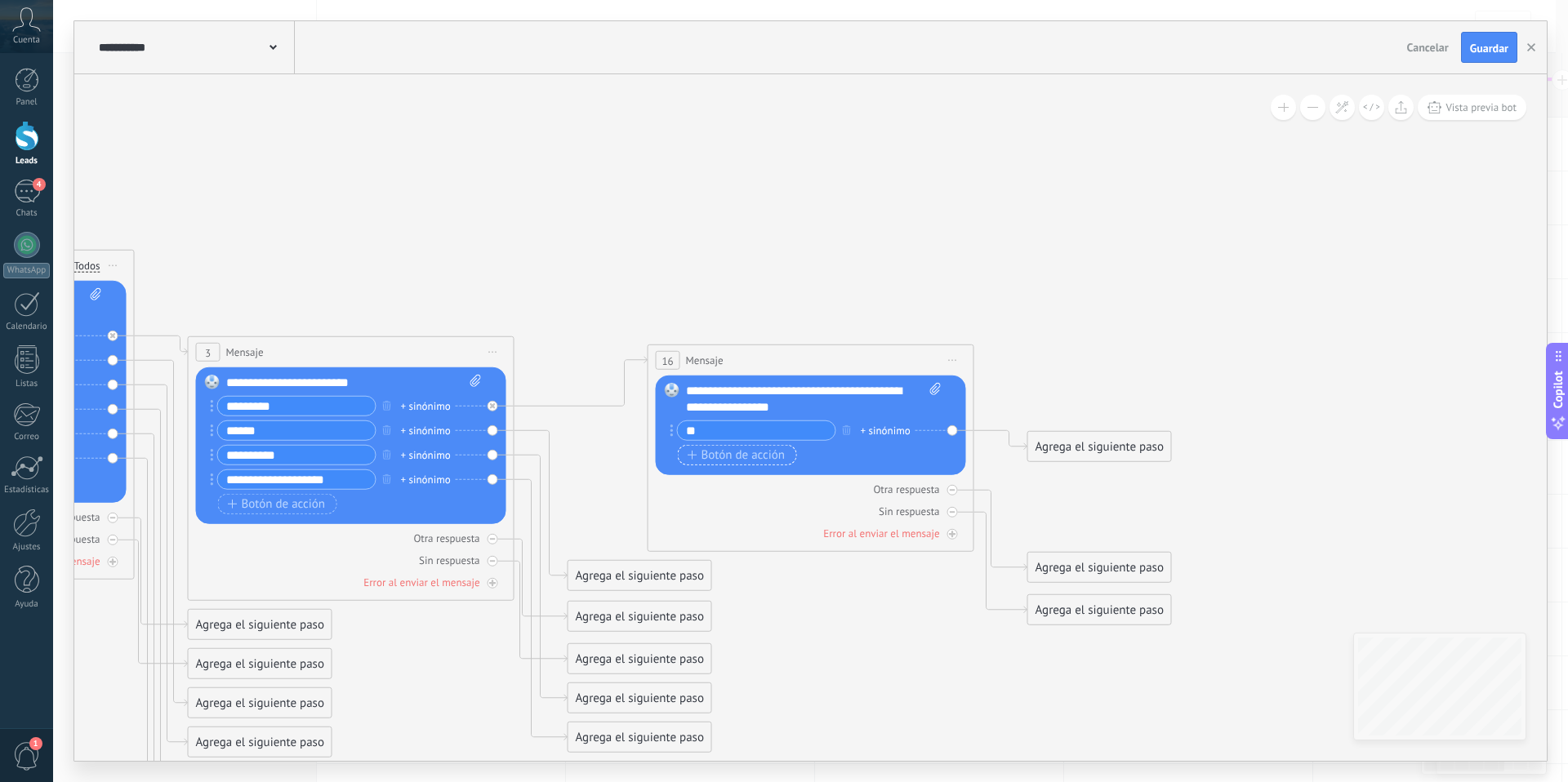
type input "**"
click at [708, 461] on span "Botón de acción" at bounding box center [736, 454] width 98 height 13
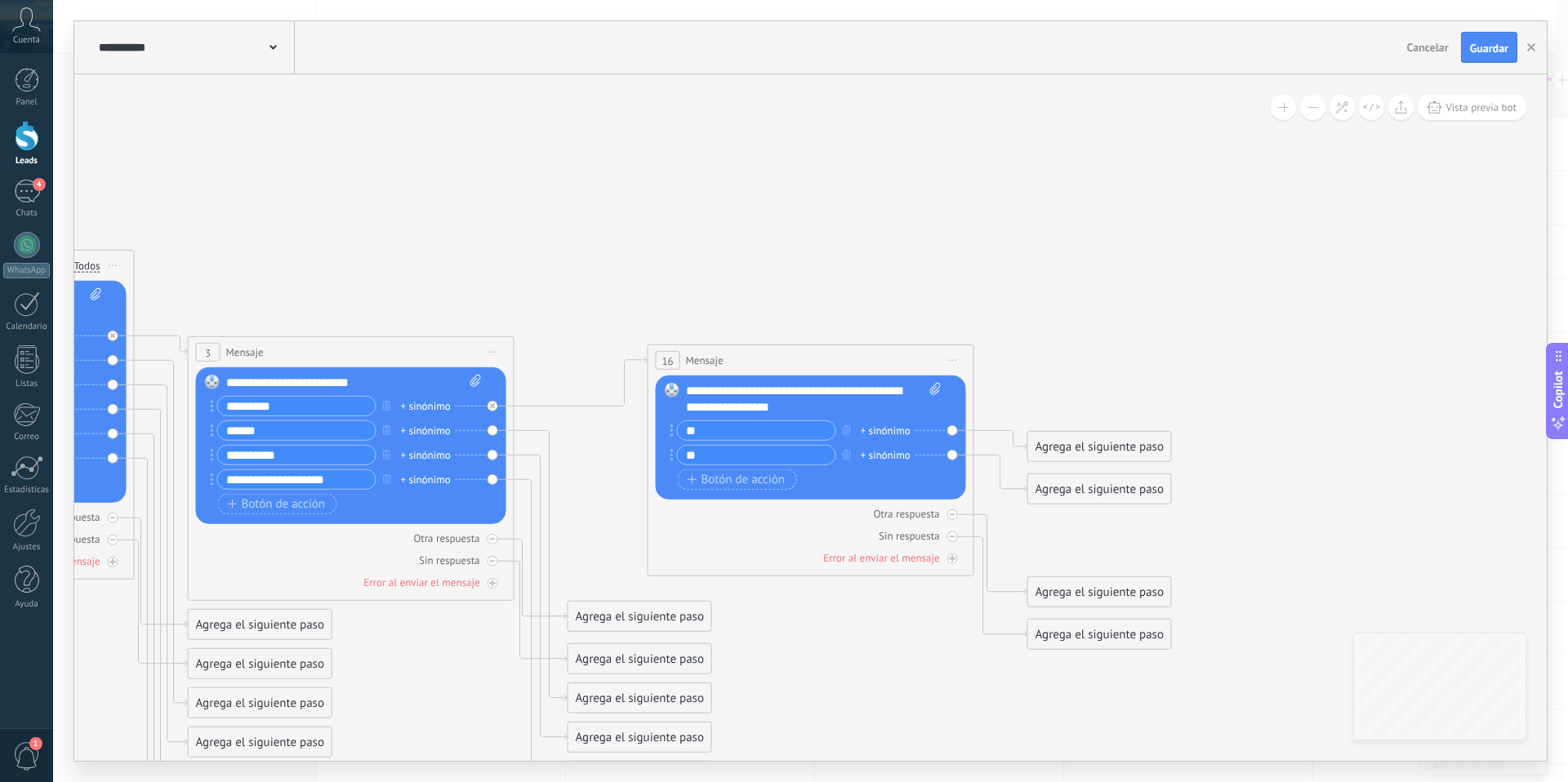
type input "**"
click at [1078, 445] on div "Agrega el siguiente paso" at bounding box center [1100, 447] width 143 height 27
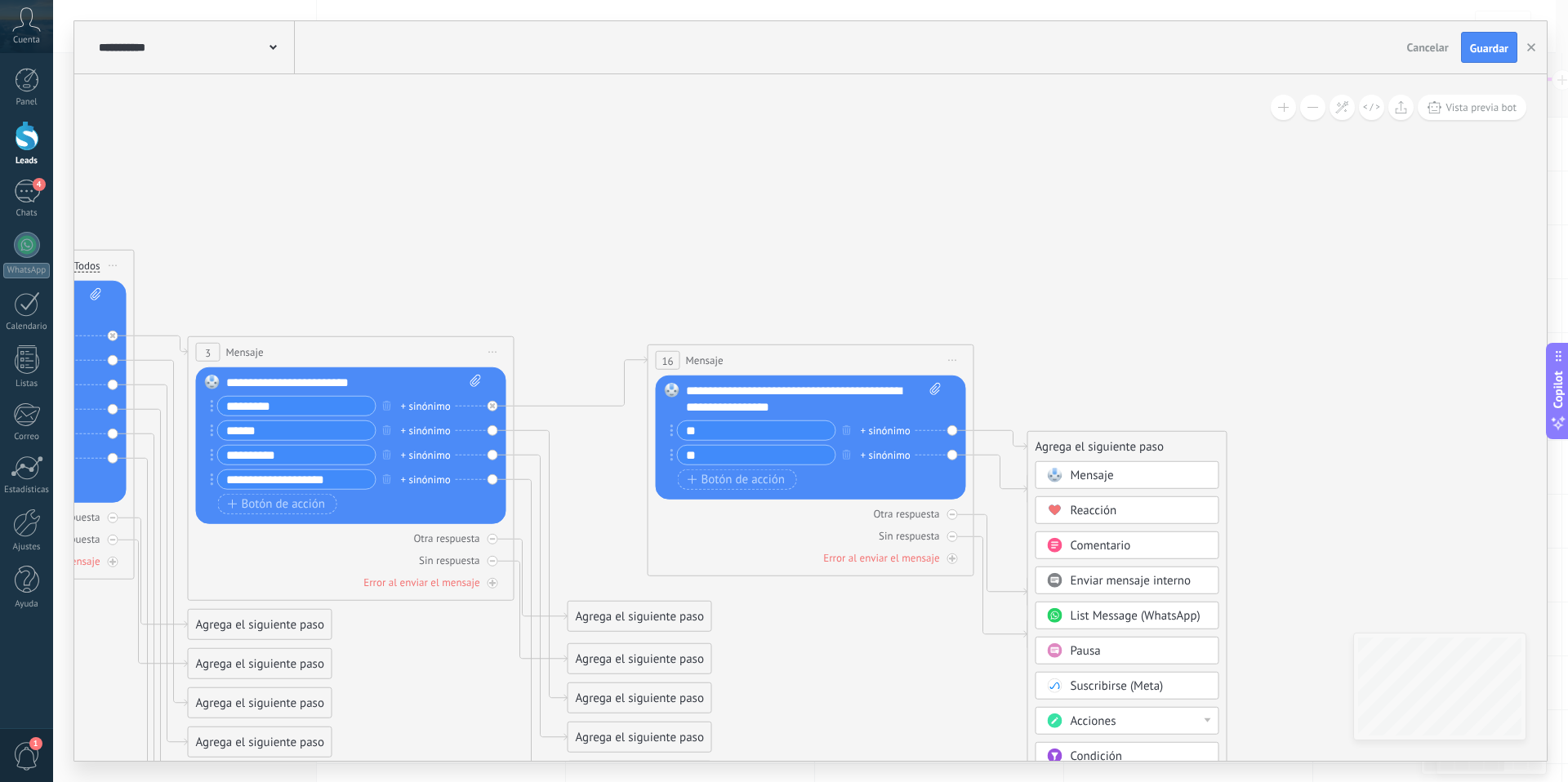
click at [1092, 472] on span "Mensaje" at bounding box center [1092, 475] width 44 height 15
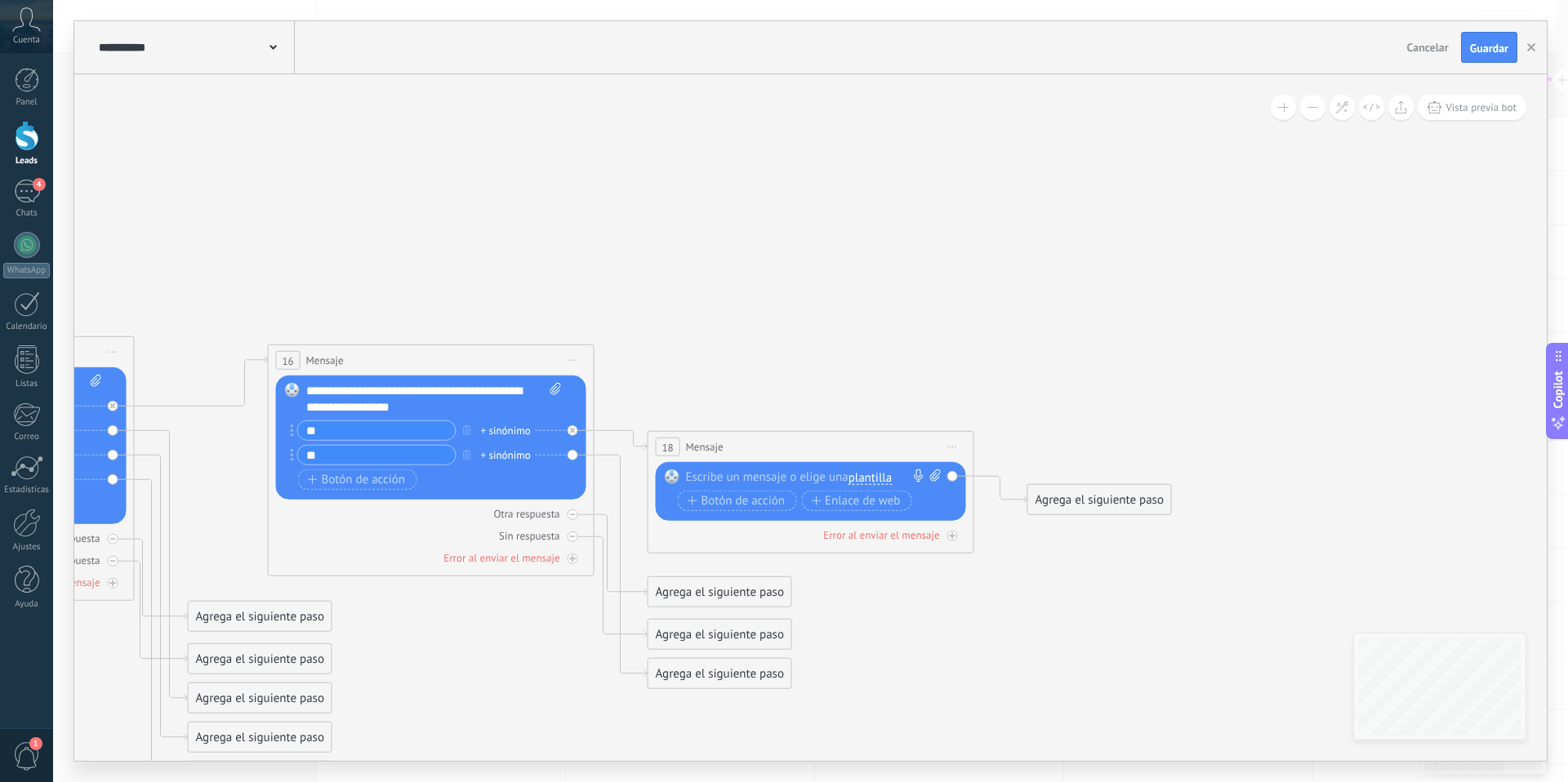
click at [726, 475] on div at bounding box center [807, 477] width 243 height 16
click at [905, 142] on icon at bounding box center [176, 536] width 2696 height 1495
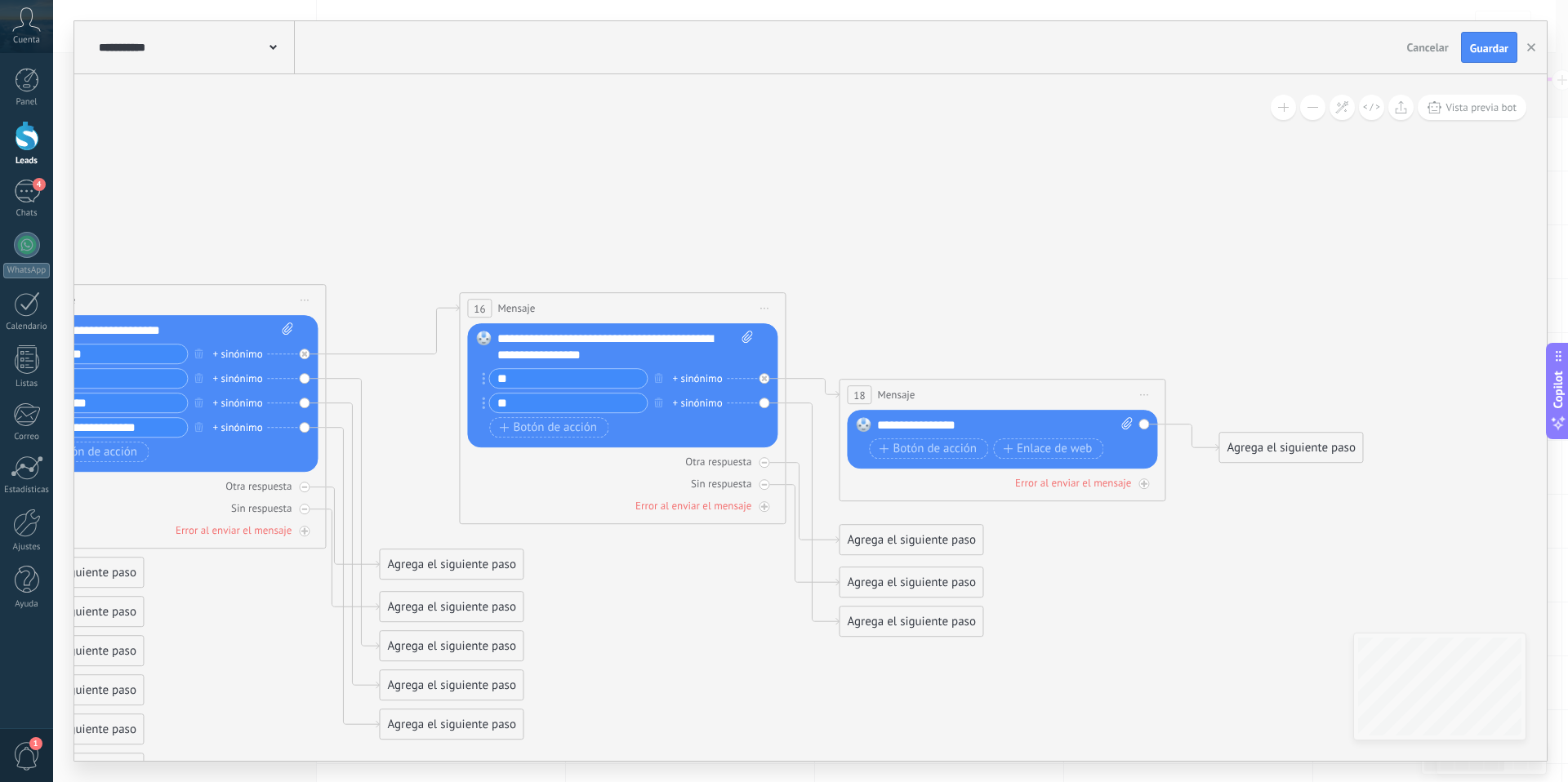
drag, startPoint x: 708, startPoint y: 202, endPoint x: 995, endPoint y: 124, distance: 297.4
click at [995, 124] on icon at bounding box center [367, 483] width 2696 height 1495
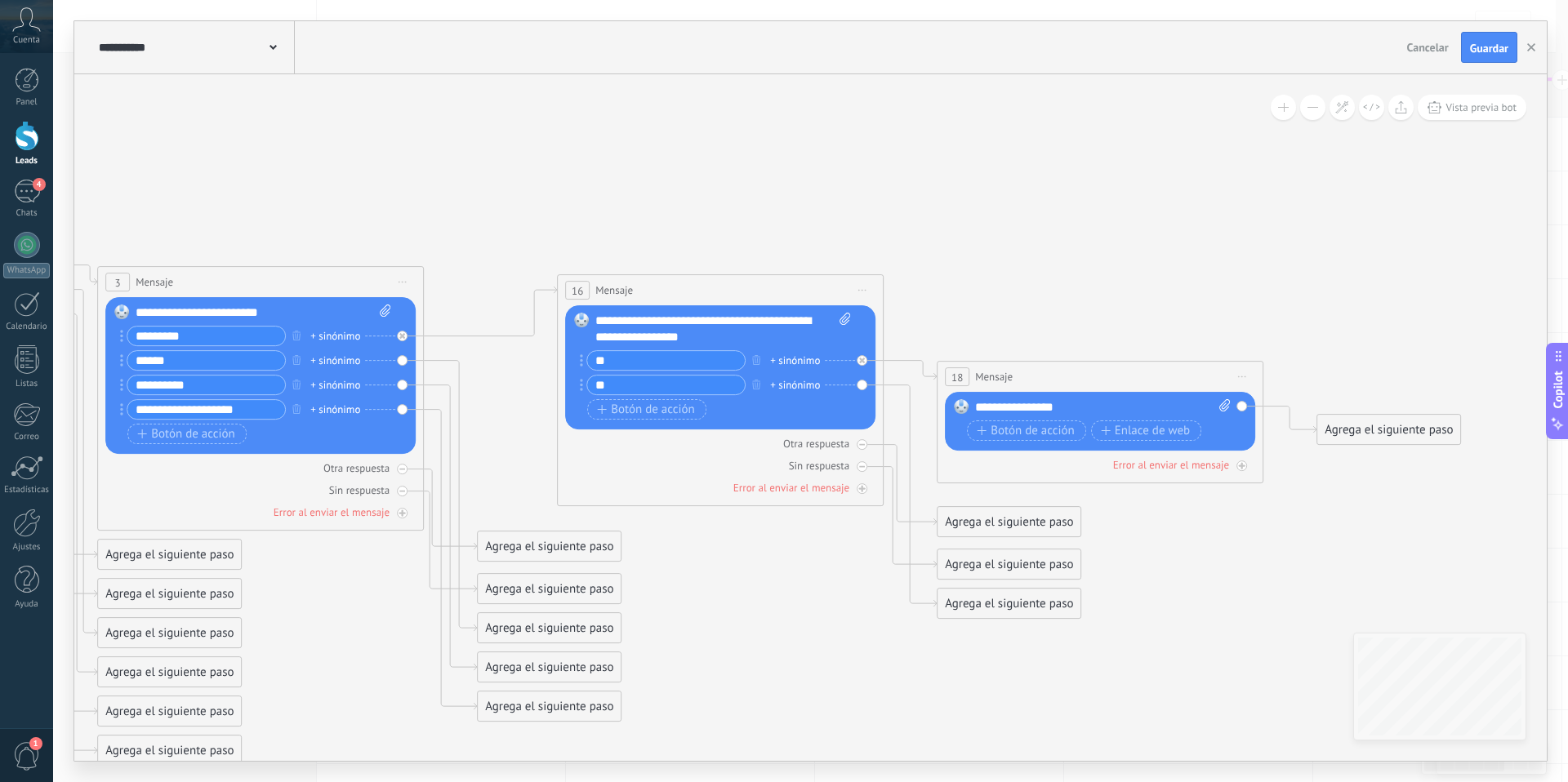
drag, startPoint x: 727, startPoint y: 598, endPoint x: 727, endPoint y: 607, distance: 9.0
click at [727, 607] on icon at bounding box center [465, 466] width 2696 height 1495
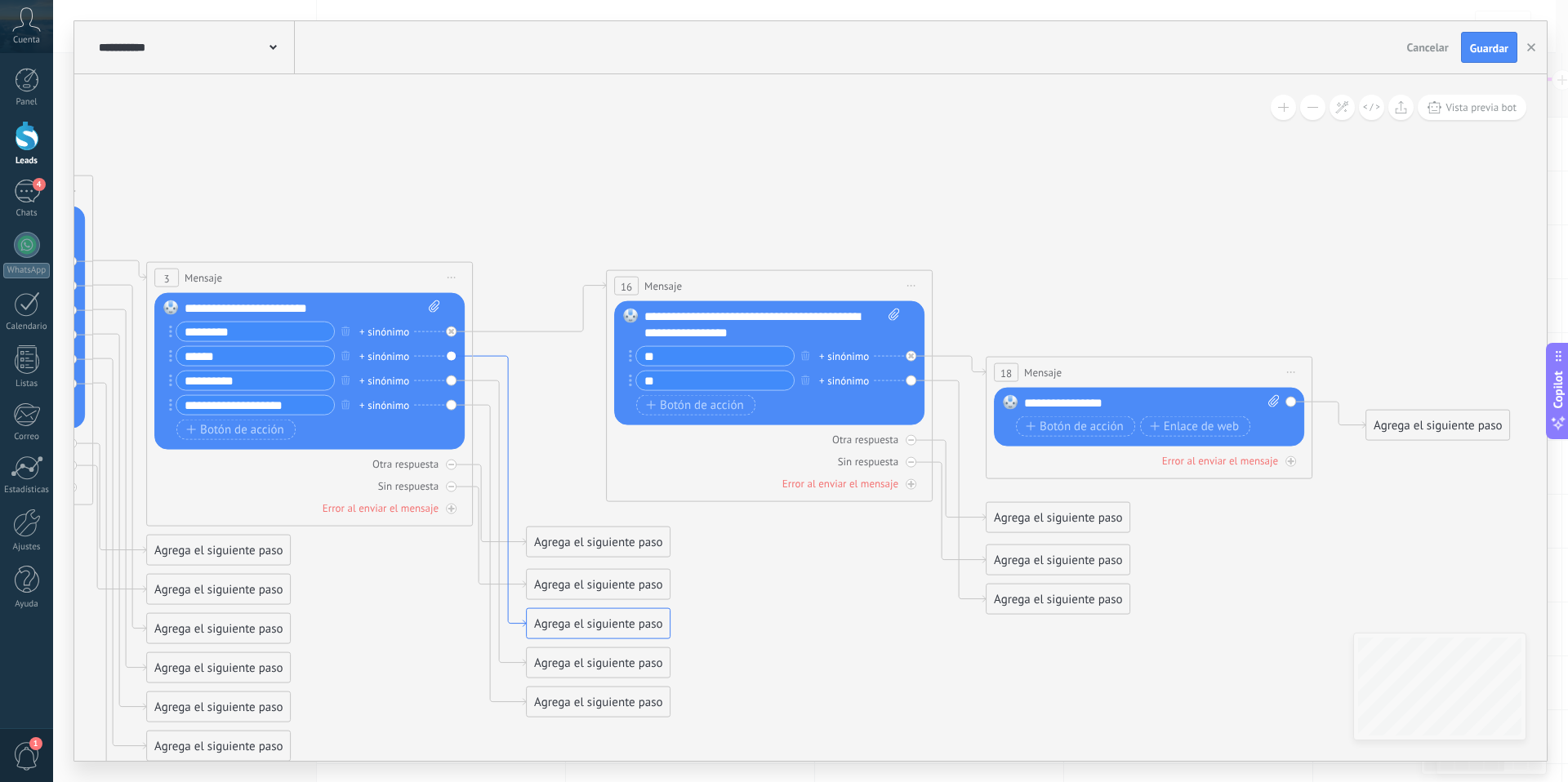
drag, startPoint x: 460, startPoint y: 369, endPoint x: 507, endPoint y: 365, distance: 47.2
drag, startPoint x: 547, startPoint y: 624, endPoint x: 816, endPoint y: 666, distance: 272.3
click at [816, 666] on div "Agrega el siguiente paso" at bounding box center [867, 663] width 143 height 27
click at [868, 664] on div "Agrega el siguiente paso" at bounding box center [867, 663] width 143 height 27
click at [868, 687] on span "Mensaje" at bounding box center [859, 691] width 44 height 15
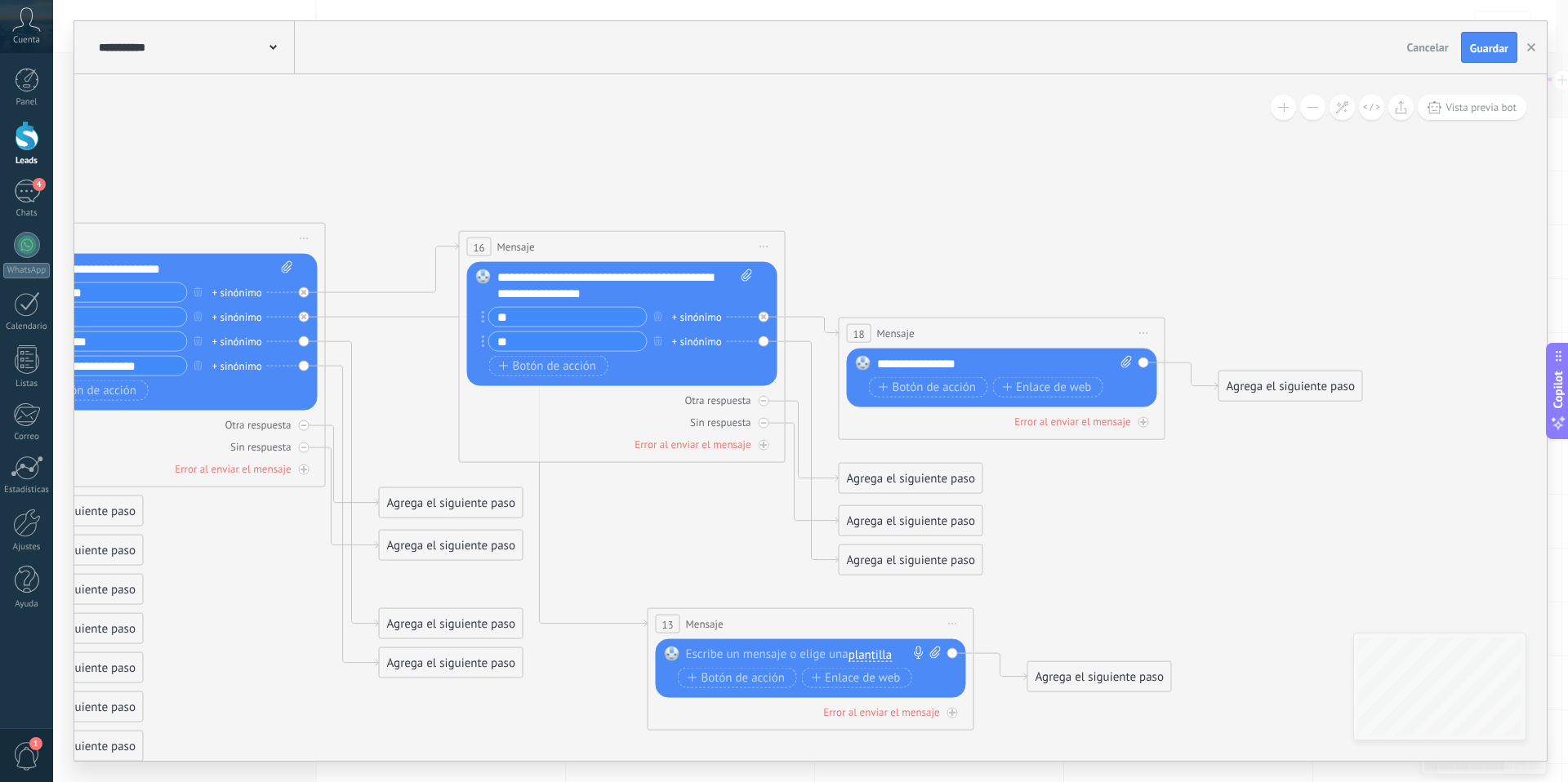
click at [708, 650] on div at bounding box center [807, 655] width 243 height 16
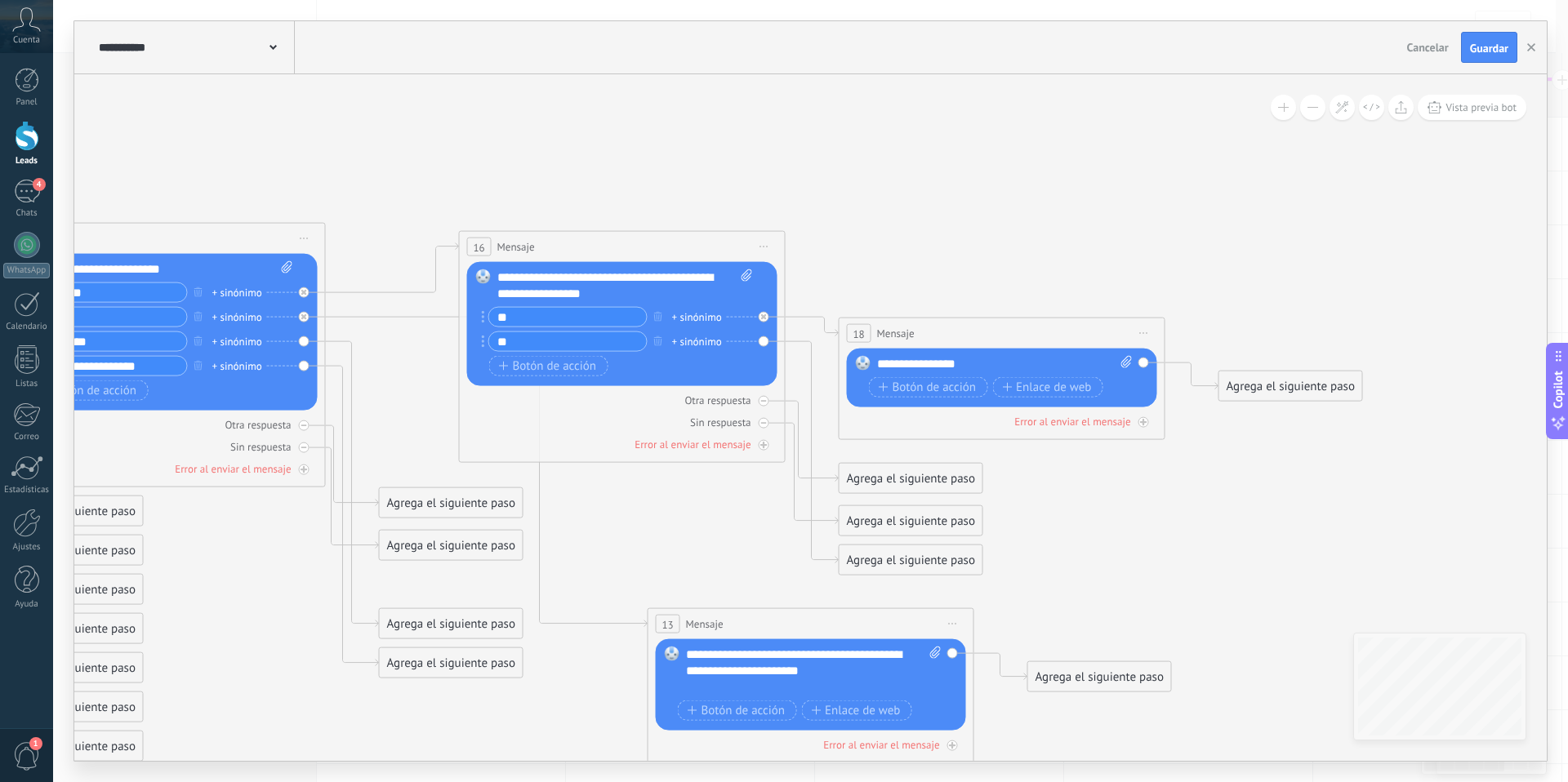
click at [1268, 527] on icon at bounding box center [367, 422] width 2696 height 1495
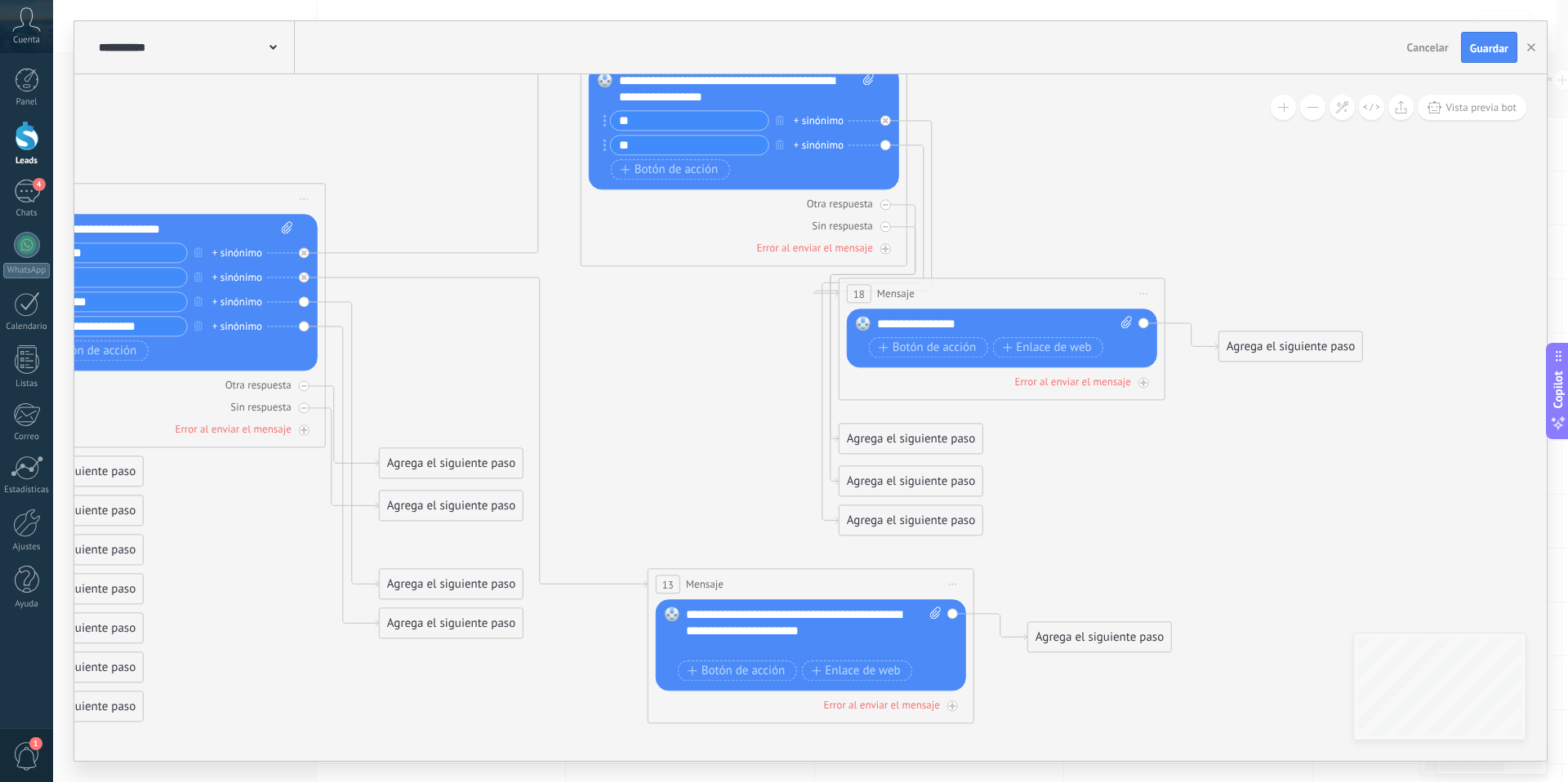
drag, startPoint x: 608, startPoint y: 200, endPoint x: 731, endPoint y: 44, distance: 198.7
click at [731, 44] on div "**********" at bounding box center [811, 391] width 1472 height 739
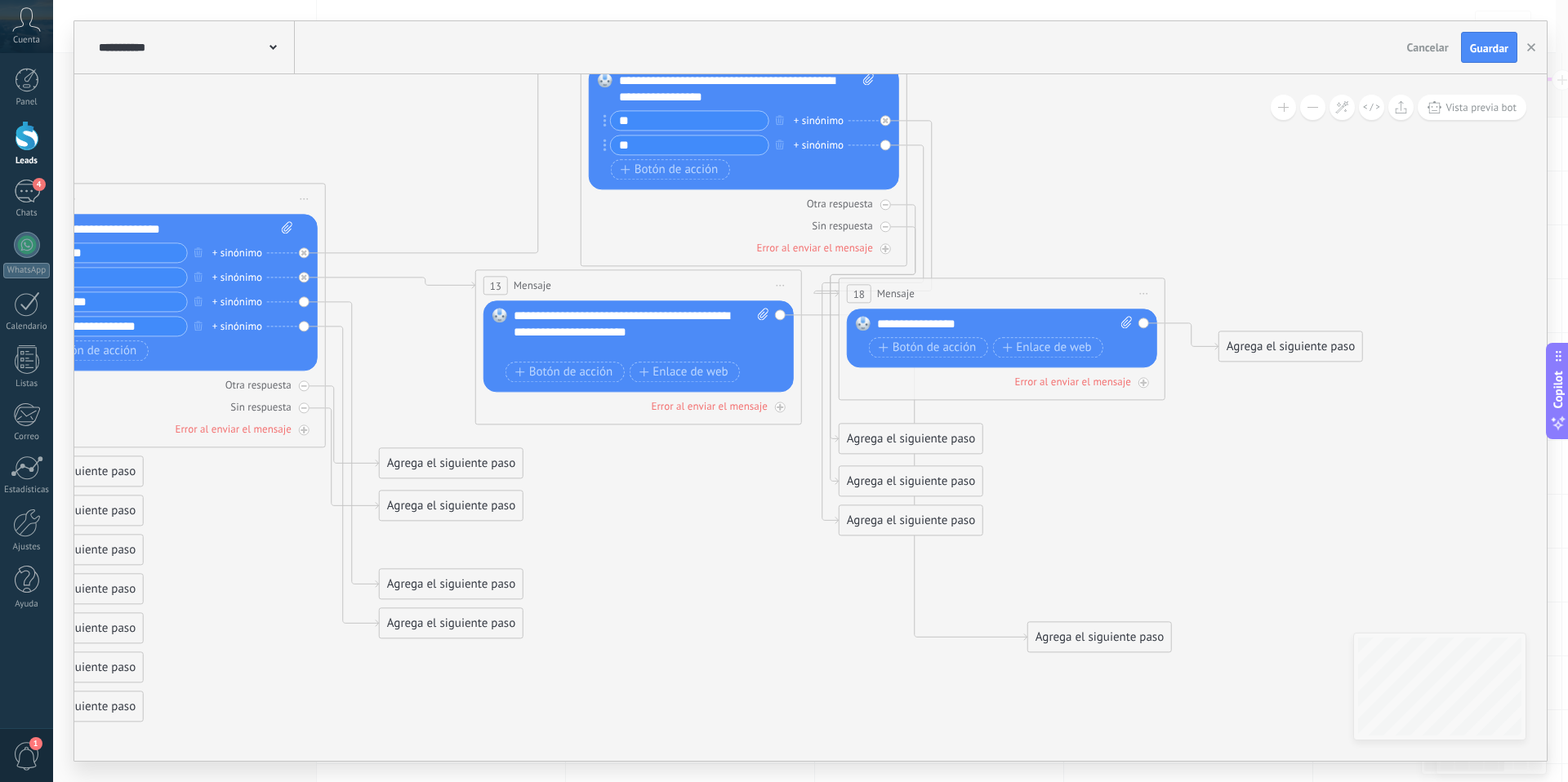
drag, startPoint x: 750, startPoint y: 575, endPoint x: 567, endPoint y: 353, distance: 287.7
click at [579, 276] on div "13 Mensaje ******* (a): Todos los contactos - canales seleccionados Todos los c…" at bounding box center [638, 347] width 326 height 156
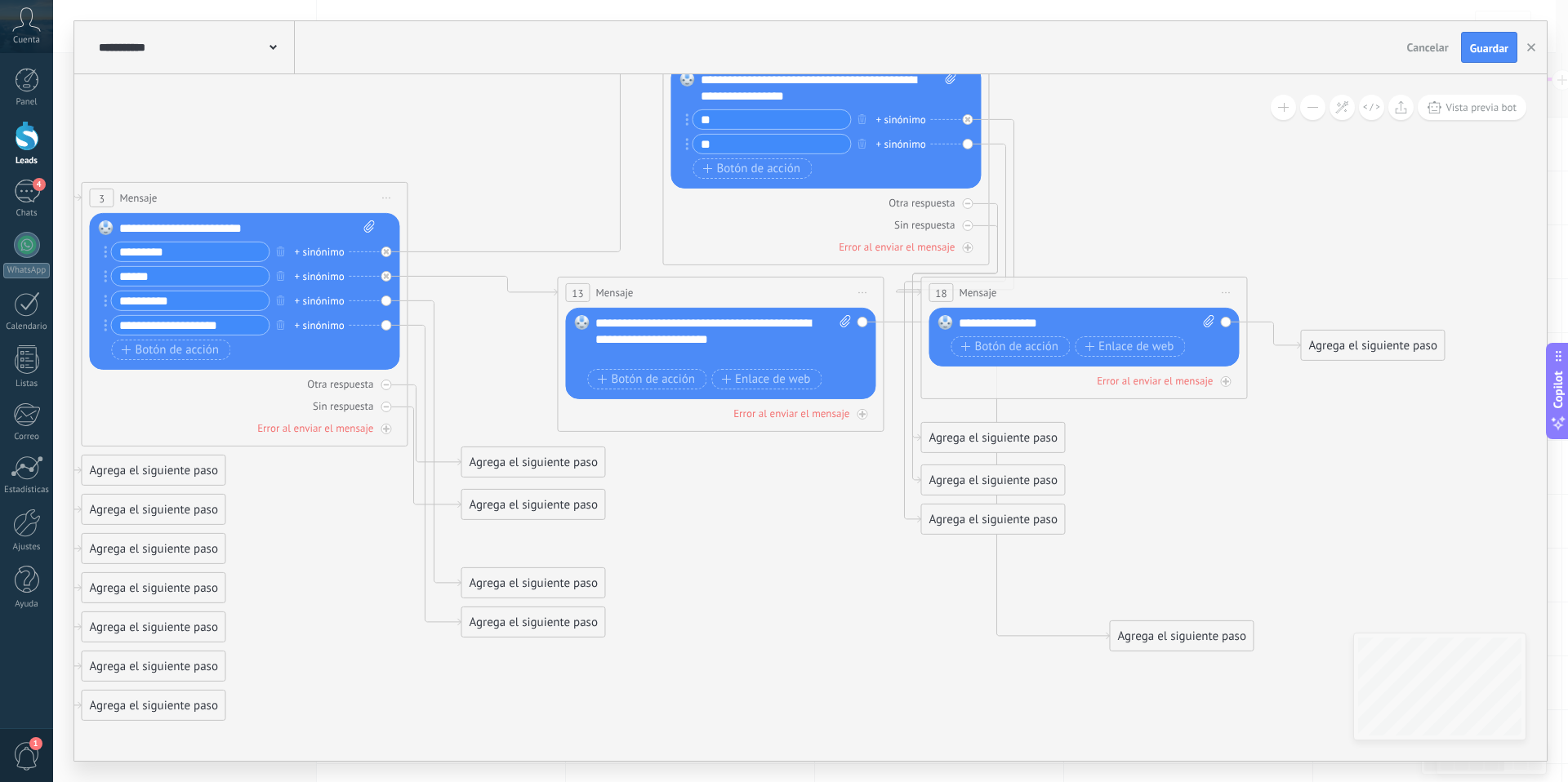
drag, startPoint x: 244, startPoint y: 583, endPoint x: 316, endPoint y: 574, distance: 72.6
click at [316, 574] on icon at bounding box center [449, 377] width 2696 height 1504
drag, startPoint x: 527, startPoint y: 460, endPoint x: 736, endPoint y: 466, distance: 209.1
click at [736, 466] on div "Agrega el siguiente paso" at bounding box center [734, 464] width 143 height 27
click at [737, 468] on div "Agrega el siguiente paso" at bounding box center [734, 464] width 143 height 27
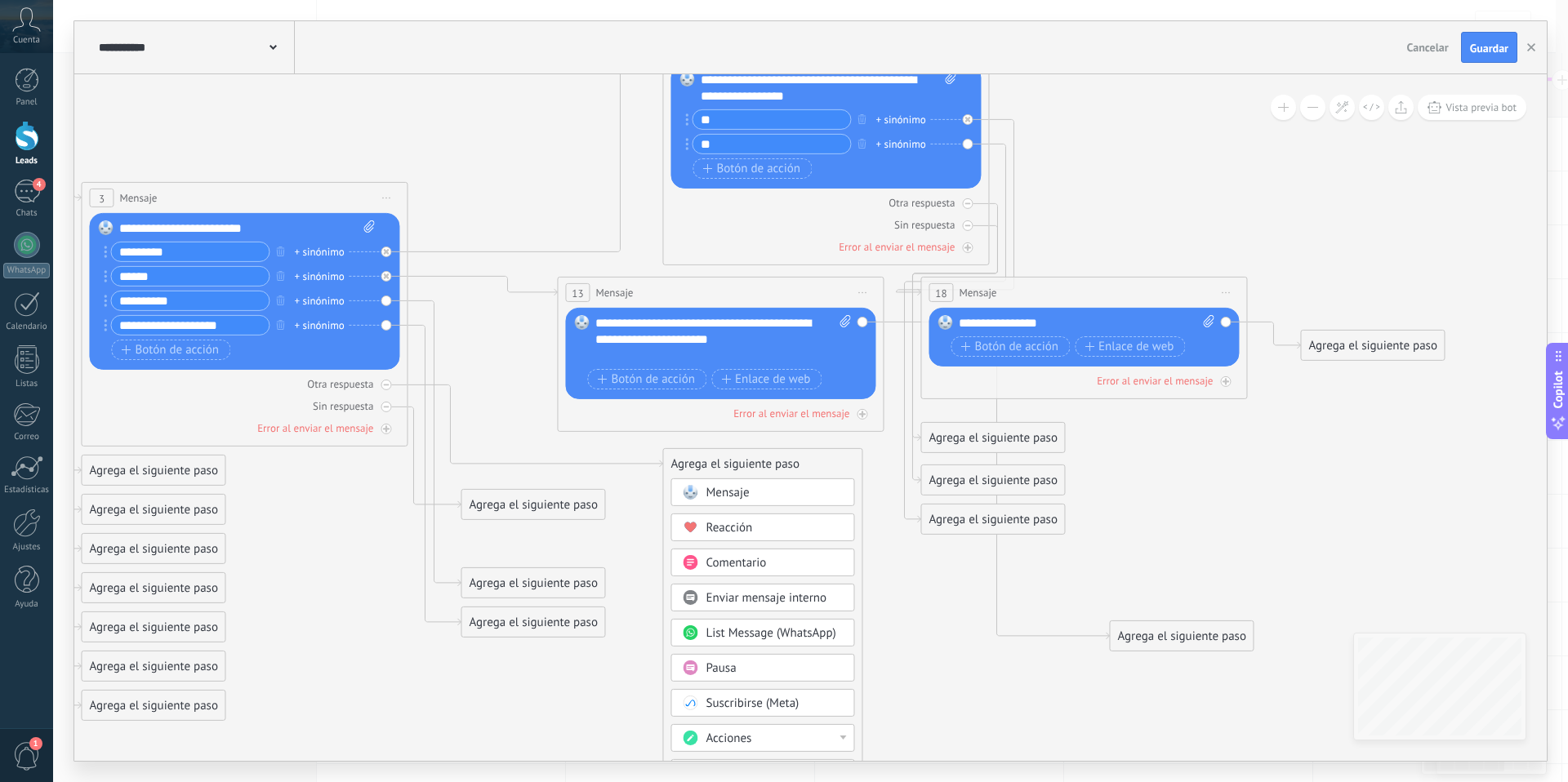
click at [745, 493] on span "Mensaje" at bounding box center [727, 492] width 44 height 15
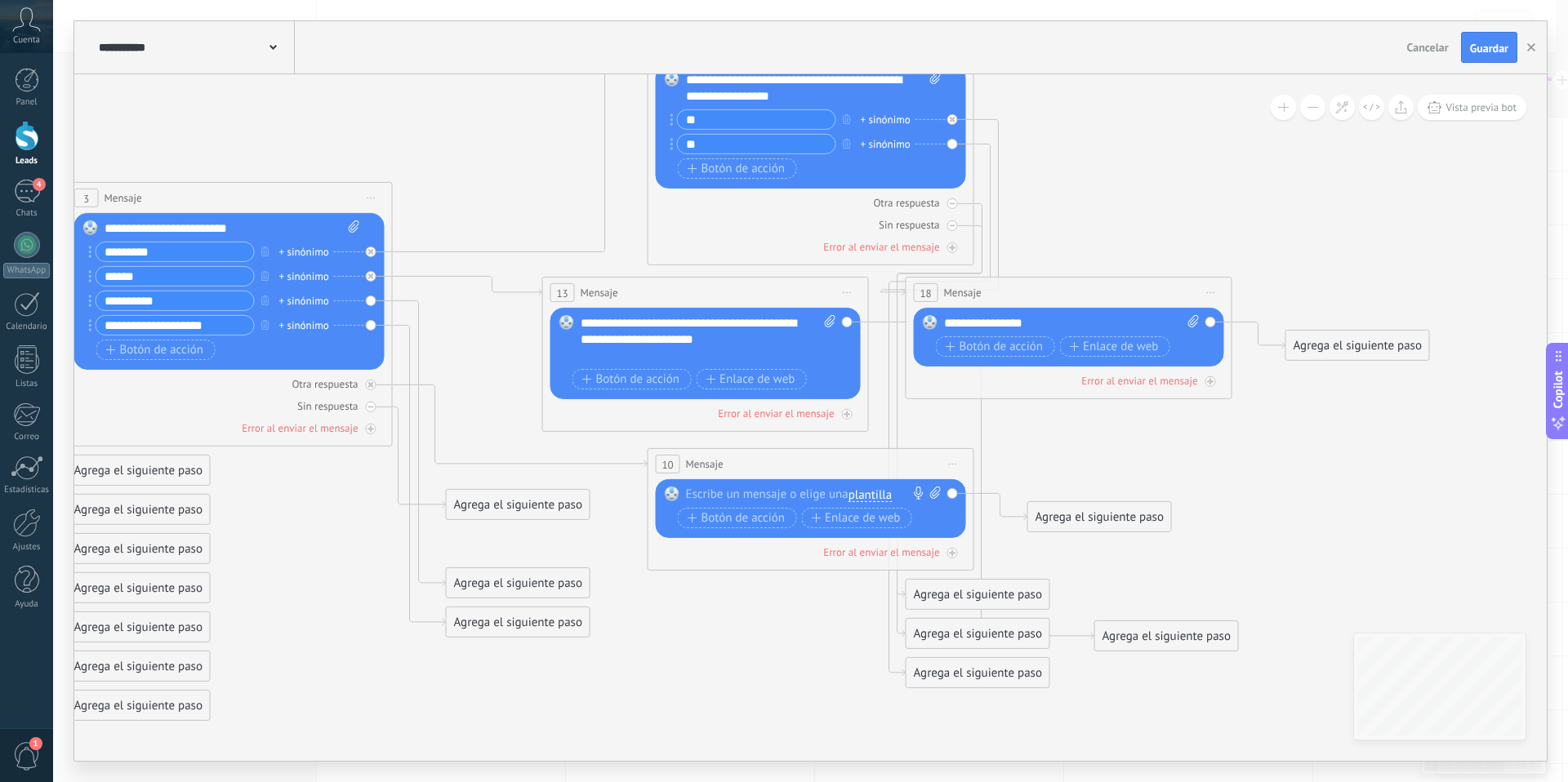
click at [742, 491] on div at bounding box center [807, 494] width 243 height 16
click at [858, 523] on span "Enlace de web" at bounding box center [855, 517] width 89 height 13
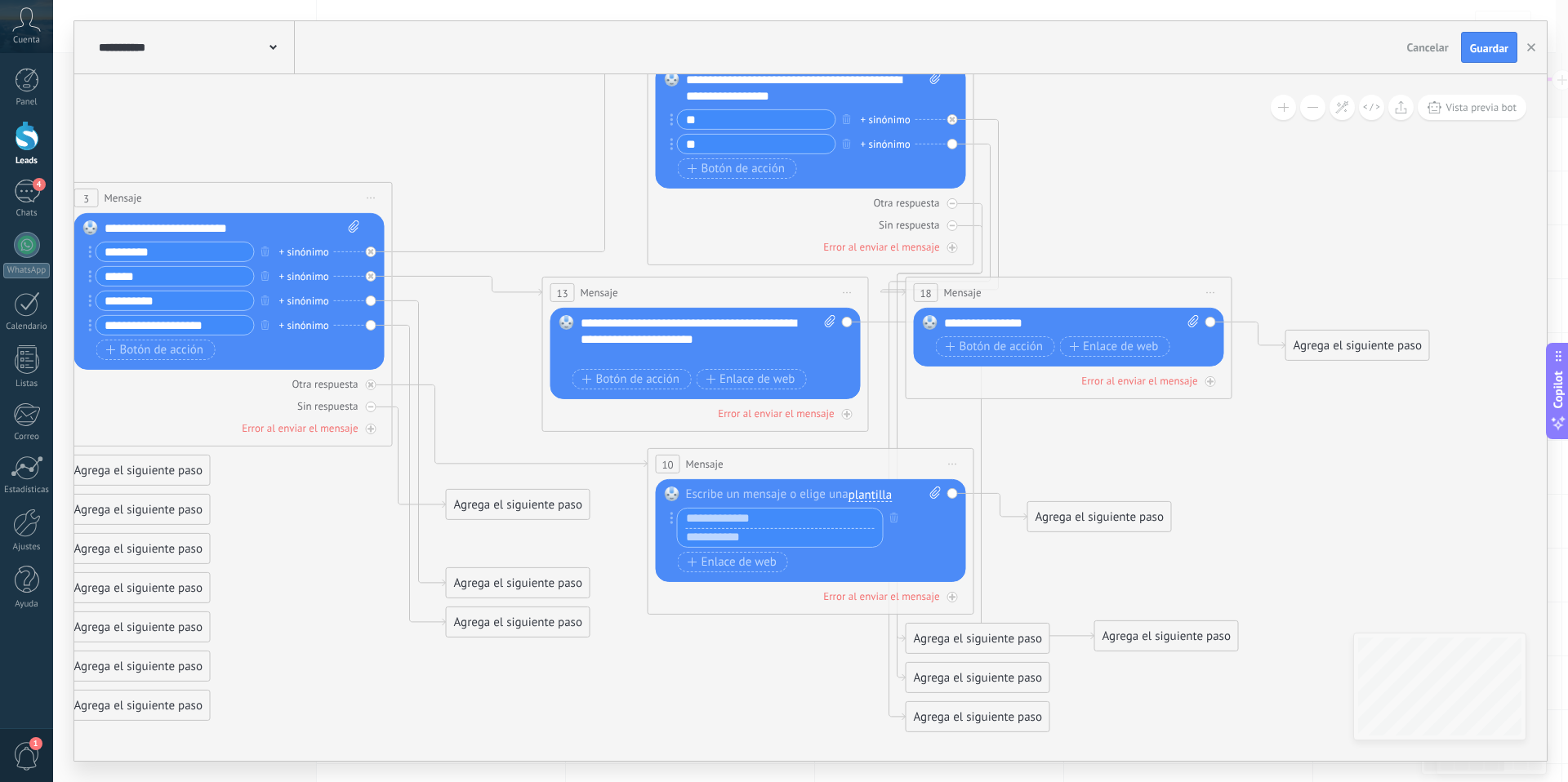
type input "*"
type input "**********"
click at [766, 538] on input "text" at bounding box center [780, 537] width 205 height 20
type input "*"
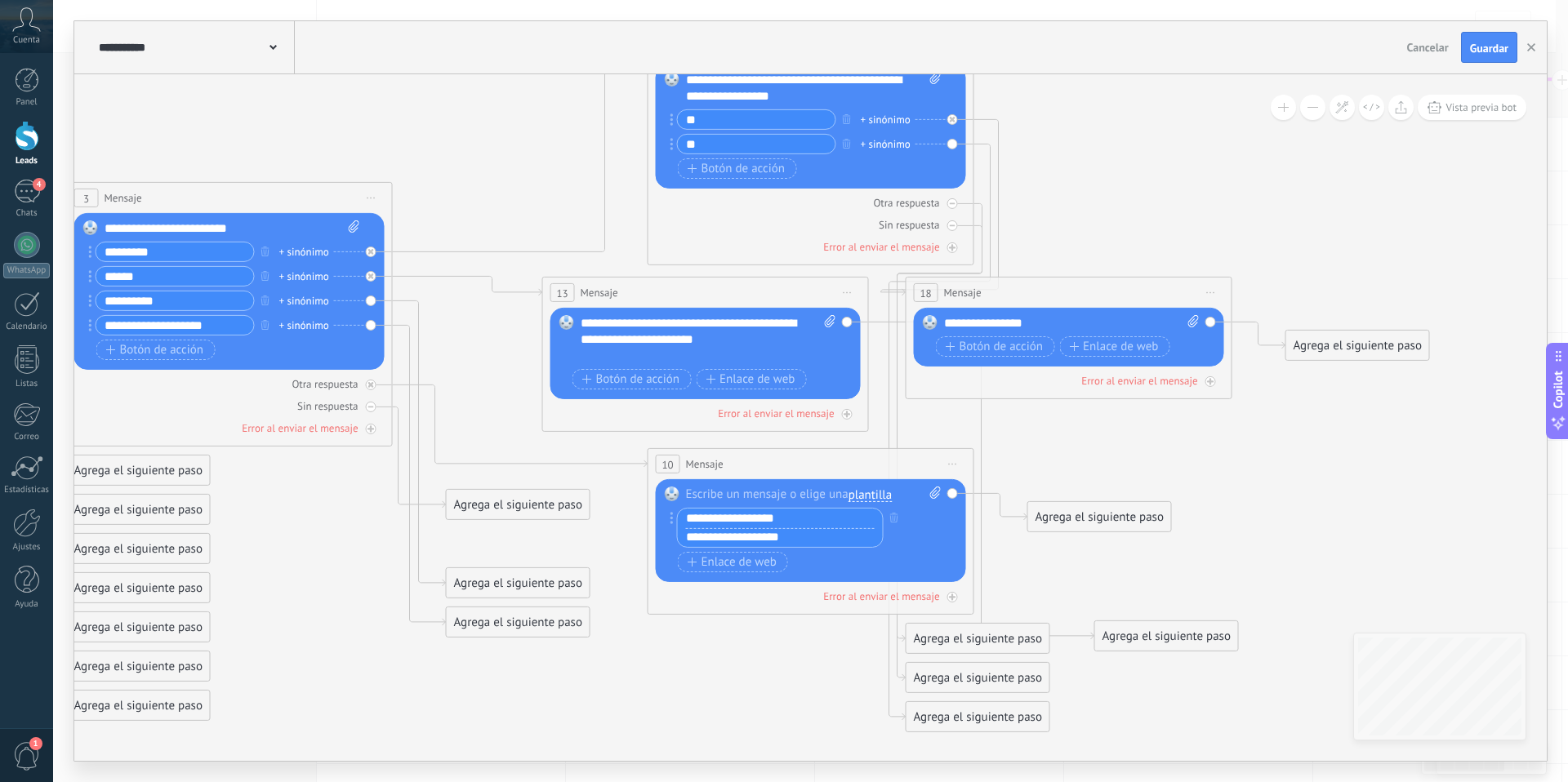
type input "**********"
click at [671, 703] on icon at bounding box center [434, 377] width 2696 height 1504
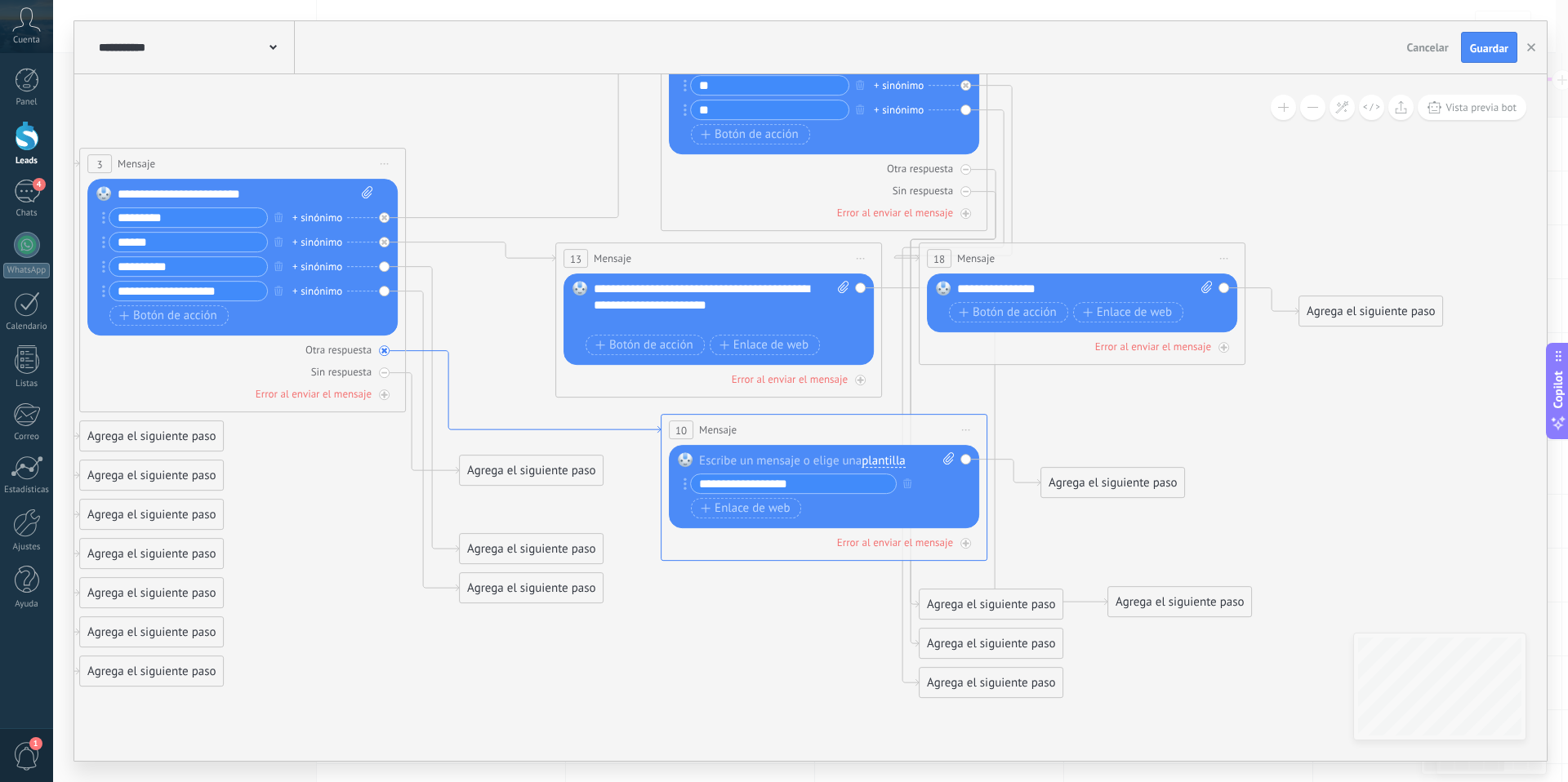
drag, startPoint x: 435, startPoint y: 389, endPoint x: 448, endPoint y: 356, distance: 35.5
click at [448, 356] on icon at bounding box center [533, 392] width 255 height 83
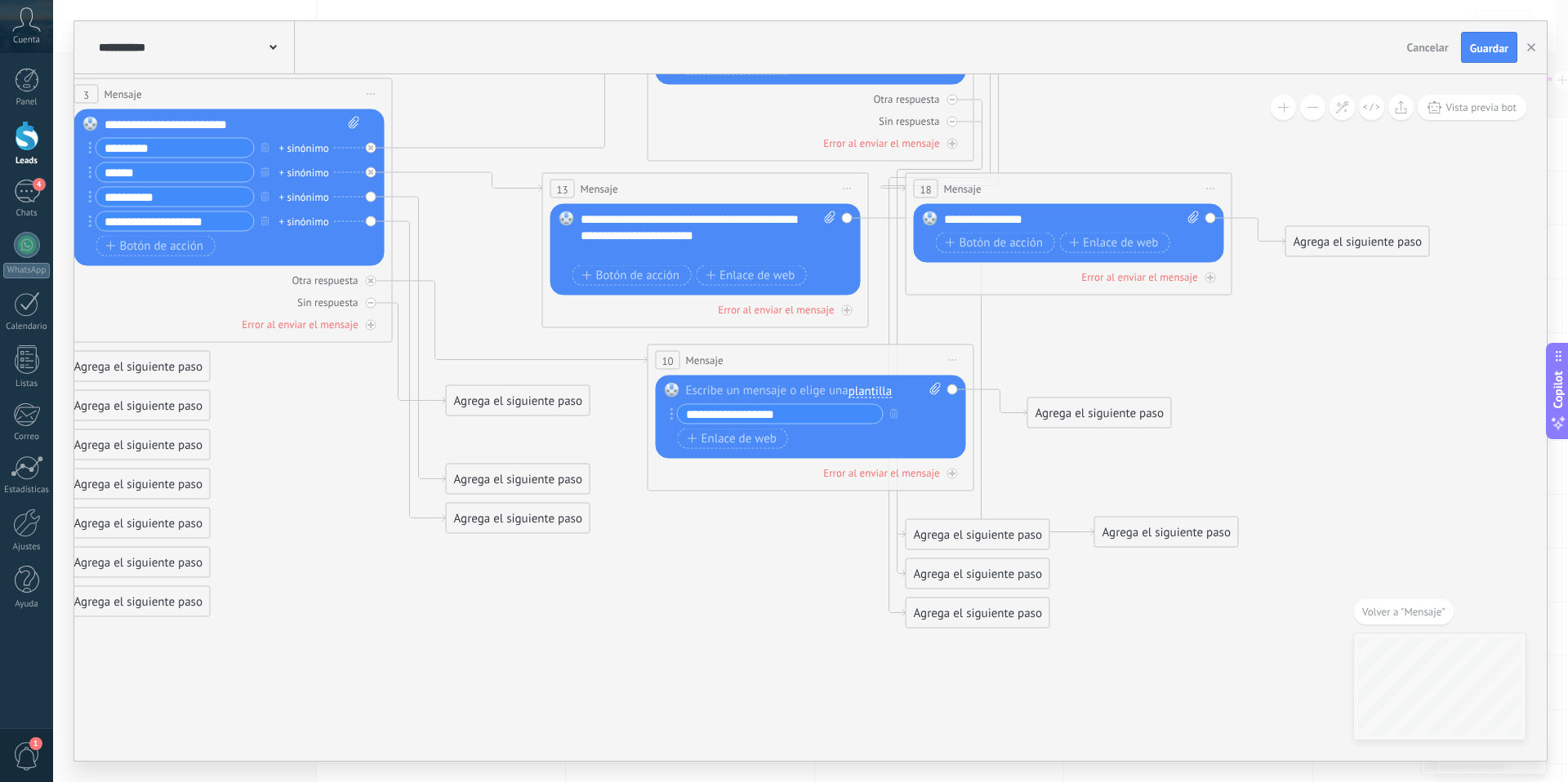
drag, startPoint x: 953, startPoint y: 356, endPoint x: 958, endPoint y: 416, distance: 60.2
click at [954, 357] on span "Iniciar vista previa aquí Cambiar nombre Duplicar [GEOGRAPHIC_DATA]" at bounding box center [952, 360] width 26 height 24
drag, startPoint x: 987, startPoint y: 471, endPoint x: 878, endPoint y: 496, distance: 111.8
click at [986, 472] on div "Borrar" at bounding box center [1028, 467] width 162 height 28
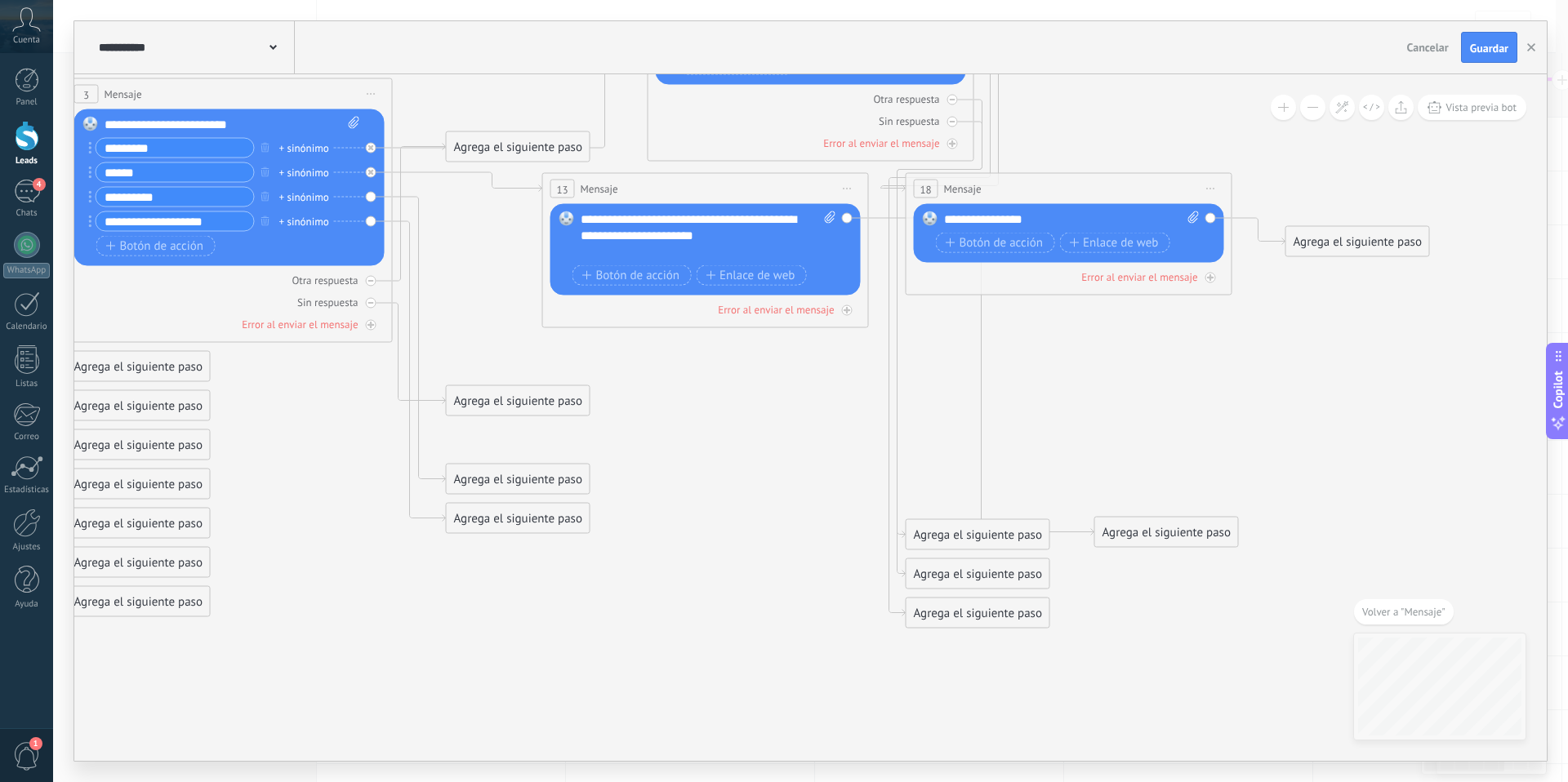
click at [714, 547] on icon at bounding box center [434, 279] width 2696 height 1515
click at [407, 197] on icon at bounding box center [420, 339] width 53 height 286
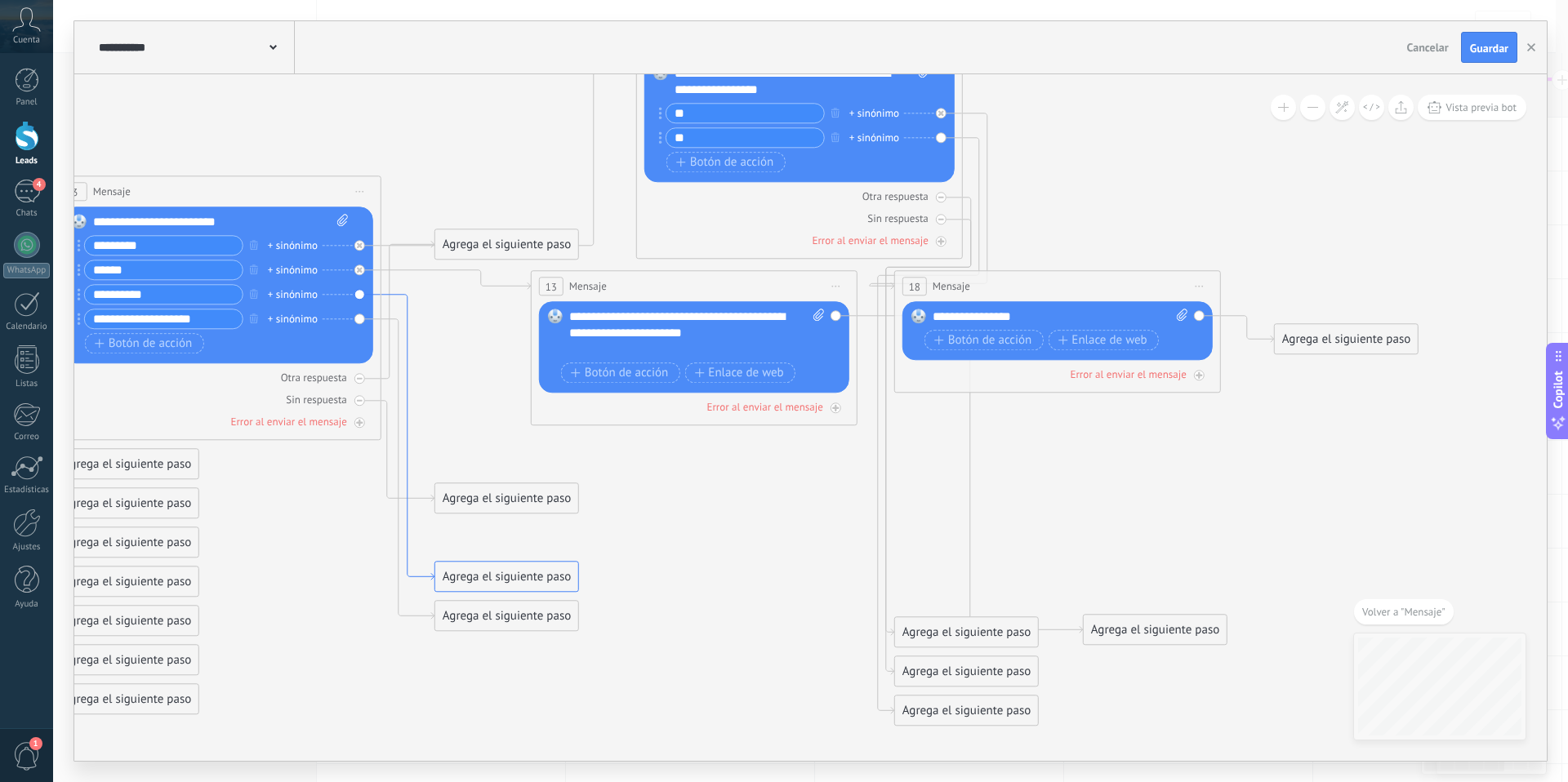
drag, startPoint x: 913, startPoint y: 383, endPoint x: 474, endPoint y: 566, distance: 475.6
click at [503, 561] on div "Agrega el siguiente paso Mensaje Mensaje Mensaje Reacción Comentario Enviar men…" at bounding box center [507, 576] width 145 height 31
drag, startPoint x: 502, startPoint y: 566, endPoint x: 778, endPoint y: 467, distance: 293.2
click at [778, 467] on div "Agrega el siguiente paso" at bounding box center [782, 472] width 143 height 27
click at [617, 471] on icon at bounding box center [546, 385] width 329 height 181
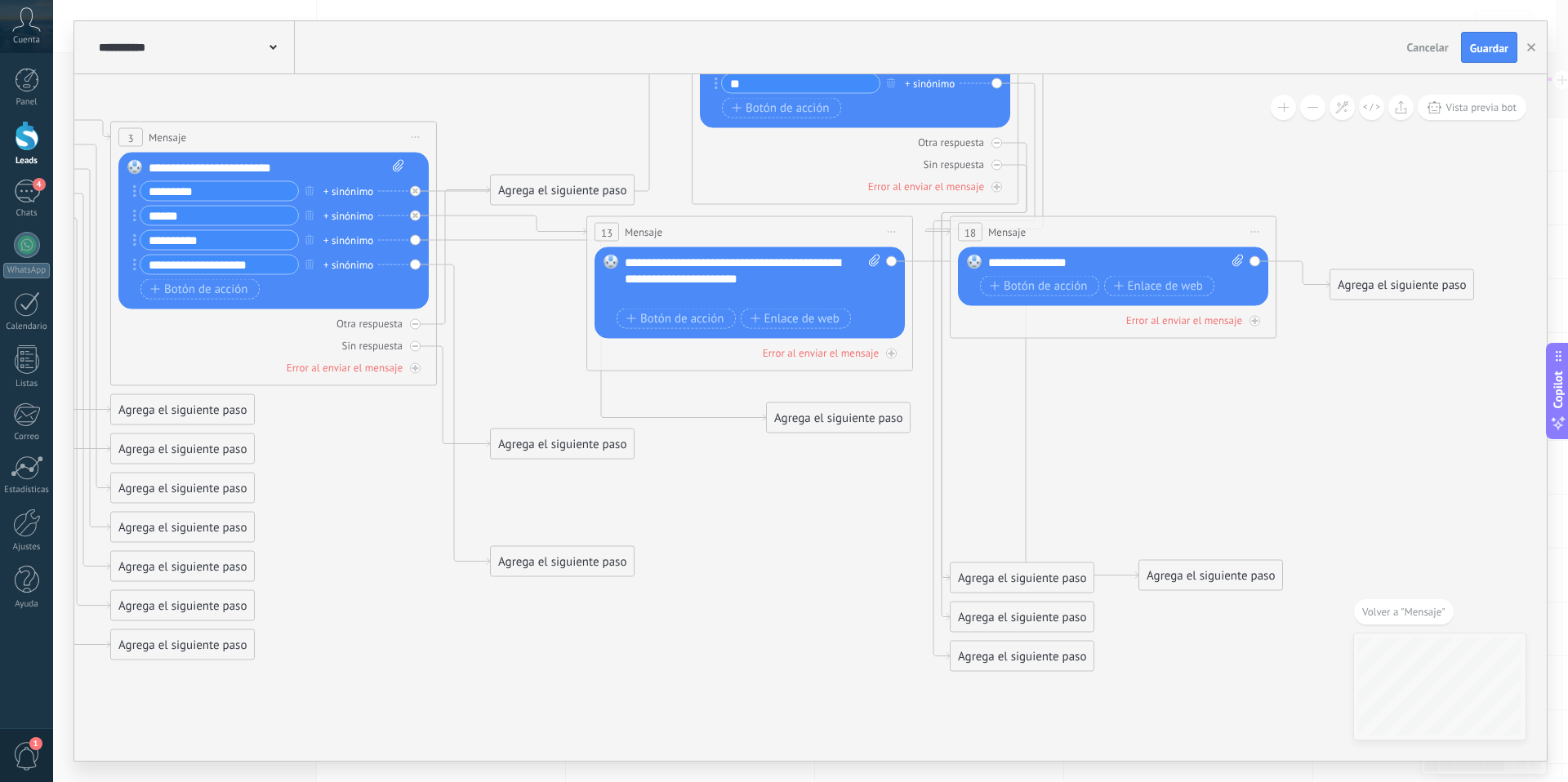
click at [812, 419] on div "Agrega el siguiente paso" at bounding box center [838, 419] width 143 height 27
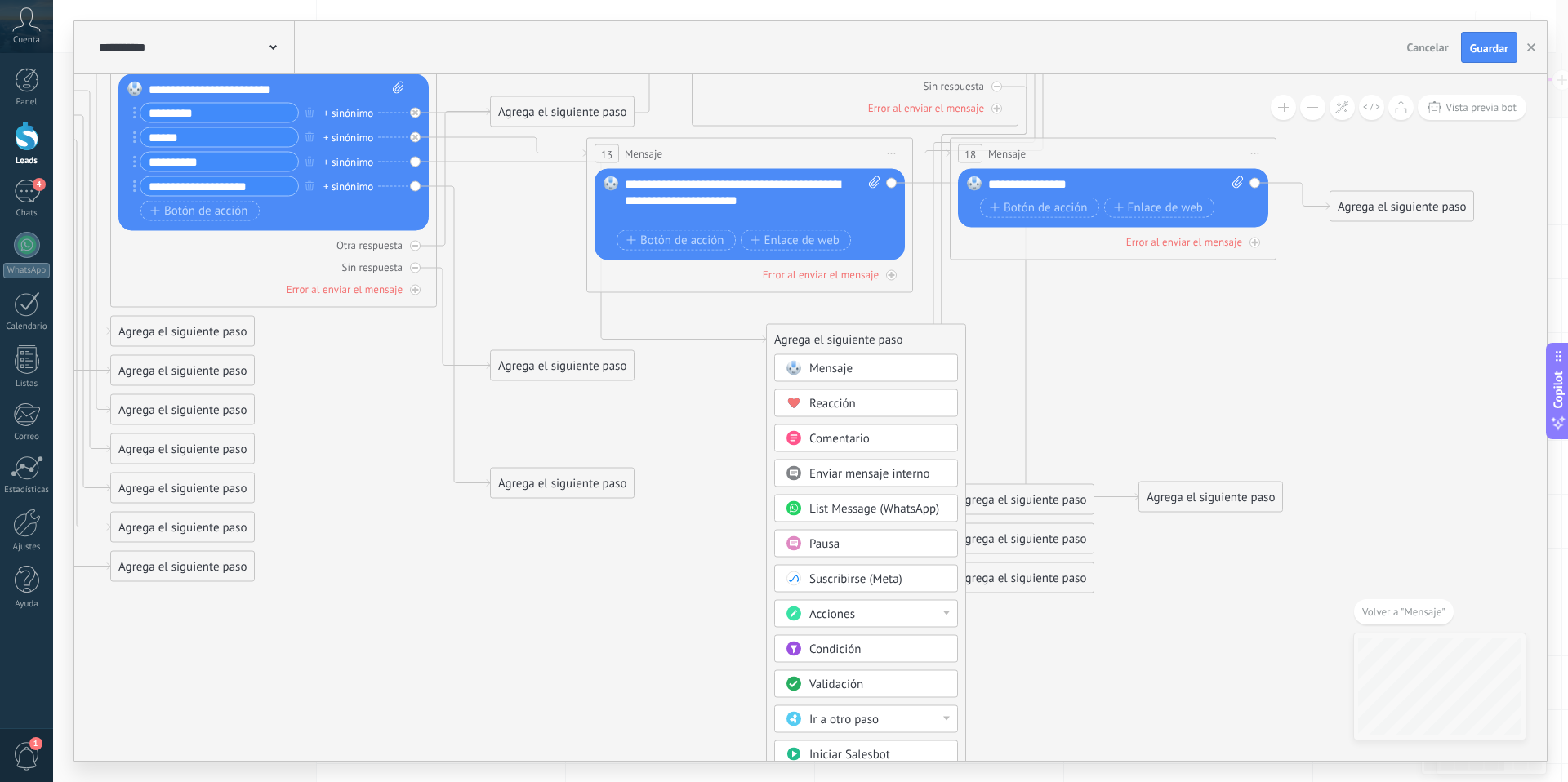
click at [938, 616] on div "Acciones" at bounding box center [877, 615] width 137 height 16
click at [1007, 626] on icon at bounding box center [478, 243] width 2696 height 1515
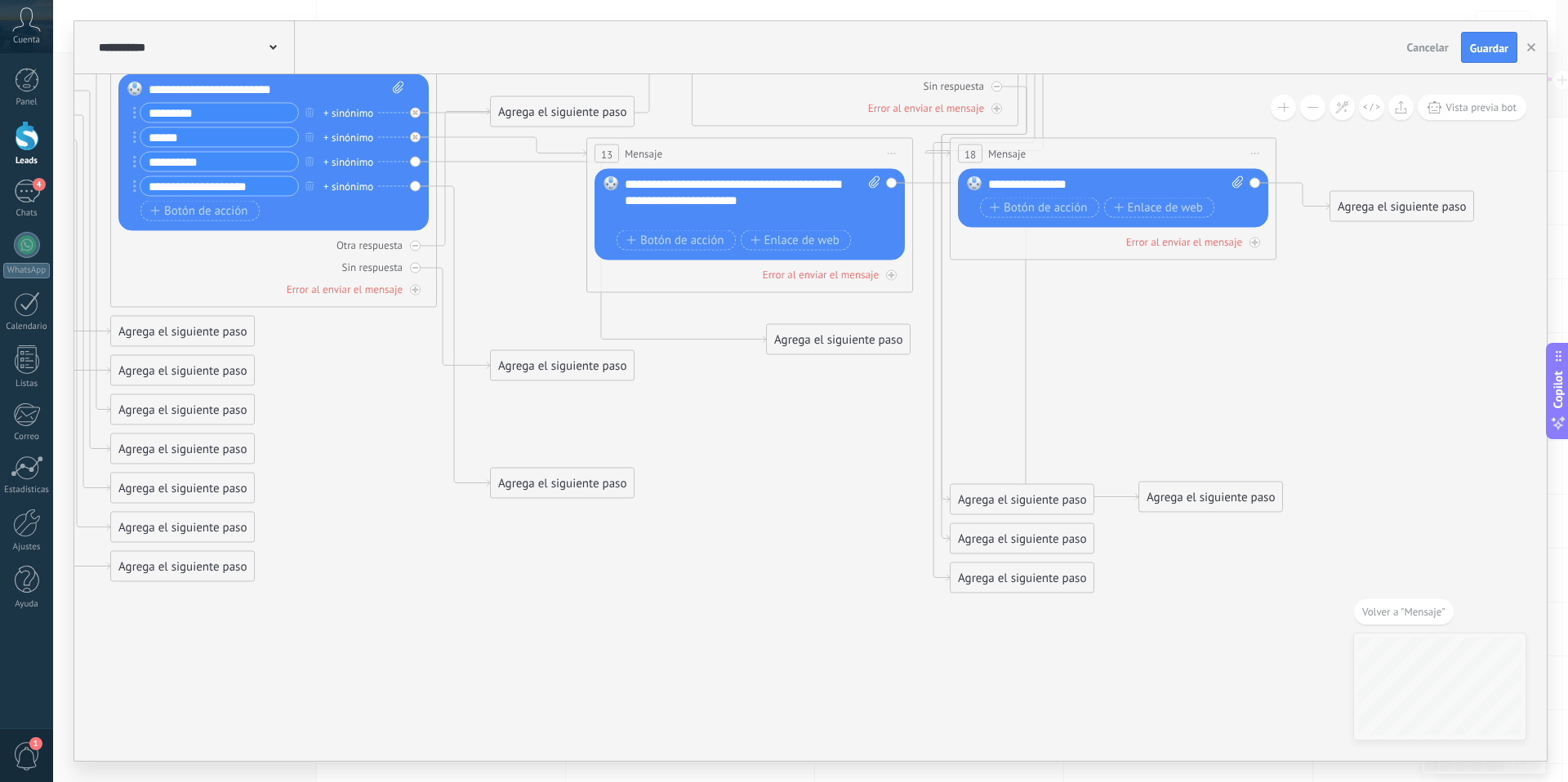
click at [788, 340] on div "Agrega el siguiente paso" at bounding box center [838, 339] width 143 height 27
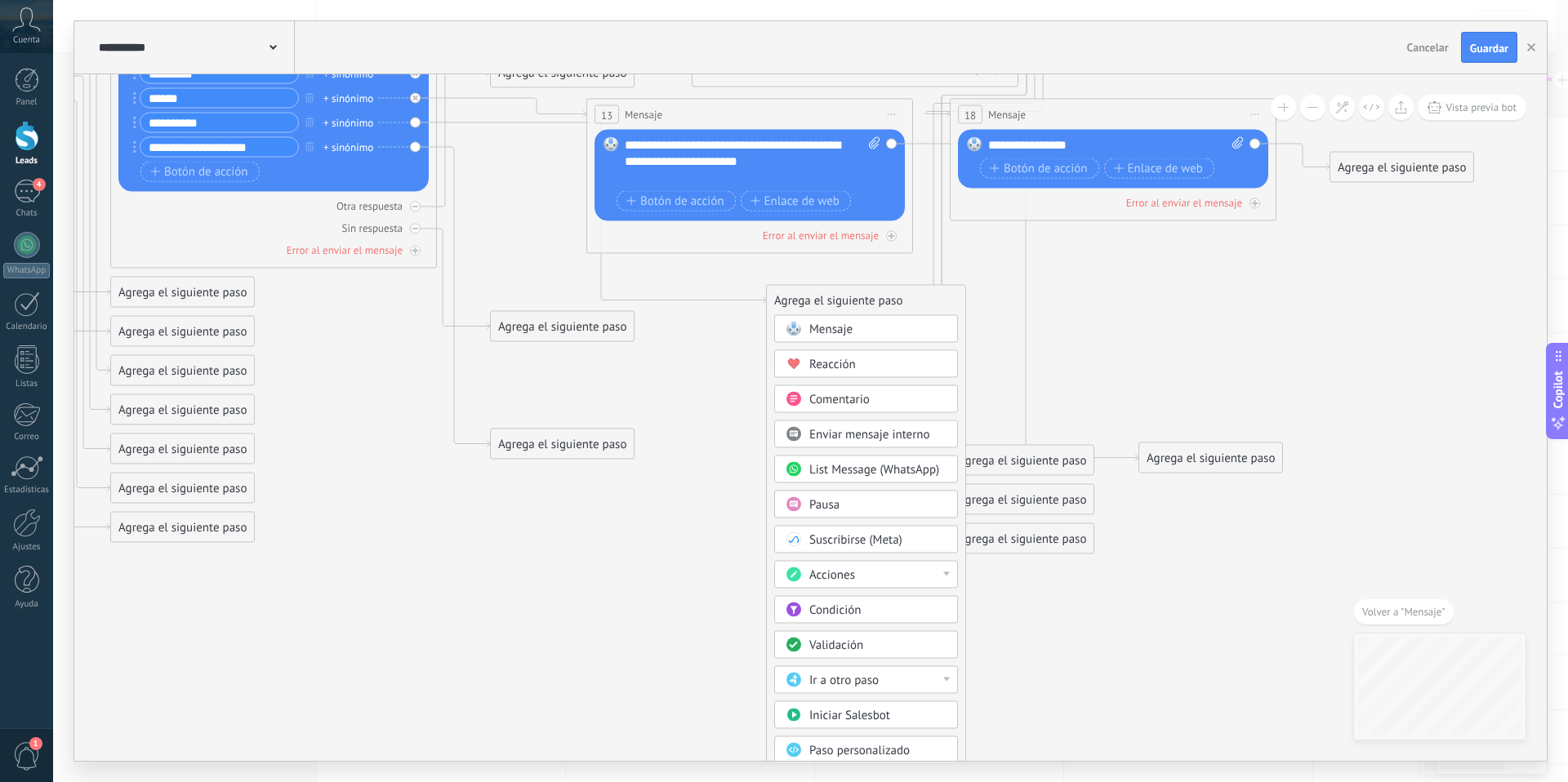
click at [842, 336] on span "Mensaje" at bounding box center [830, 329] width 44 height 15
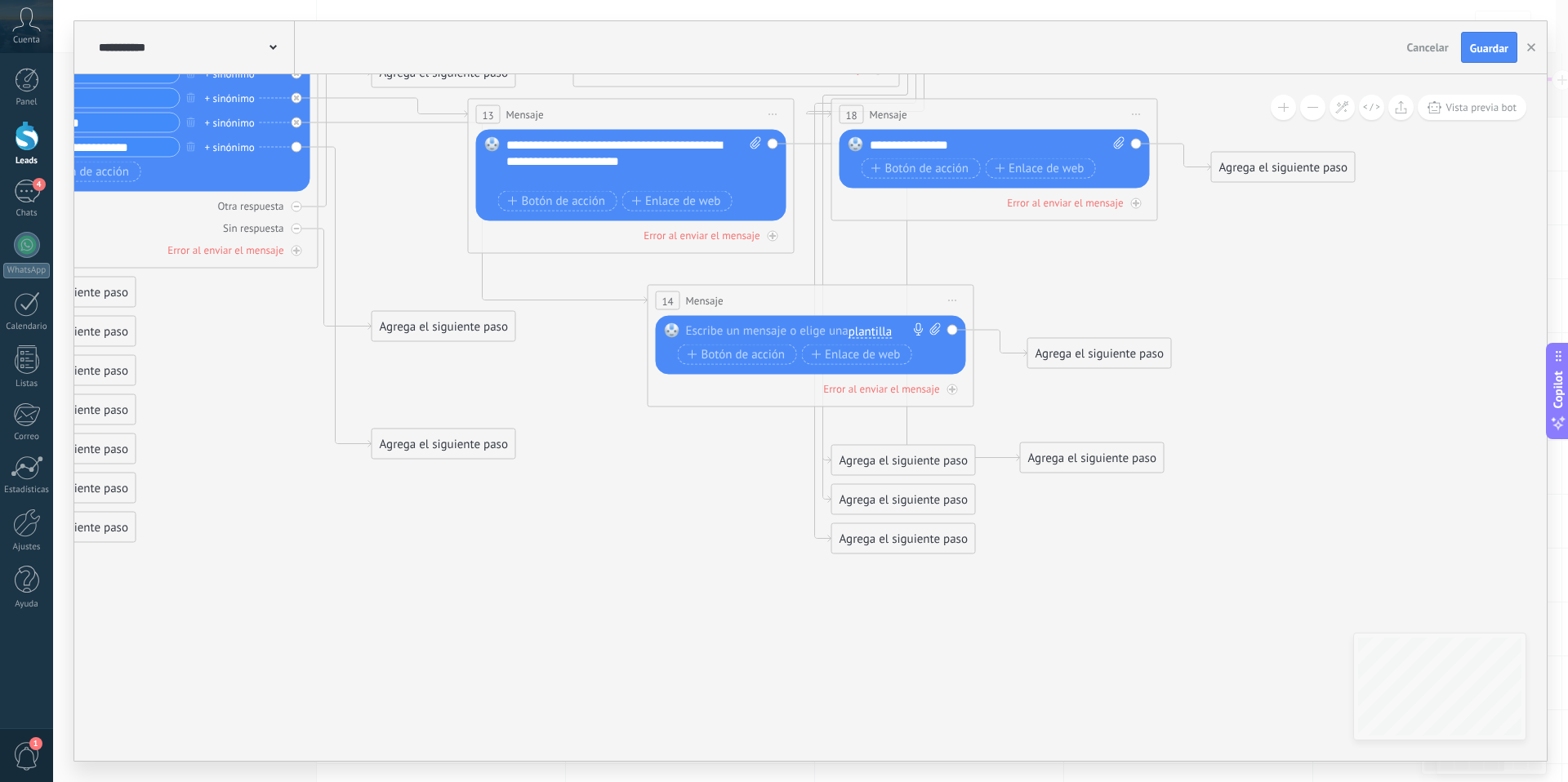
click at [744, 333] on div at bounding box center [807, 331] width 243 height 16
click at [829, 354] on span "Enlace de web" at bounding box center [855, 354] width 89 height 13
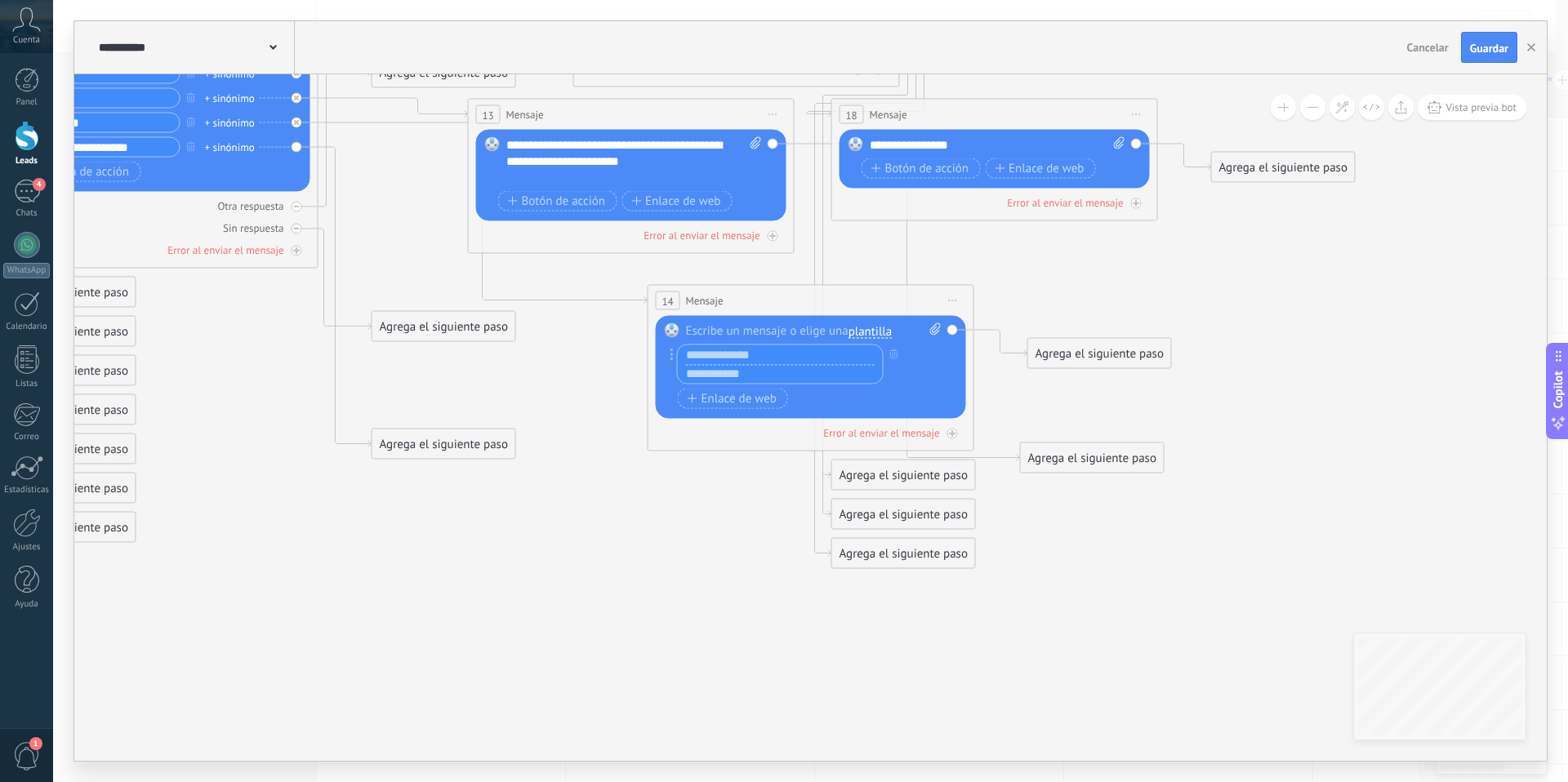
click at [724, 374] on input "text" at bounding box center [780, 374] width 205 height 20
type input "**********"
click at [713, 575] on icon at bounding box center [359, 204] width 2696 height 1515
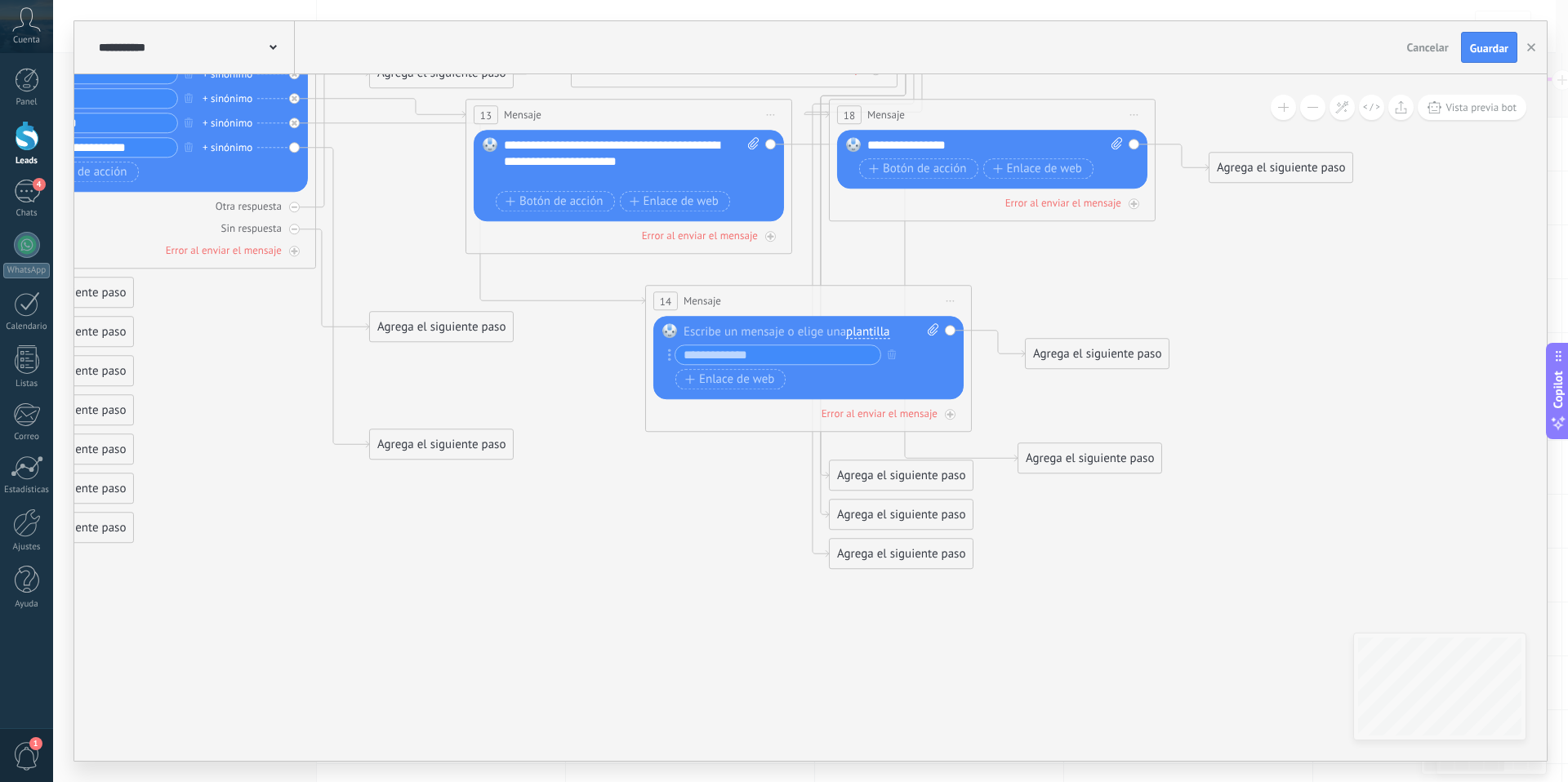
click at [770, 351] on input "text" at bounding box center [778, 355] width 205 height 19
click at [729, 501] on icon at bounding box center [357, 204] width 2696 height 1515
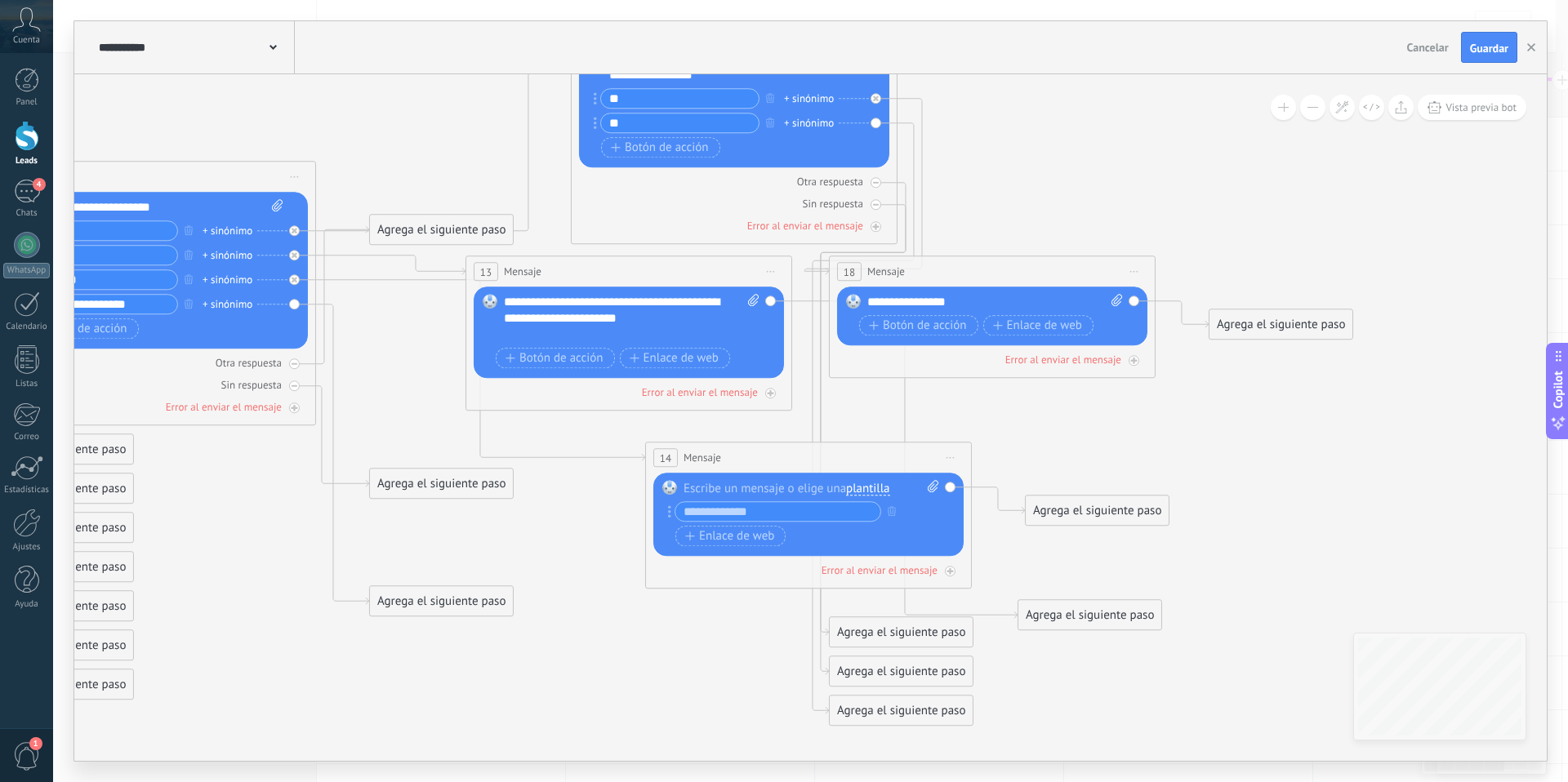
drag, startPoint x: 705, startPoint y: 515, endPoint x: 726, endPoint y: 515, distance: 21.0
click at [704, 515] on input "text" at bounding box center [778, 511] width 205 height 19
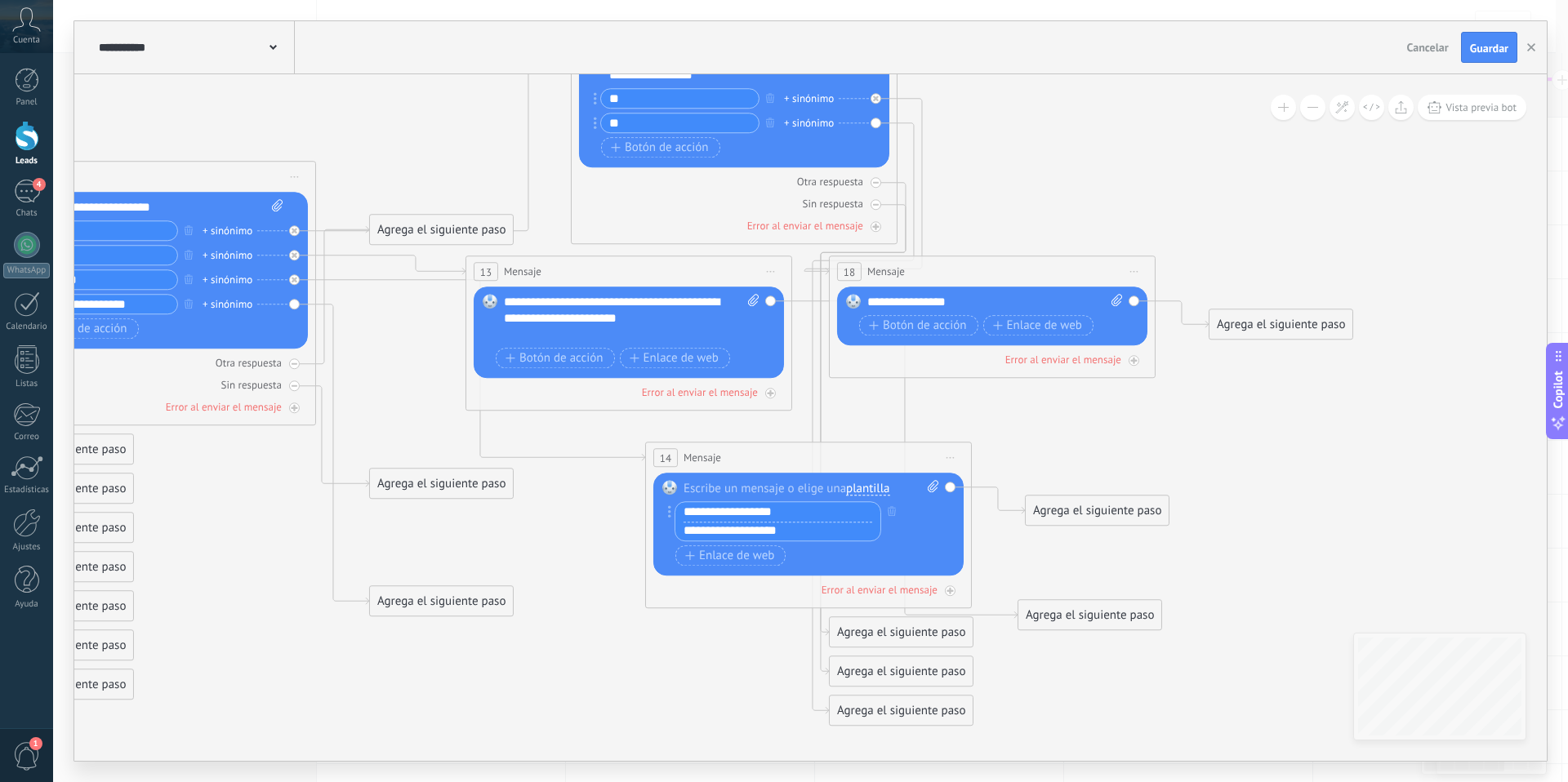
type input "**********"
click at [588, 697] on icon at bounding box center [357, 361] width 2696 height 1515
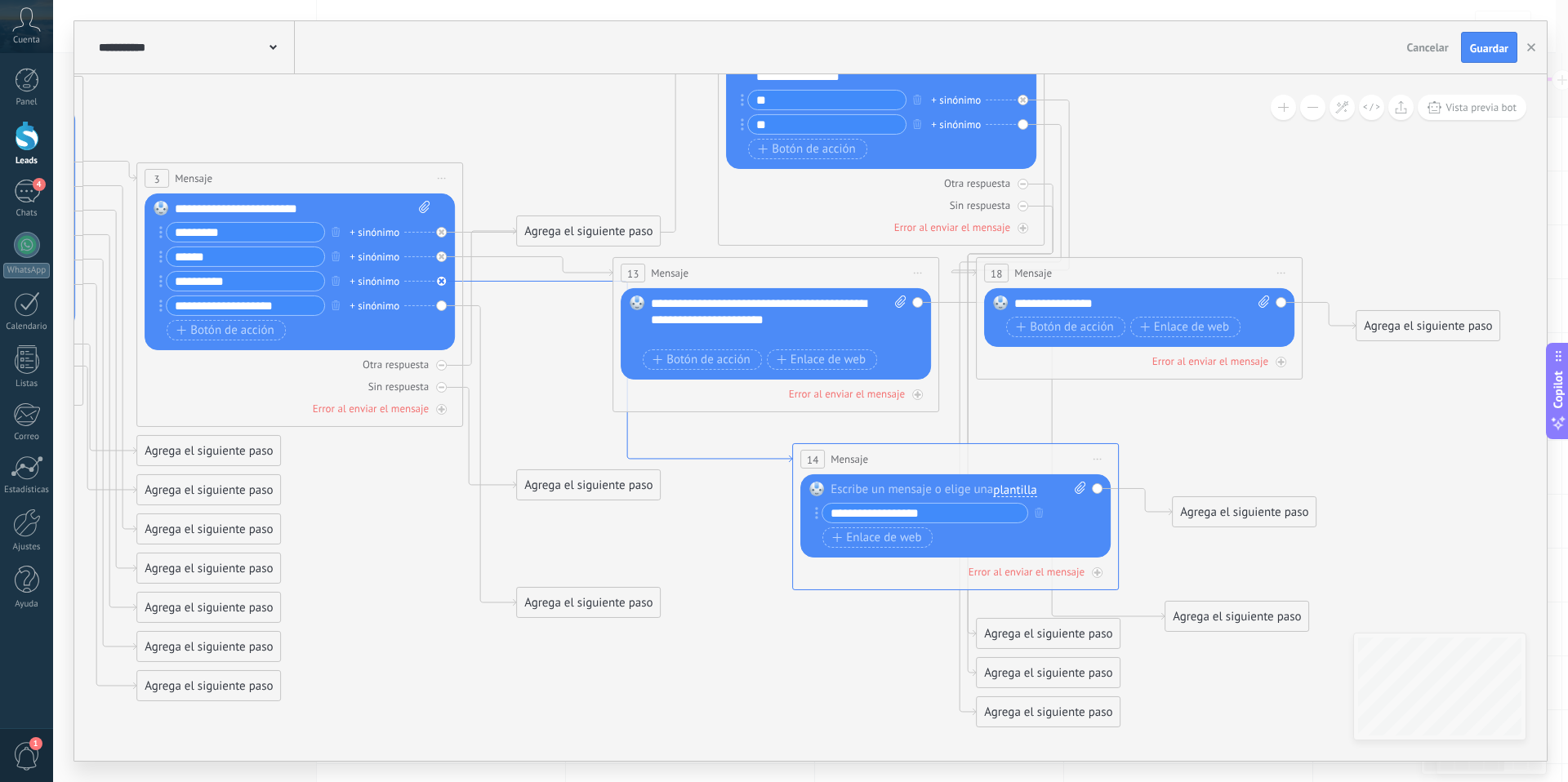
drag, startPoint x: 547, startPoint y: 452, endPoint x: 693, endPoint y: 454, distance: 146.0
click at [553, 607] on div "Agrega el siguiente paso" at bounding box center [588, 602] width 143 height 27
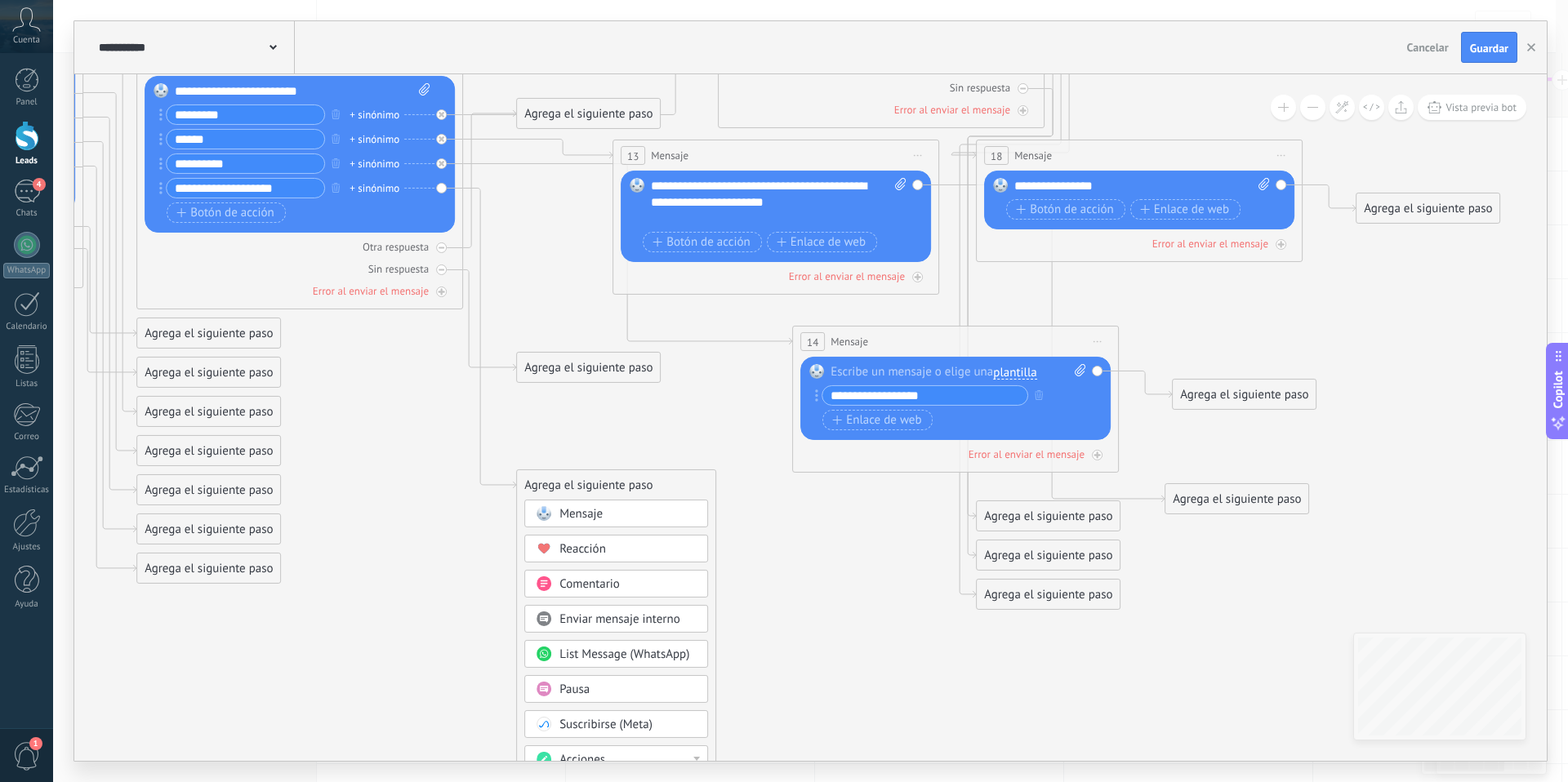
click at [616, 581] on span "Comentario" at bounding box center [589, 584] width 60 height 15
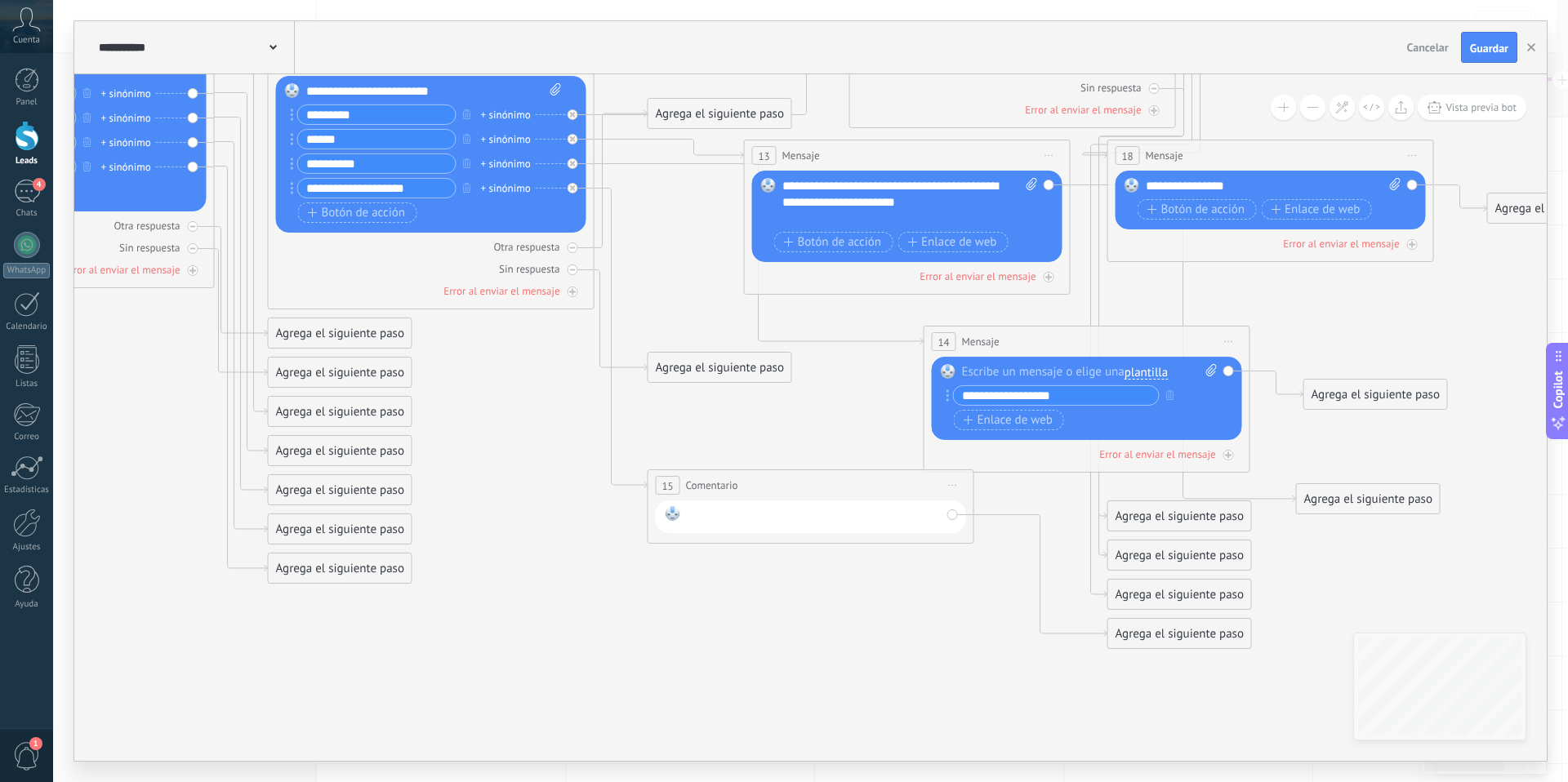
click at [731, 522] on div at bounding box center [814, 517] width 254 height 21
click at [707, 644] on icon at bounding box center [636, 273] width 2696 height 1569
click at [677, 632] on icon at bounding box center [636, 273] width 2696 height 1569
click at [1488, 52] on span "Guardar" at bounding box center [1488, 48] width 38 height 12
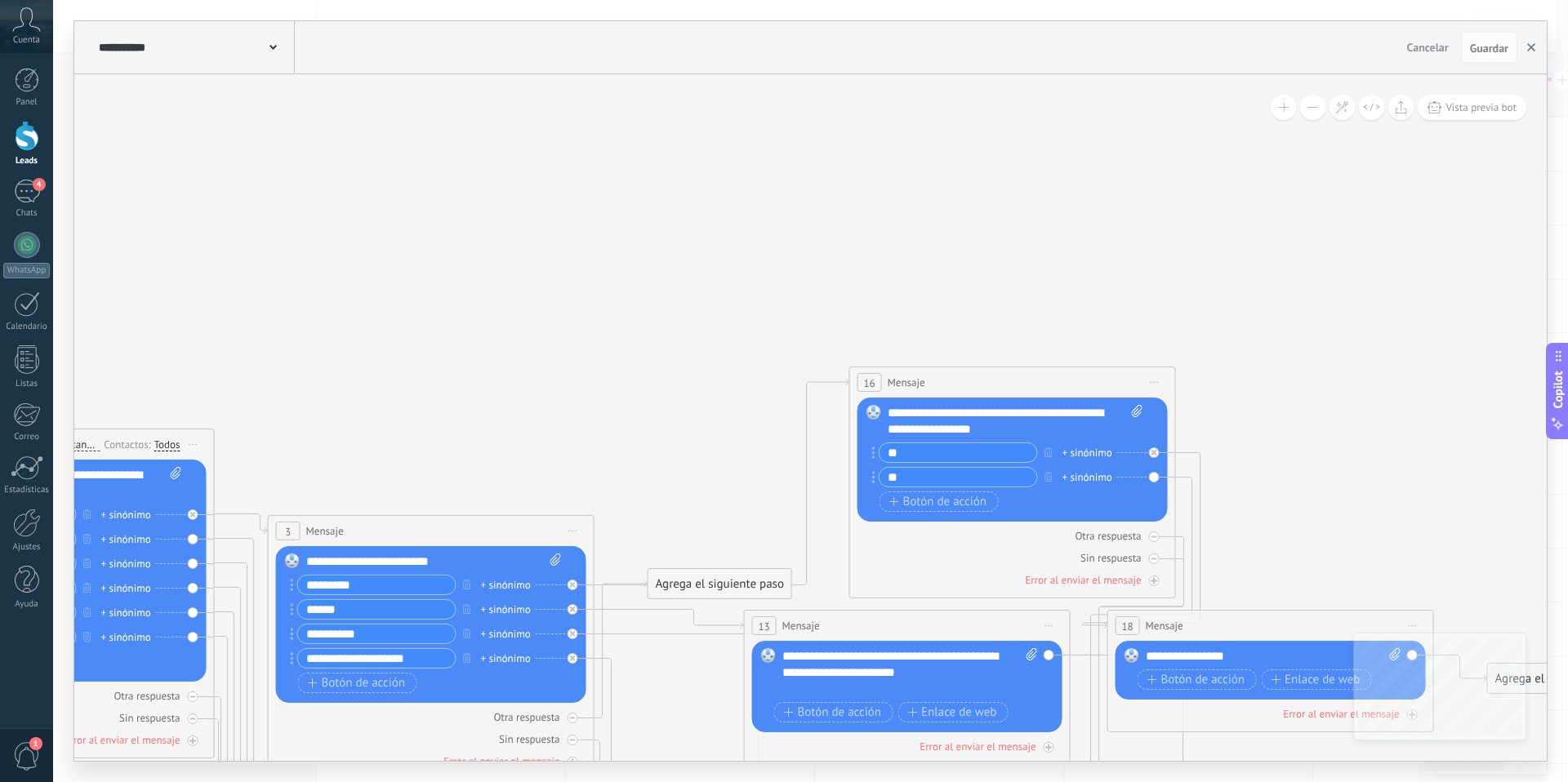
click at [1531, 49] on use "button" at bounding box center [1531, 47] width 8 height 8
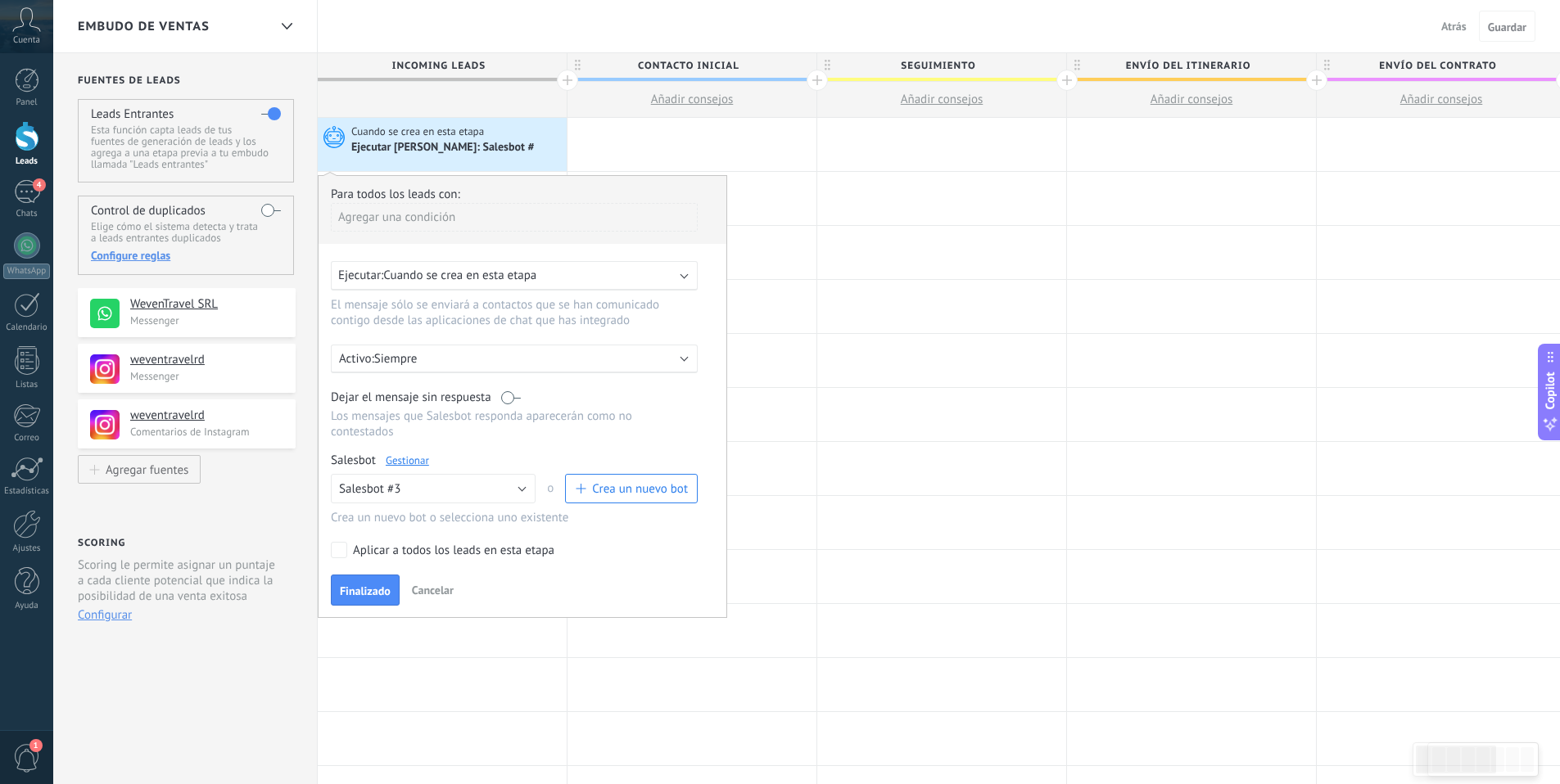
click at [673, 25] on div "Embudo de ventas Atrás Cancelar Guardar" at bounding box center [807, 27] width 1507 height 53
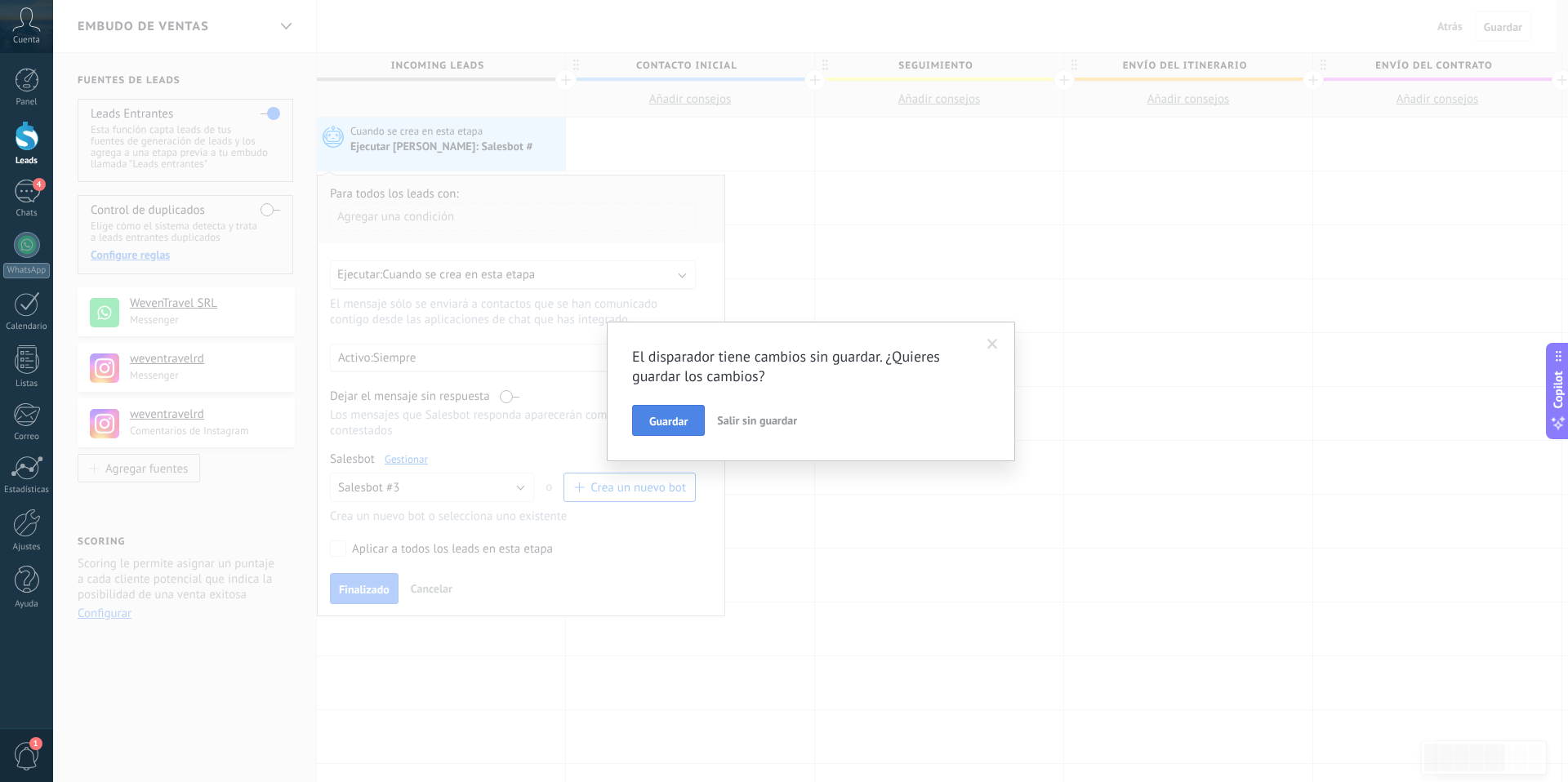
click at [676, 425] on span "Guardar" at bounding box center [668, 421] width 38 height 12
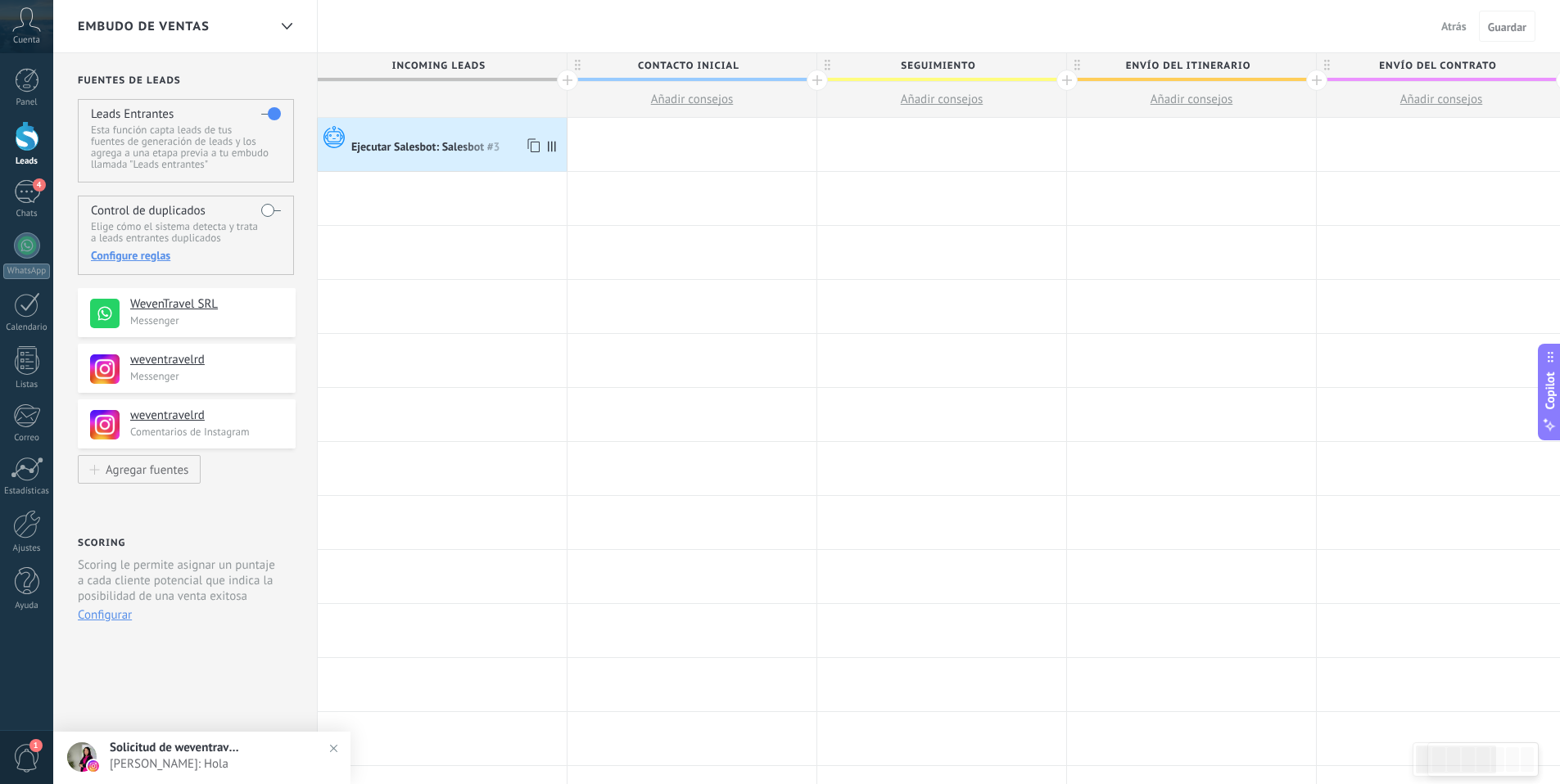
click at [471, 141] on div "Ejecutar Salesbot: Salesbot #3" at bounding box center [427, 148] width 152 height 15
click at [553, 146] on icon at bounding box center [552, 146] width 8 height 11
drag, startPoint x: 455, startPoint y: 126, endPoint x: 464, endPoint y: 137, distance: 14.2
click at [456, 126] on div at bounding box center [456, 132] width 211 height 15
click at [459, 141] on div "Ejecutar Salesbot: Salesbot #3" at bounding box center [427, 148] width 152 height 15
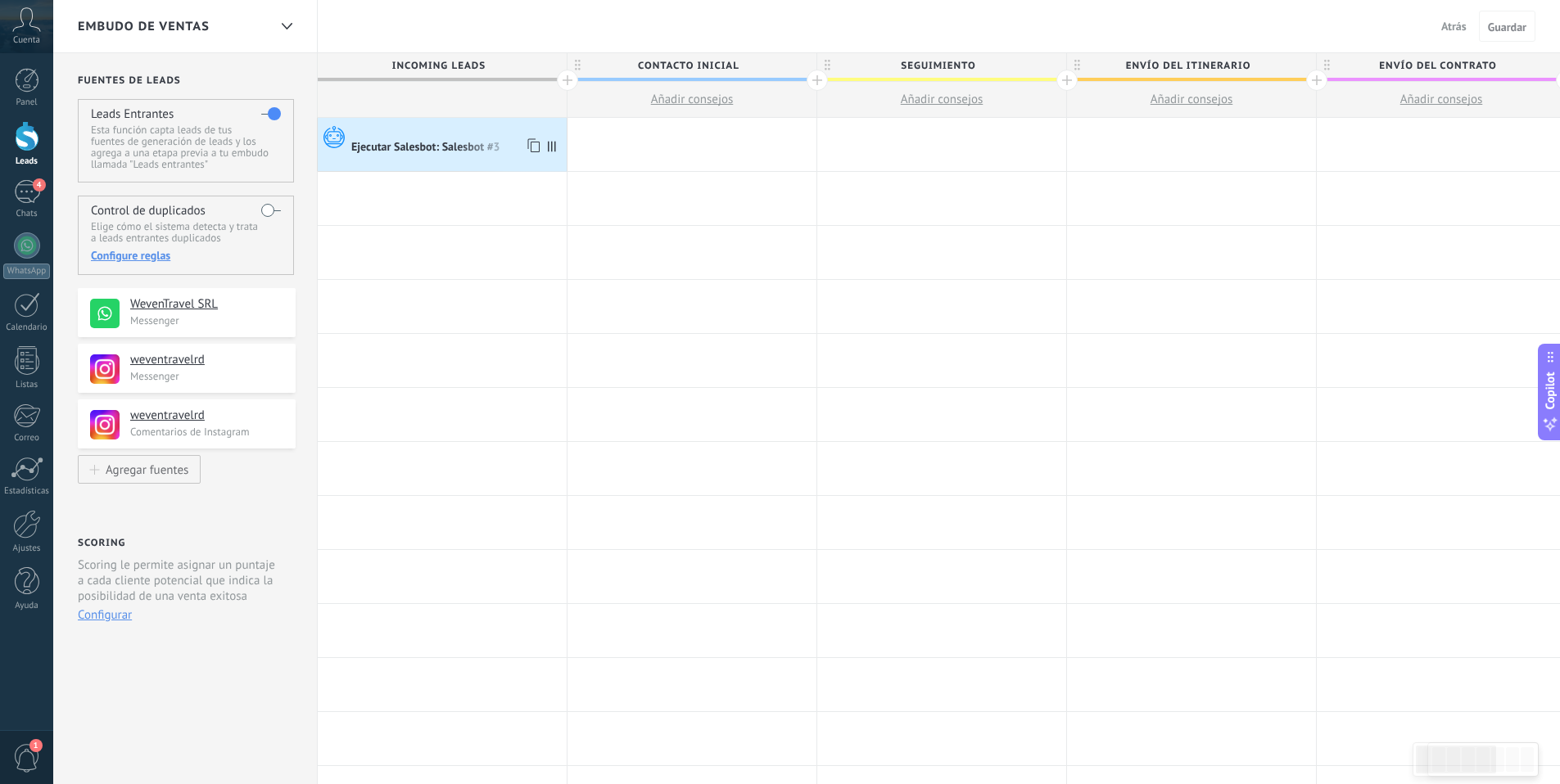
click at [430, 141] on div "Ejecutar Salesbot: Salesbot #3" at bounding box center [427, 148] width 152 height 15
click at [549, 149] on icon at bounding box center [552, 146] width 8 height 11
click at [492, 145] on div "Ejecutar Salesbot: Salesbot #3" at bounding box center [427, 148] width 152 height 15
click at [451, 146] on div "Ejecutar Salesbot: Salesbot #3" at bounding box center [427, 148] width 152 height 15
click at [886, 445] on div at bounding box center [941, 469] width 249 height 53
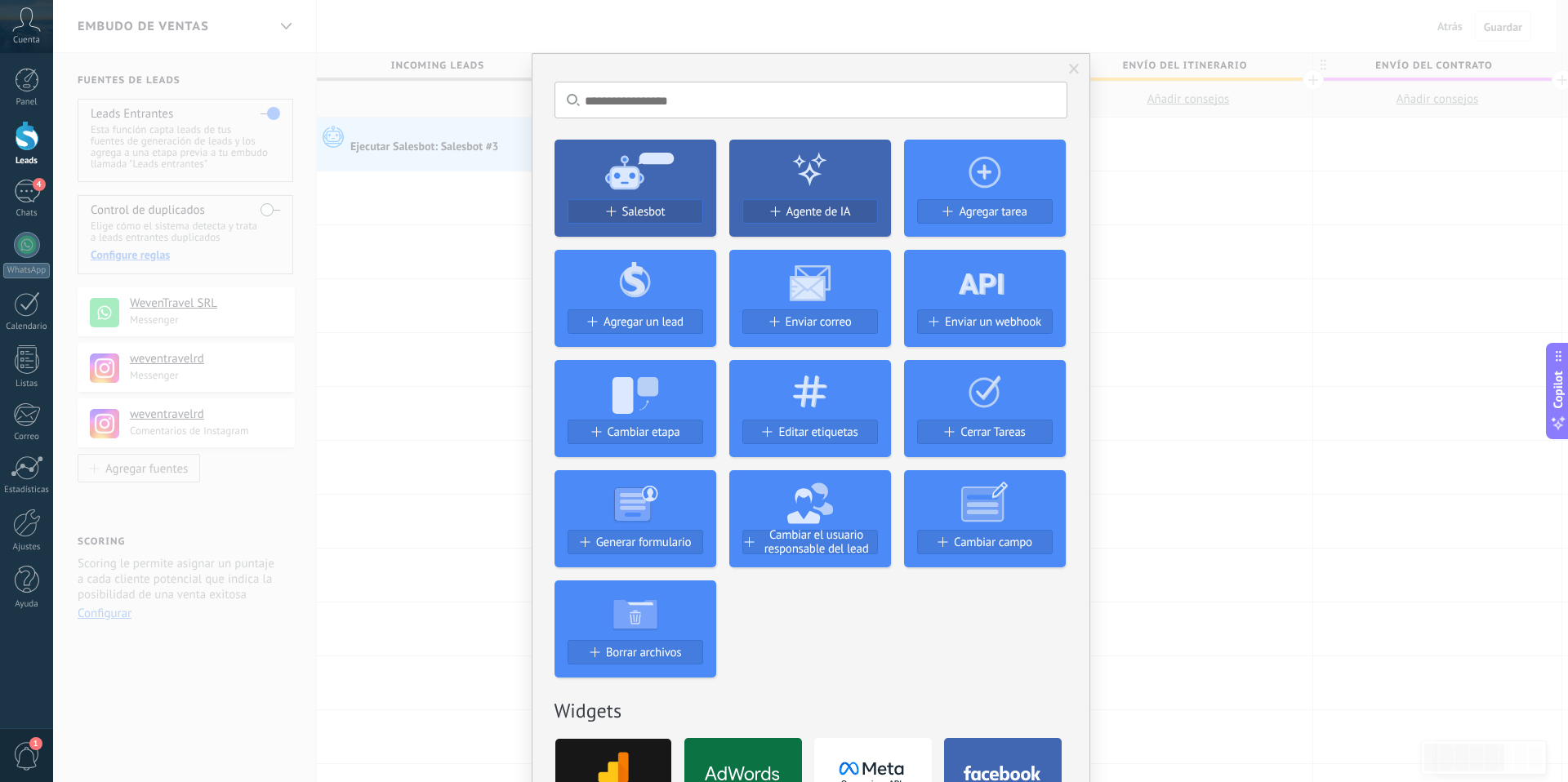
click at [1218, 245] on div "No hay resultados Salesbot Agente de IA Agregar tarea Agregar un lead Enviar co…" at bounding box center [811, 391] width 1515 height 782
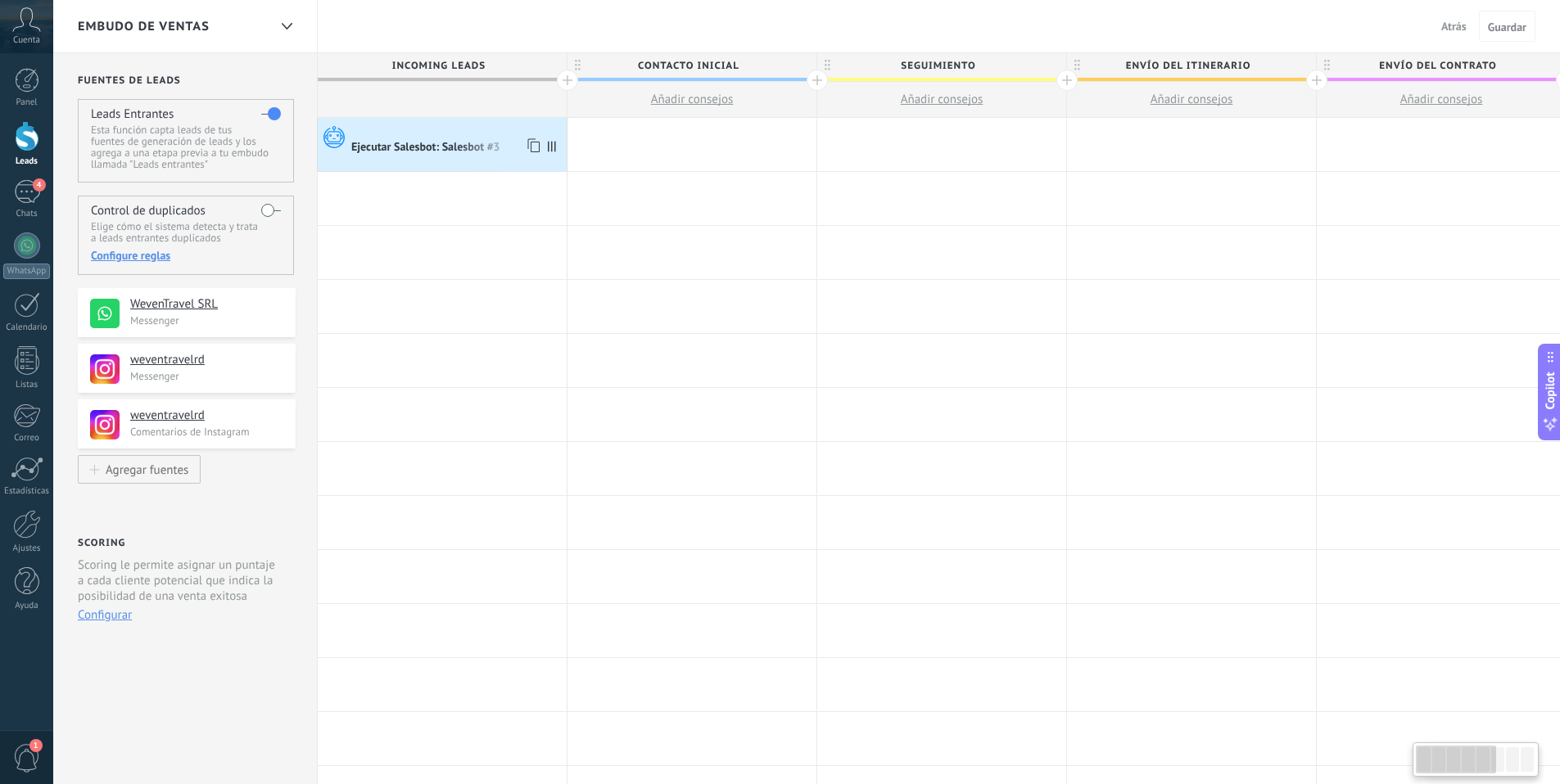
click at [406, 152] on div "Ejecutar Salesbot: Salesbot #3" at bounding box center [427, 148] width 152 height 15
click at [347, 148] on div "Ejecutar Salesbot: Salesbot #3" at bounding box center [441, 140] width 249 height 31
click at [335, 138] on icon at bounding box center [331, 137] width 28 height 25
click at [404, 150] on div "Ejecutar Salesbot: Salesbot #3" at bounding box center [427, 148] width 152 height 15
click at [434, 149] on div "Ejecutar Salesbot: Salesbot #3" at bounding box center [427, 148] width 152 height 15
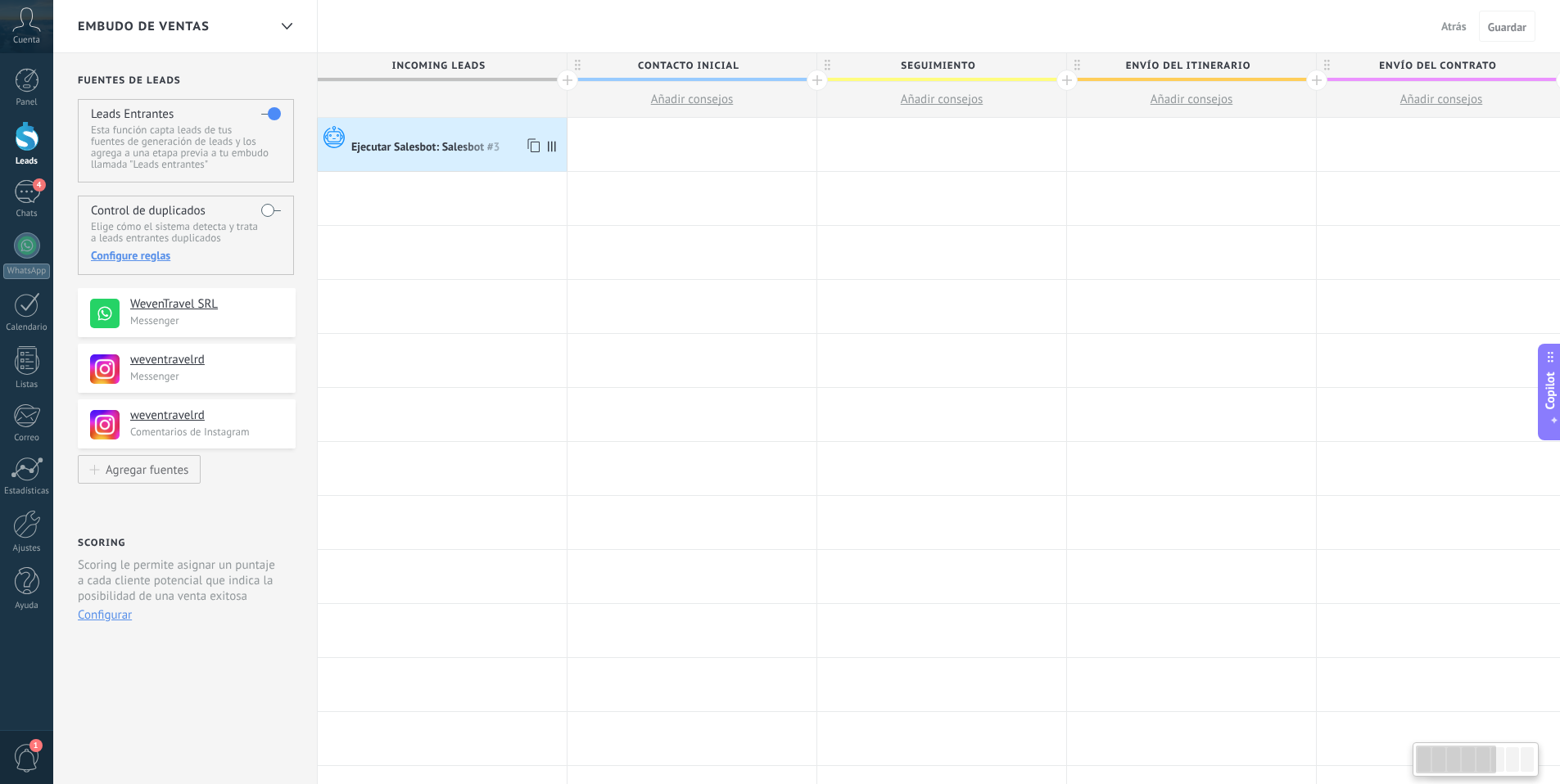
click at [460, 131] on div at bounding box center [456, 132] width 211 height 15
click at [438, 149] on div "Ejecutar Salesbot: Salesbot #3" at bounding box center [427, 148] width 152 height 15
click at [532, 143] on icon at bounding box center [532, 146] width 16 height 21
drag, startPoint x: 532, startPoint y: 151, endPoint x: 530, endPoint y: 142, distance: 9.2
click at [532, 151] on icon at bounding box center [532, 146] width 16 height 21
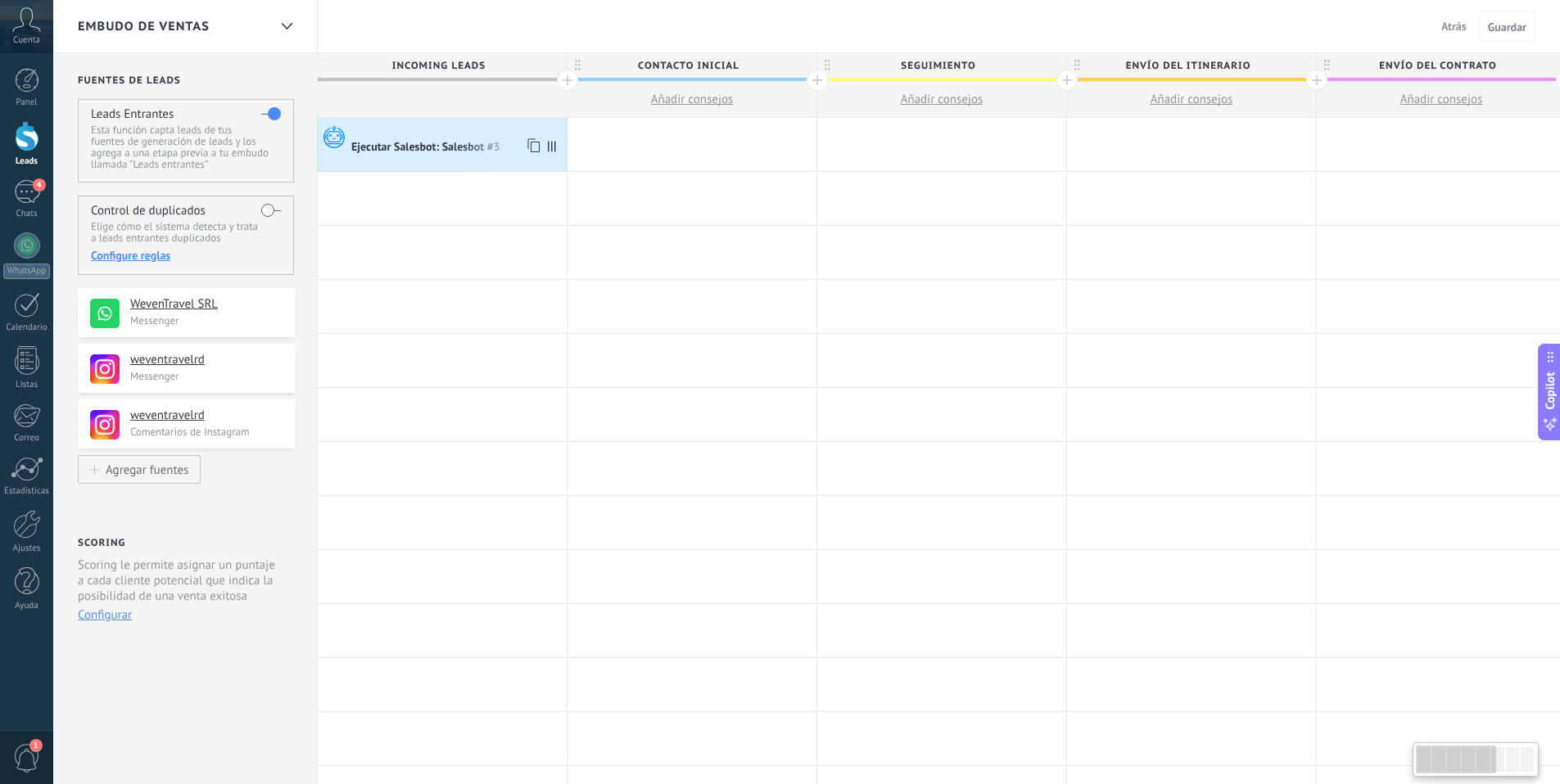
click at [530, 142] on use at bounding box center [534, 145] width 12 height 14
click at [508, 136] on div at bounding box center [456, 132] width 211 height 15
click at [518, 143] on div "Ejecutar Salesbot: Salesbot #3" at bounding box center [456, 147] width 211 height 16
click at [406, 129] on div at bounding box center [456, 132] width 211 height 15
drag, startPoint x: 426, startPoint y: 132, endPoint x: 528, endPoint y: 133, distance: 102.0
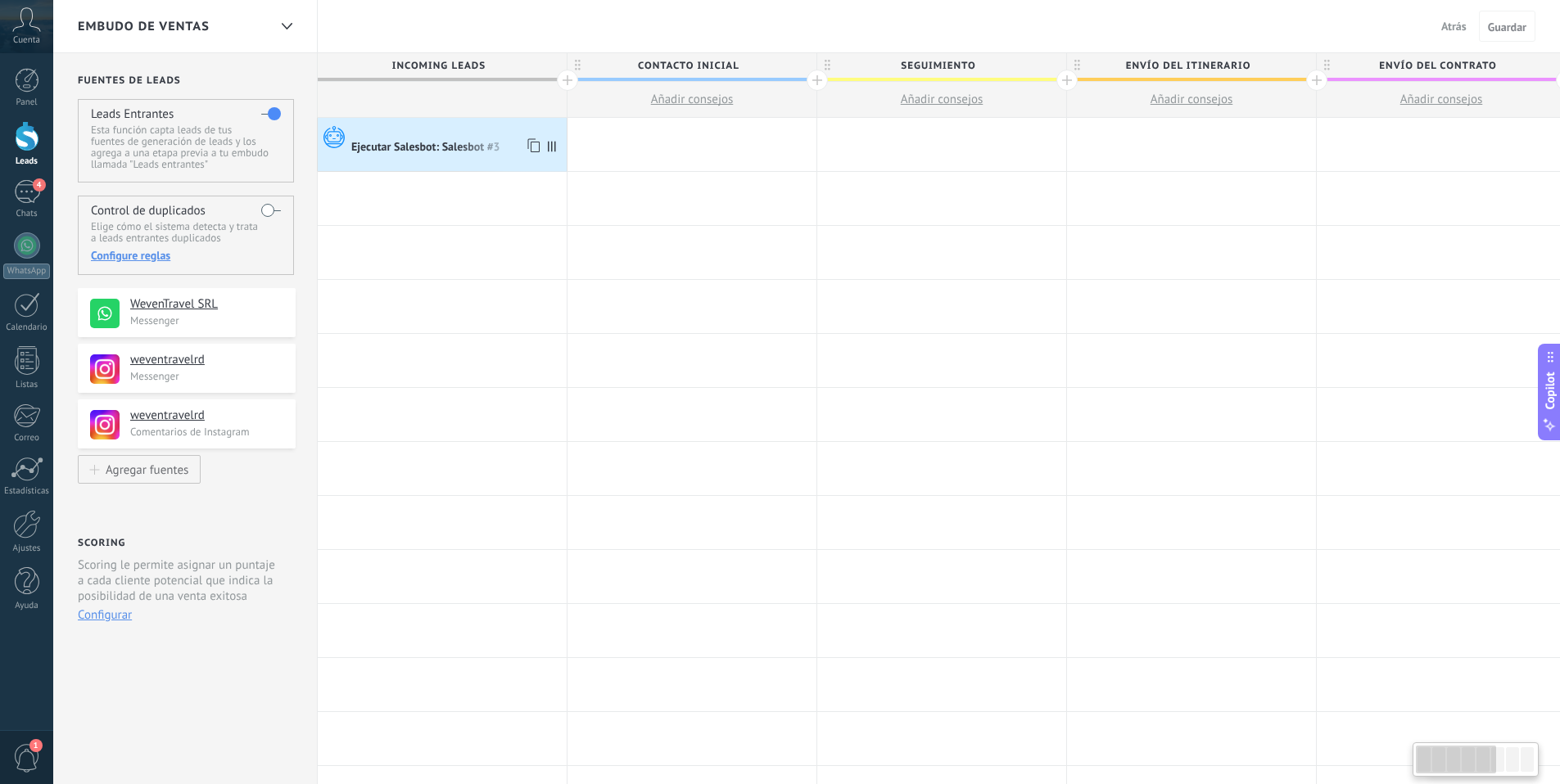
click at [482, 133] on div "Ejecutar Salesbot: Salesbot #3" at bounding box center [441, 140] width 249 height 31
drag, startPoint x: 485, startPoint y: 186, endPoint x: 483, endPoint y: 205, distance: 19.1
click at [483, 205] on div "**********" at bounding box center [1311, 684] width 1998 height 1134
click at [545, 147] on icon at bounding box center [546, 146] width 8 height 11
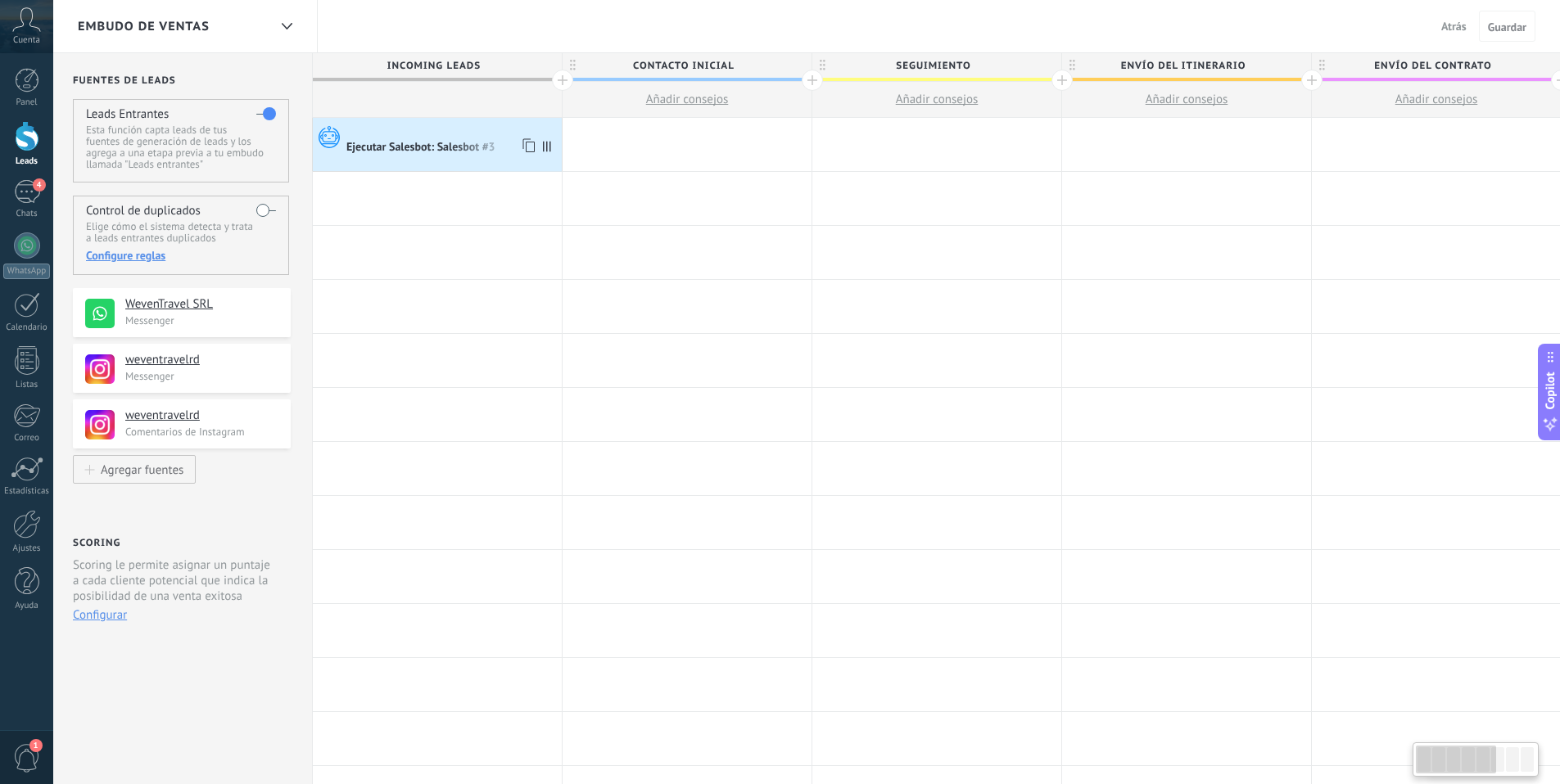
click at [544, 143] on icon at bounding box center [546, 146] width 8 height 11
click at [547, 145] on icon at bounding box center [546, 146] width 8 height 11
click at [562, 140] on div "Ejecutar Salesbot: Salesbot #3 Avanzado" at bounding box center [437, 144] width 249 height 53
type textarea "**********"
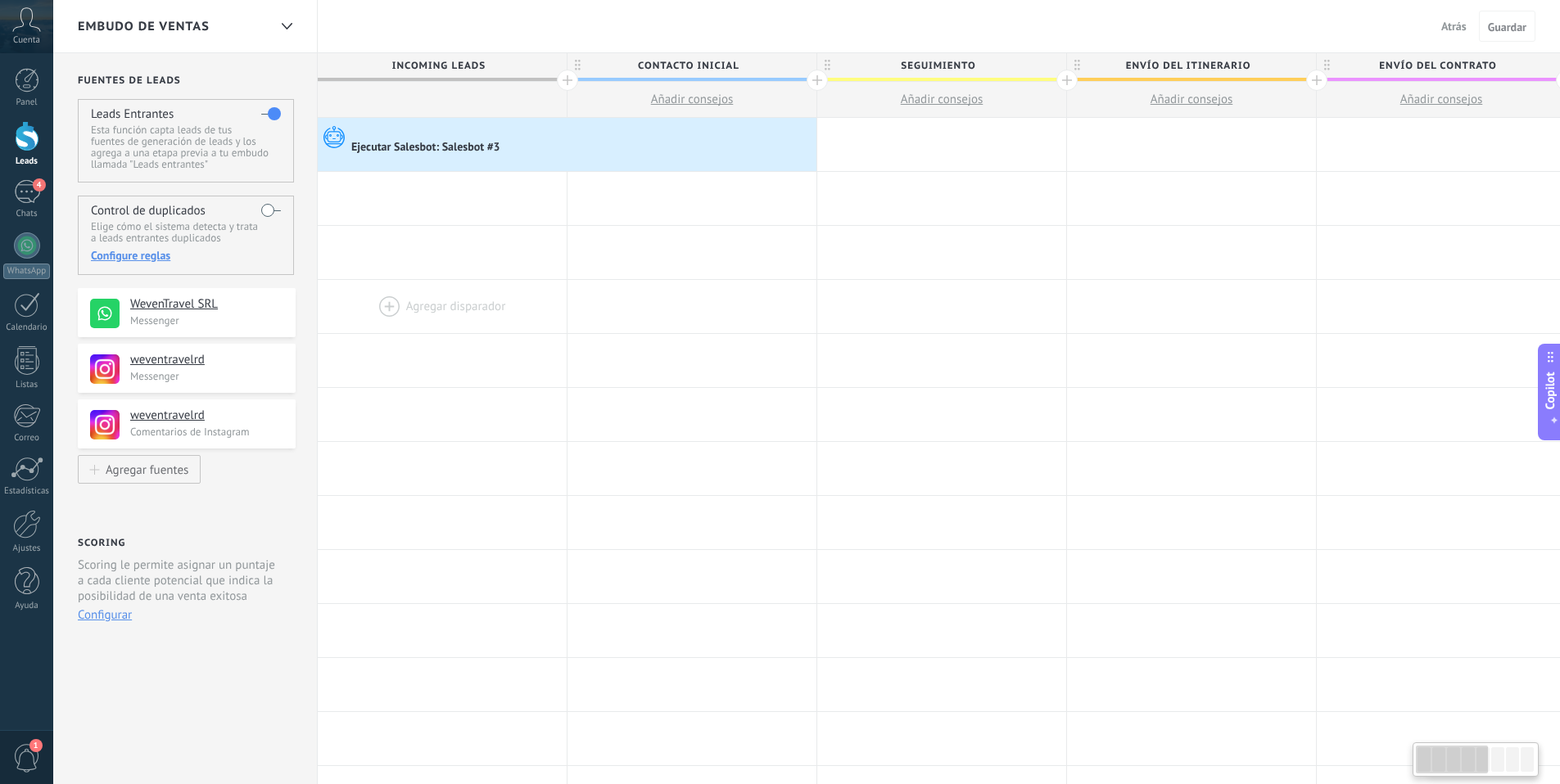
scroll to position [15, 0]
click at [747, 143] on div "Ejecutar Salesbot: Salesbot #3" at bounding box center [563, 147] width 424 height 16
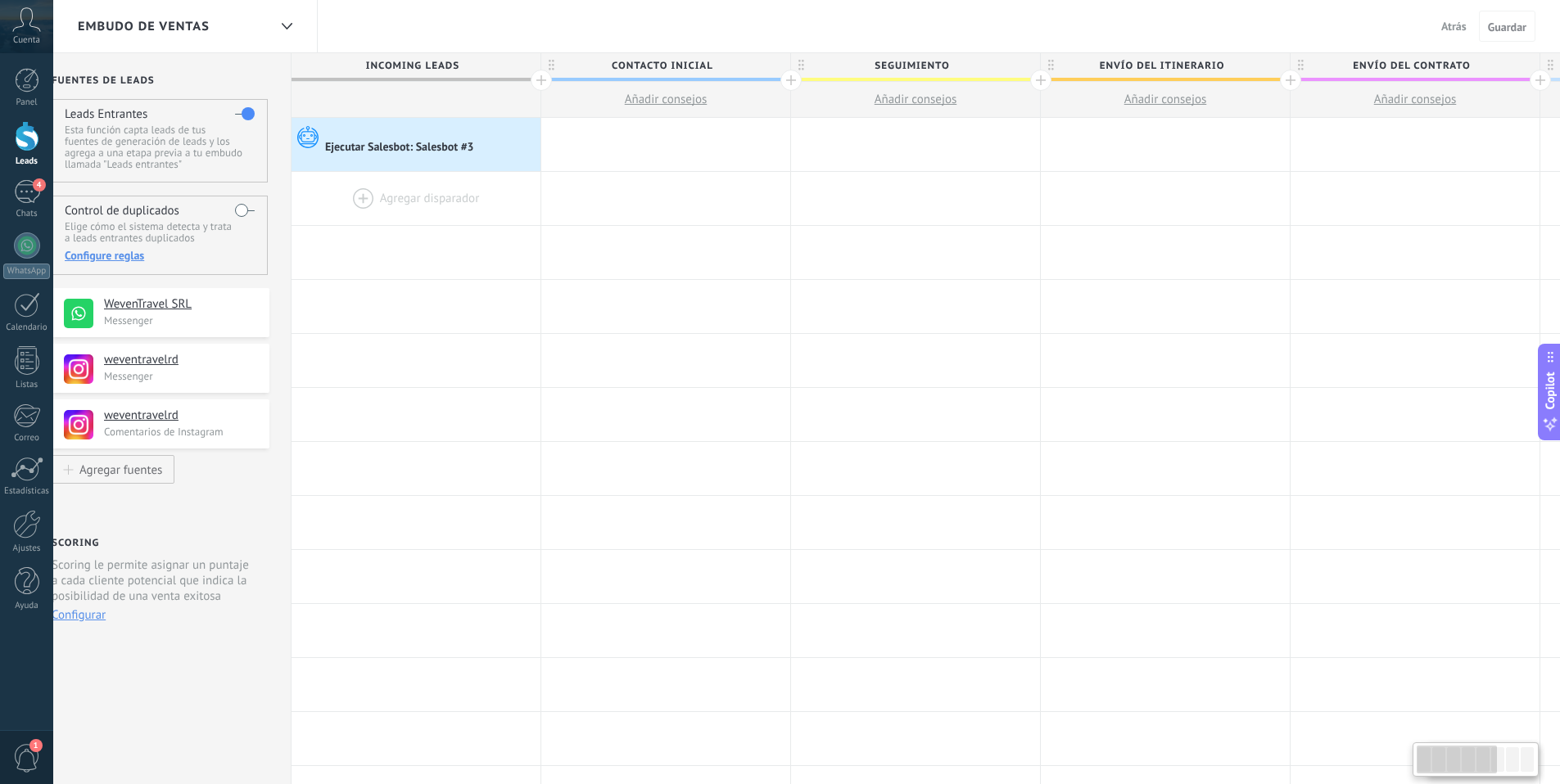
drag, startPoint x: 804, startPoint y: 149, endPoint x: 444, endPoint y: 203, distance: 364.0
click at [483, 139] on div "Ejecutar Salesbot: Salesbot #3 Avanzado" at bounding box center [415, 144] width 249 height 53
click at [306, 135] on icon at bounding box center [305, 137] width 28 height 25
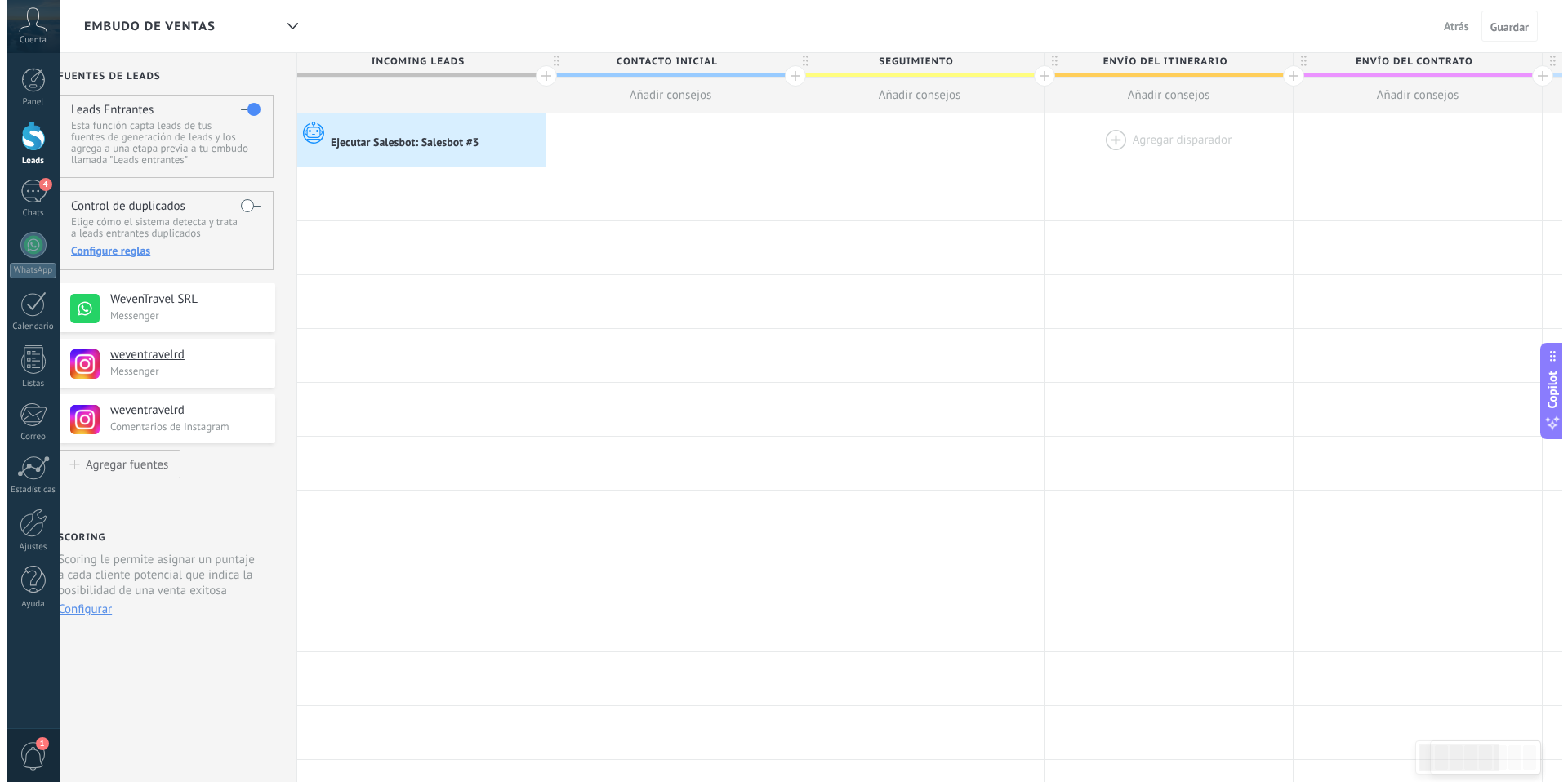
scroll to position [0, 0]
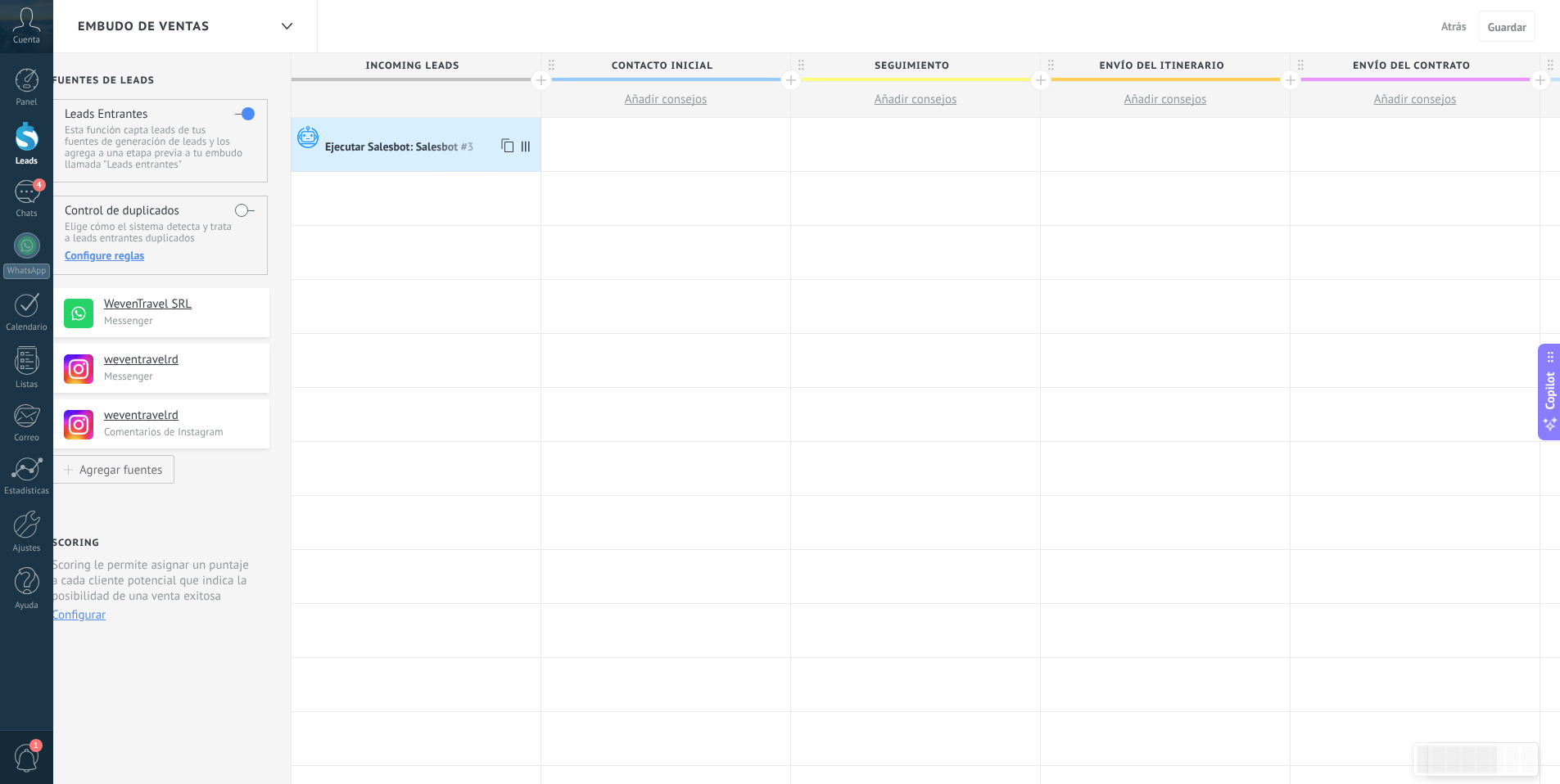
click at [388, 151] on div "Ejecutar Salesbot: Salesbot #3" at bounding box center [401, 148] width 152 height 15
click at [383, 146] on div "Ejecutar Salesbot: Salesbot #3" at bounding box center [401, 148] width 152 height 15
click at [495, 510] on div at bounding box center [415, 523] width 249 height 53
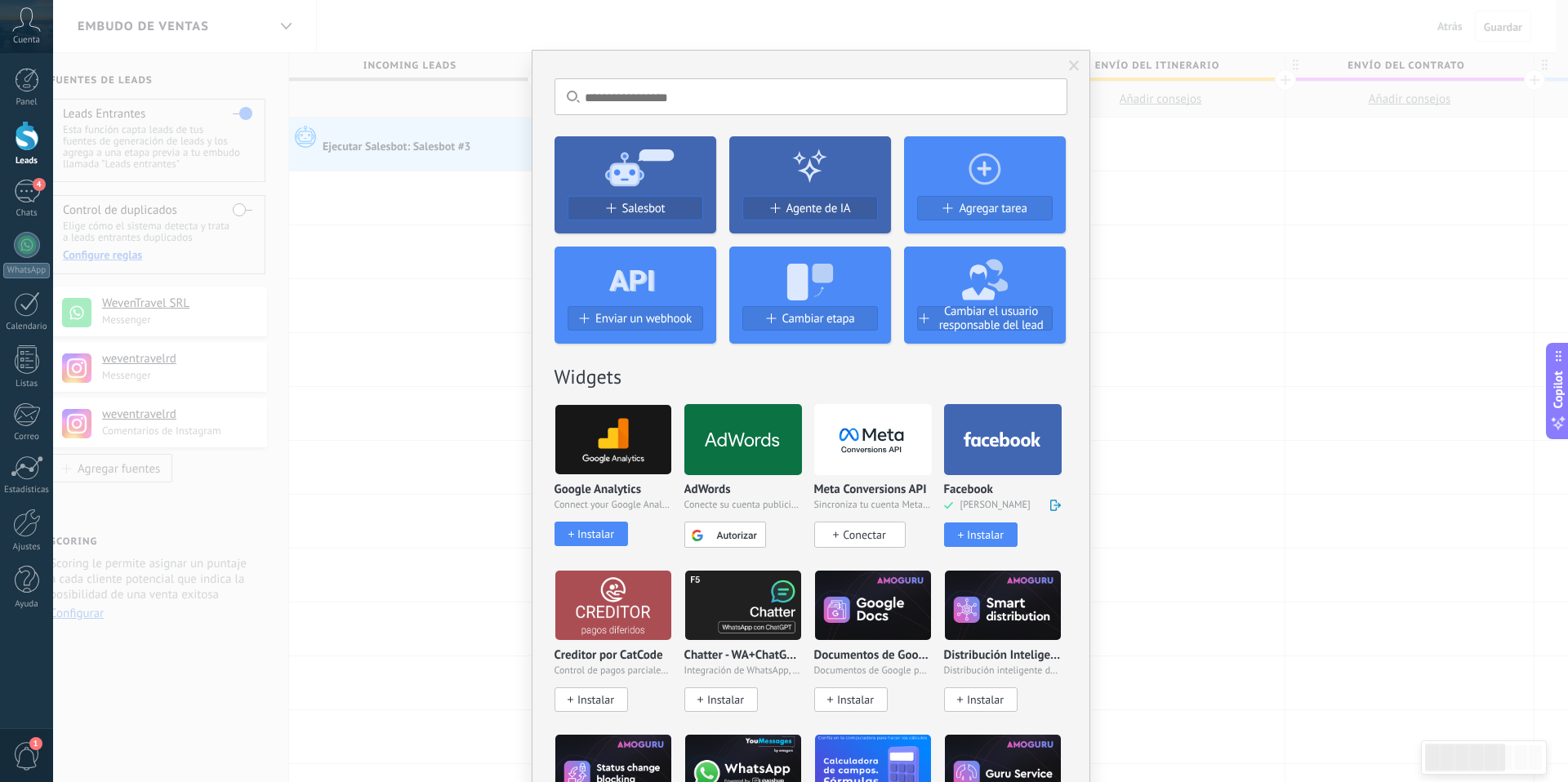
scroll to position [329, 0]
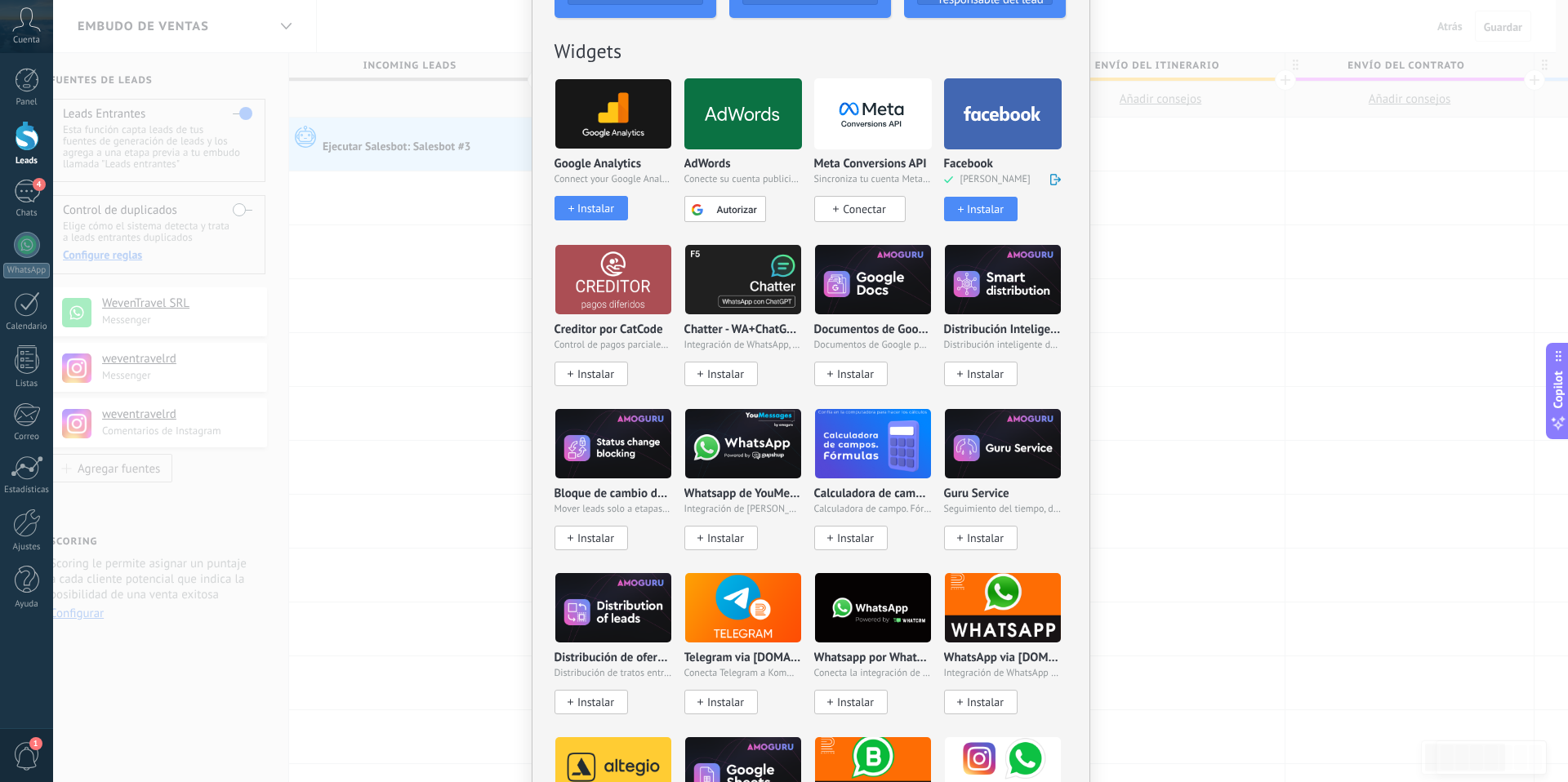
click at [1446, 24] on div "No hay resultados Salesbot Agente de IA Agregar tarea Enviar un webhook Cambiar…" at bounding box center [811, 391] width 1515 height 782
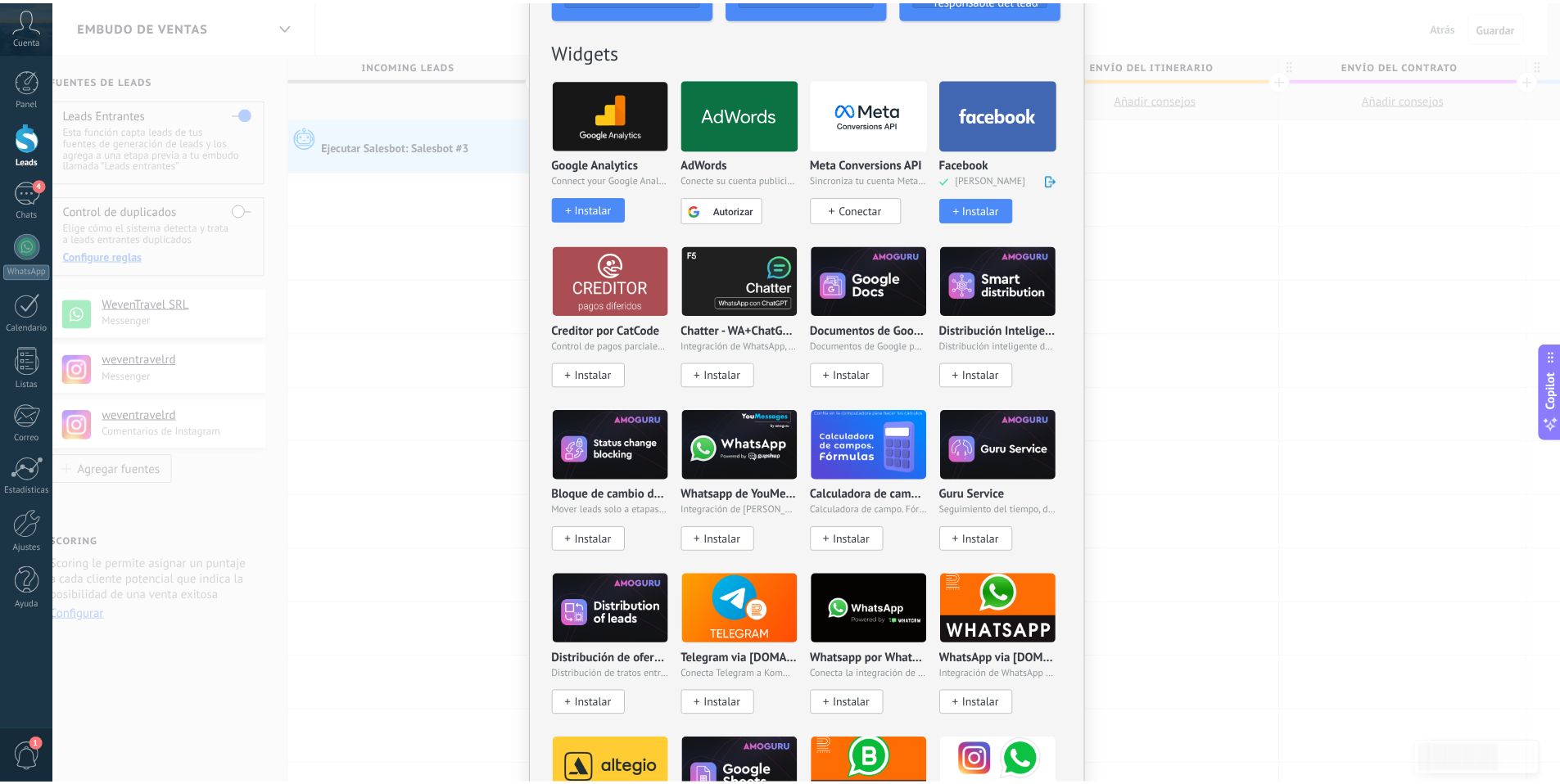
scroll to position [0, 0]
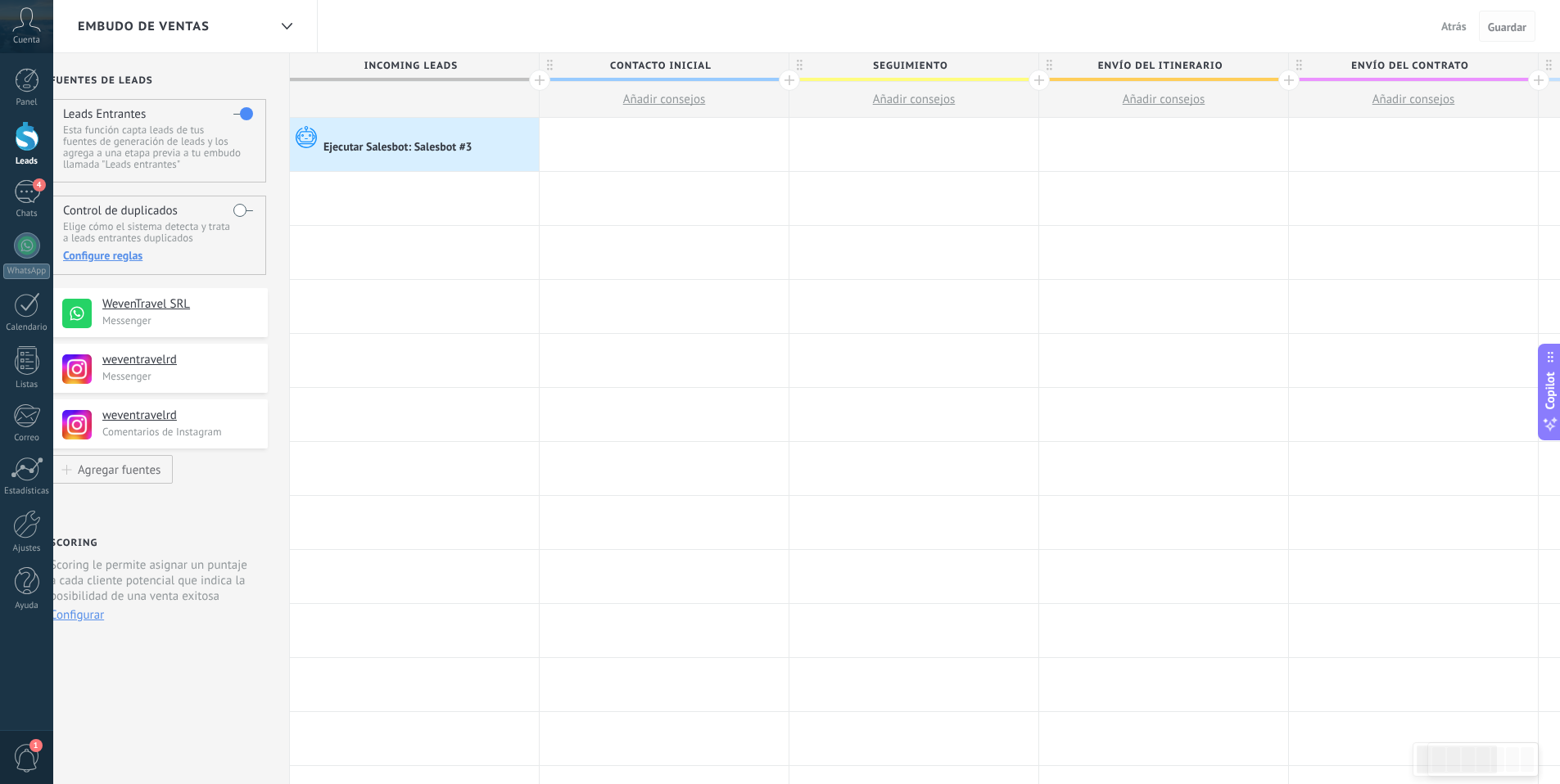
click at [1495, 31] on span "Guardar" at bounding box center [1507, 27] width 38 height 12
click at [1504, 26] on span "Guardar" at bounding box center [1507, 27] width 38 height 12
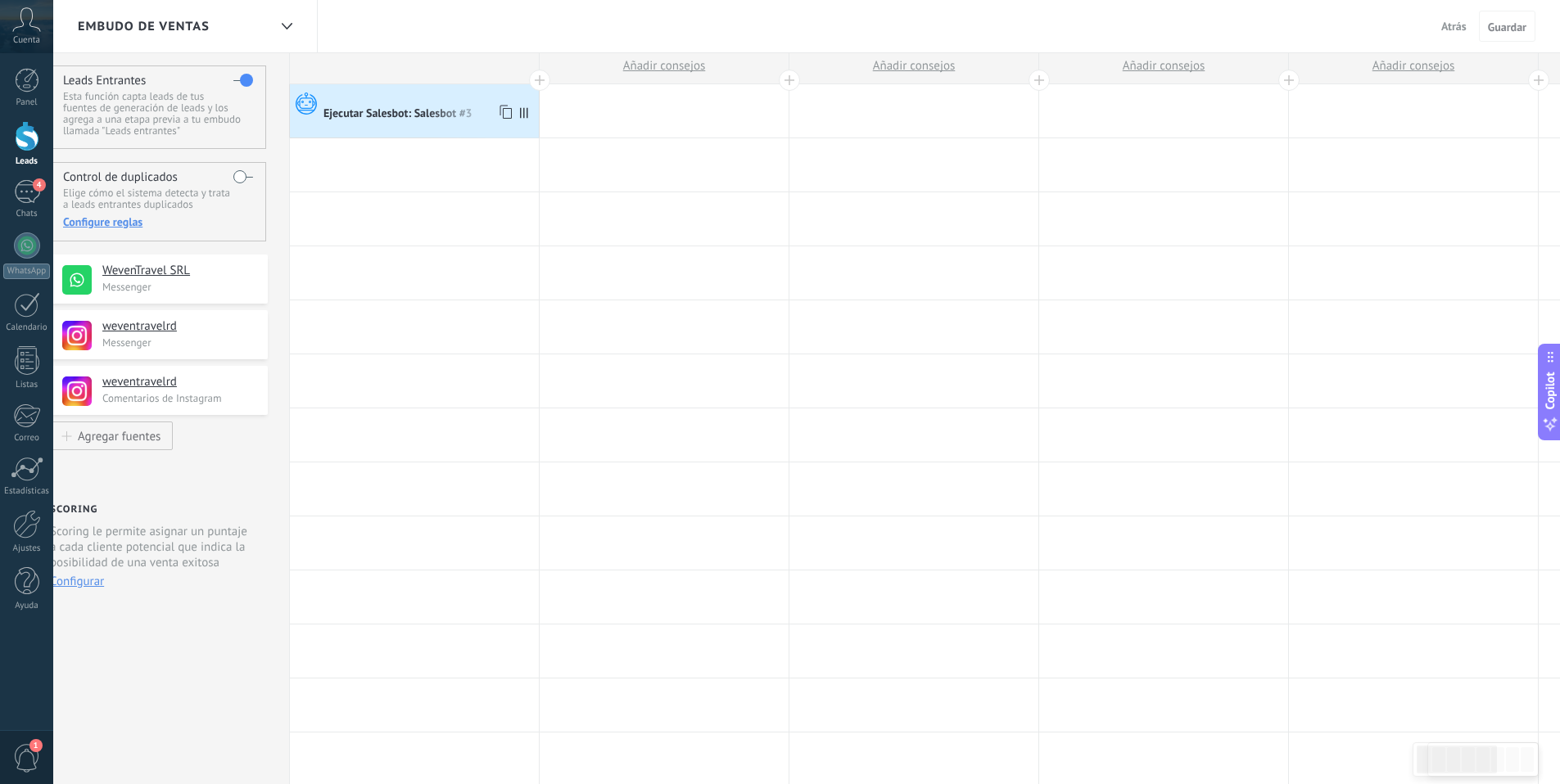
click at [362, 98] on div at bounding box center [429, 98] width 211 height 15
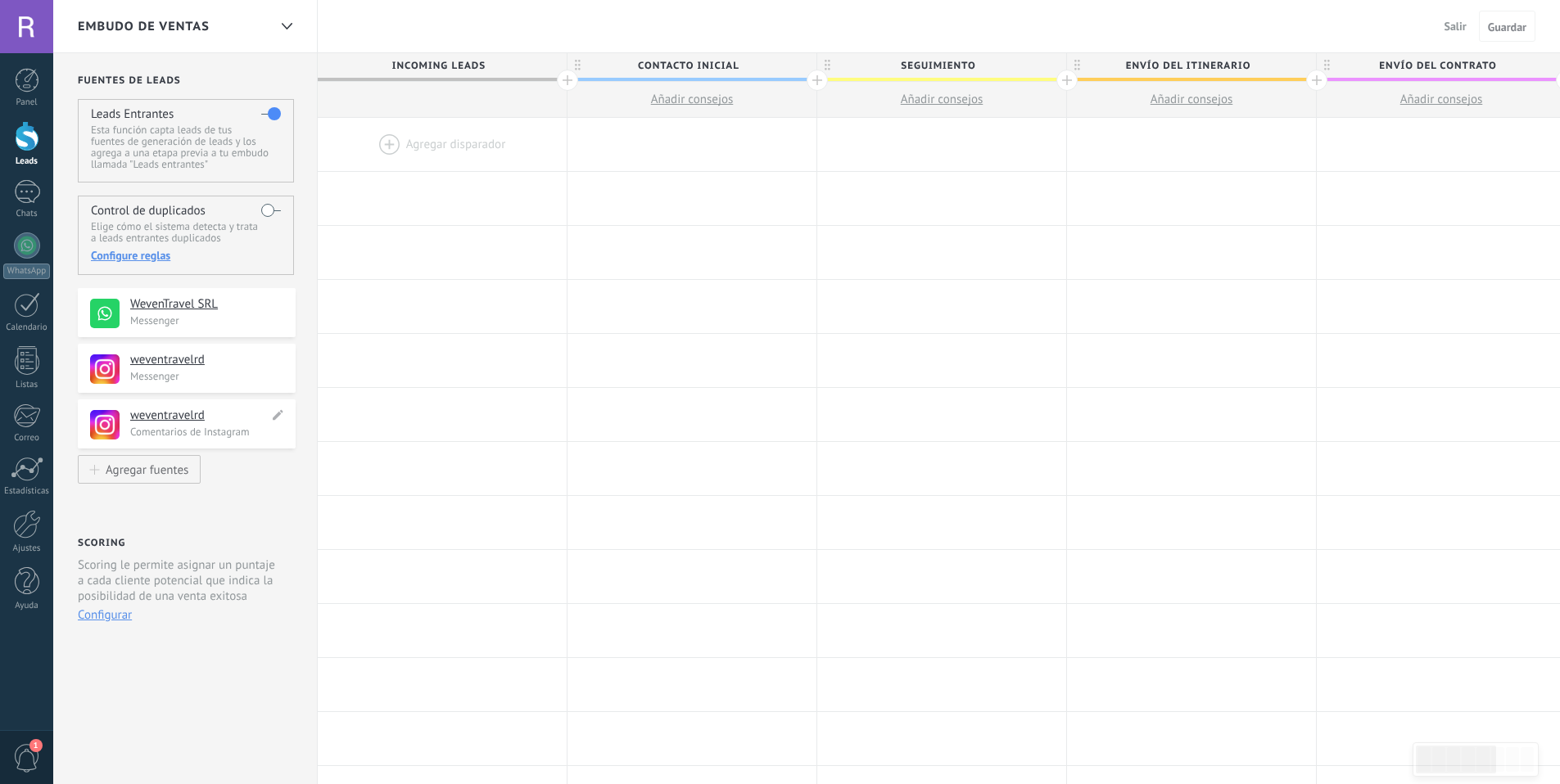
click at [197, 422] on h4 "weventravelrd" at bounding box center [199, 415] width 138 height 16
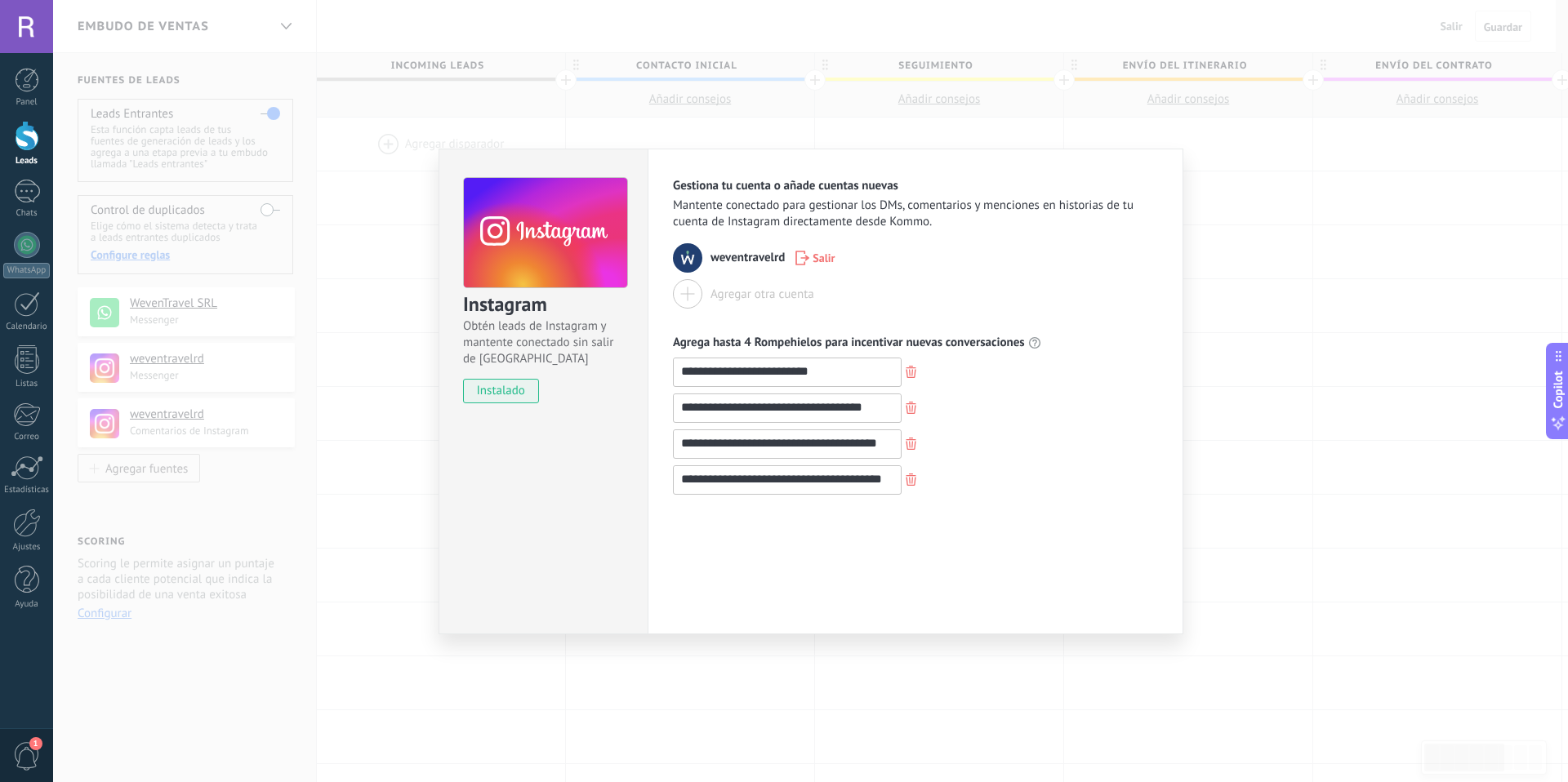
click at [1386, 201] on div "**********" at bounding box center [811, 391] width 1515 height 782
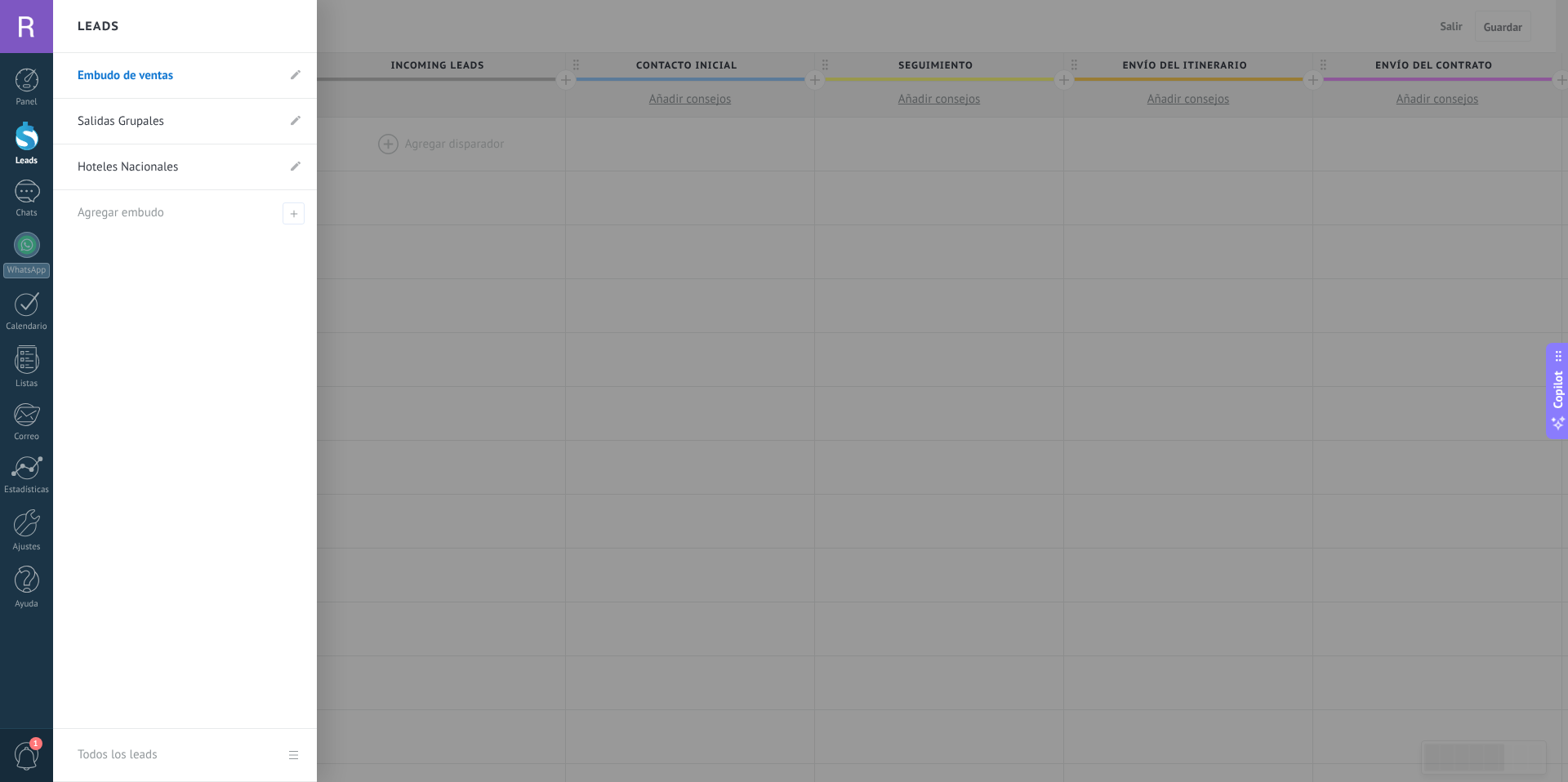
click at [24, 138] on div at bounding box center [28, 136] width 25 height 30
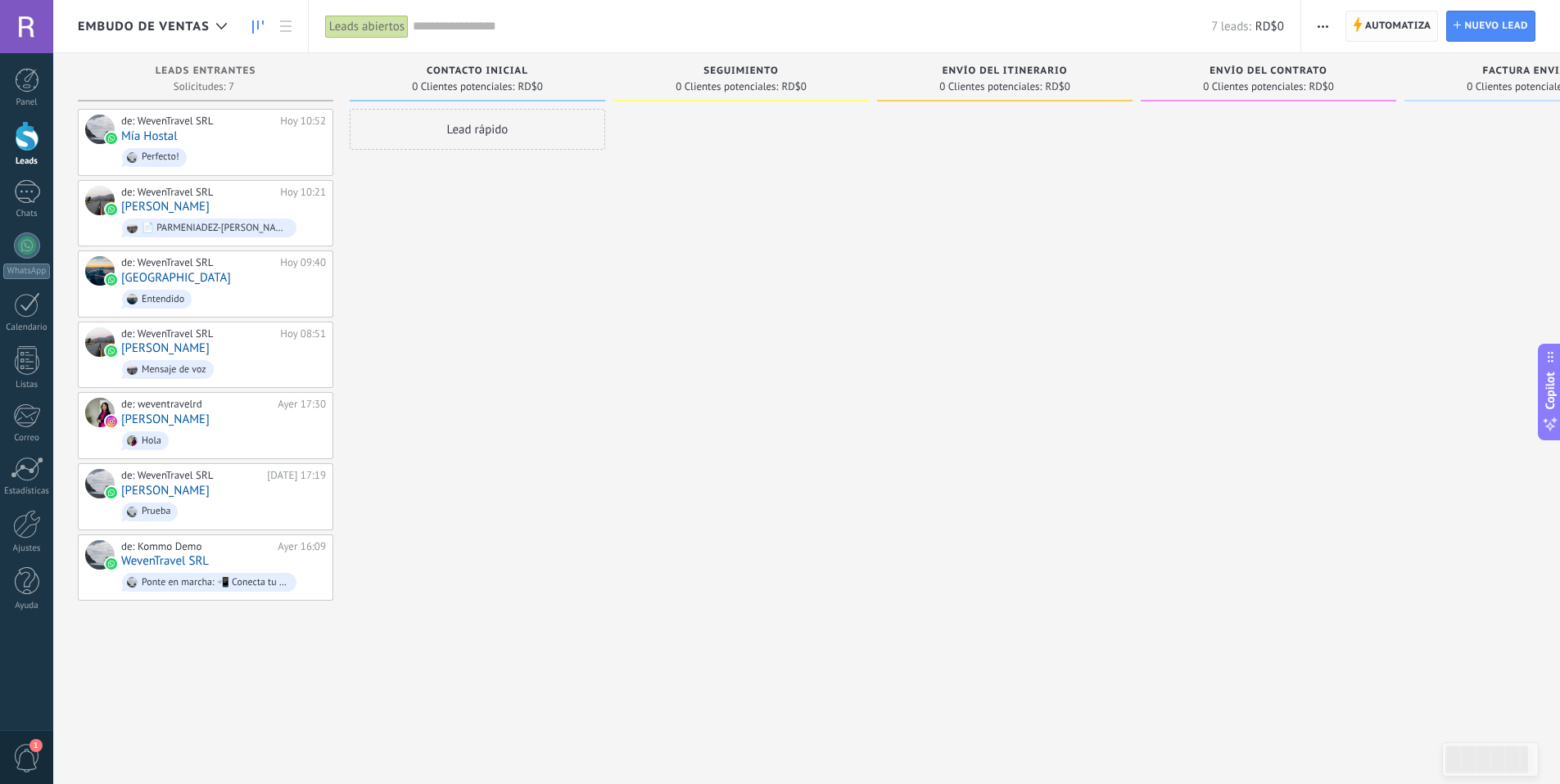
click at [1379, 31] on span "Automatiza" at bounding box center [1398, 26] width 66 height 29
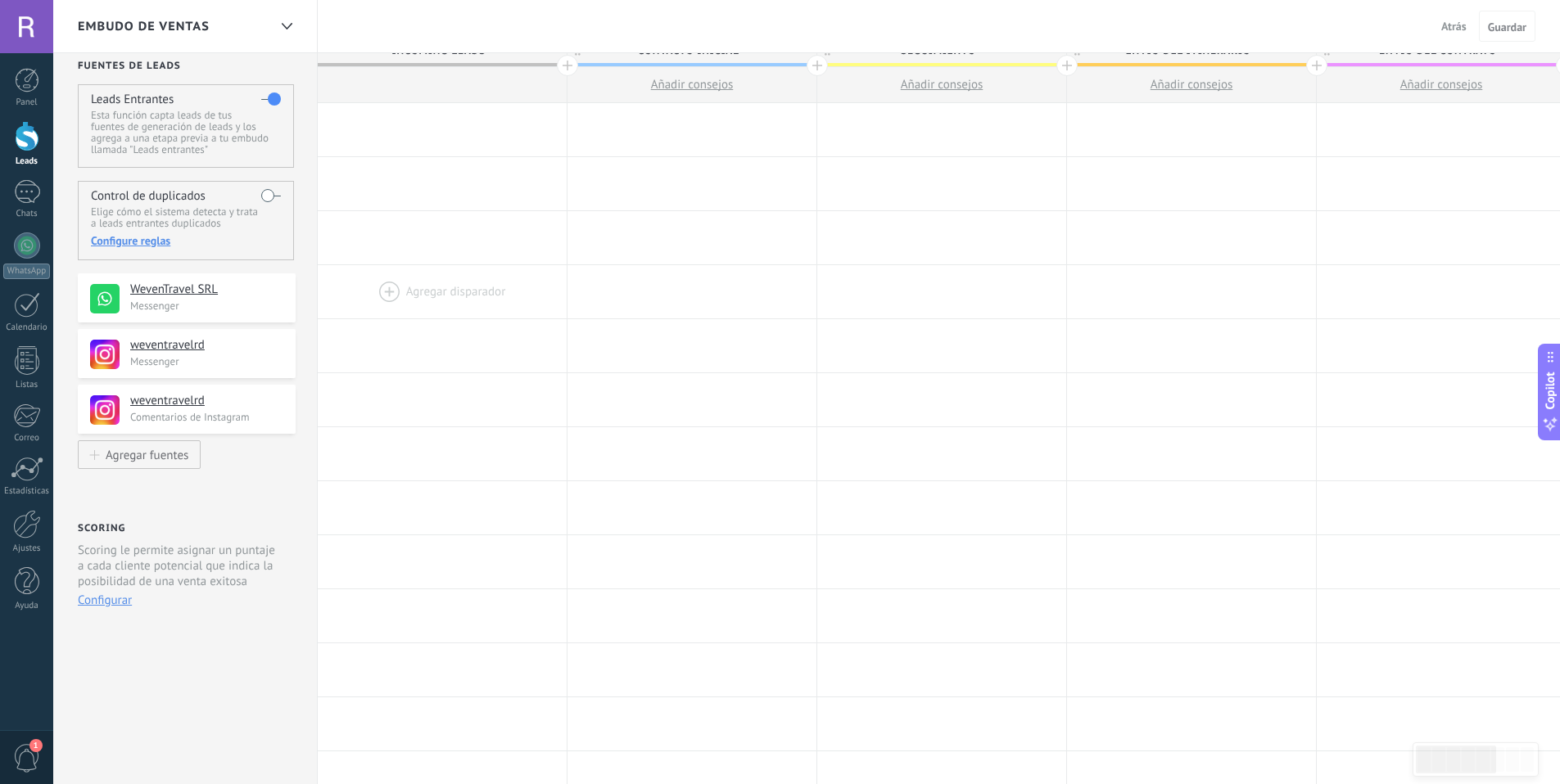
scroll to position [26, 0]
